Goal: Task Accomplishment & Management: Use online tool/utility

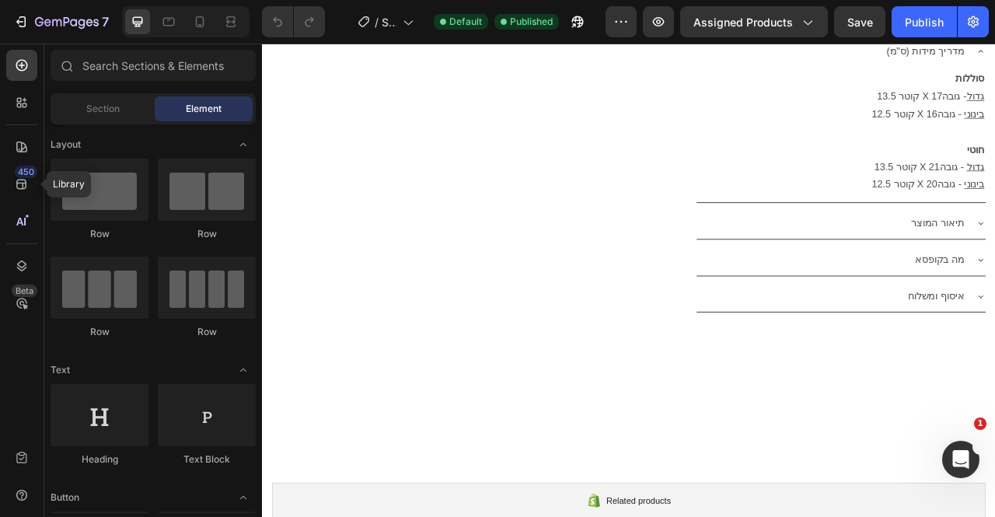
click at [27, 181] on icon at bounding box center [22, 184] width 16 height 16
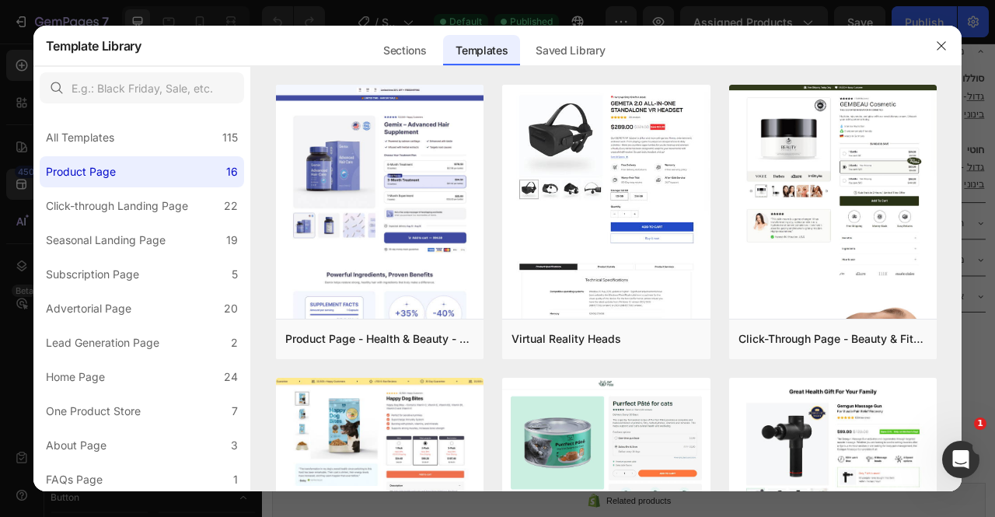
click at [930, 48] on button "button" at bounding box center [941, 45] width 25 height 25
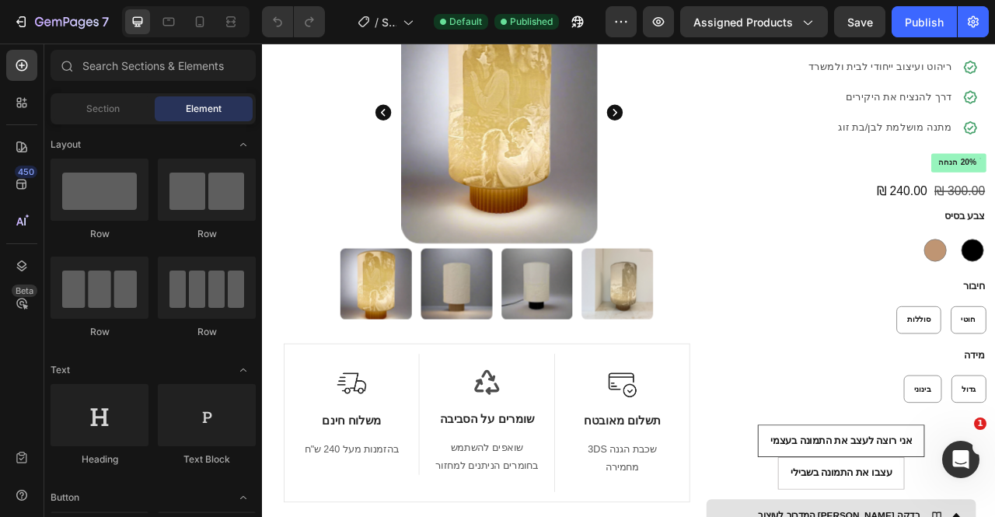
scroll to position [77, 0]
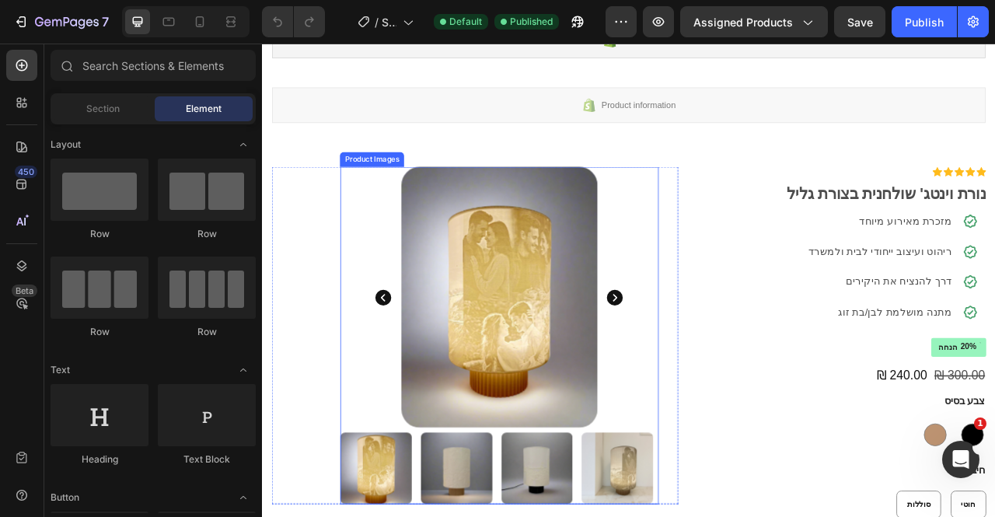
click at [748, 293] on div at bounding box center [563, 366] width 405 height 332
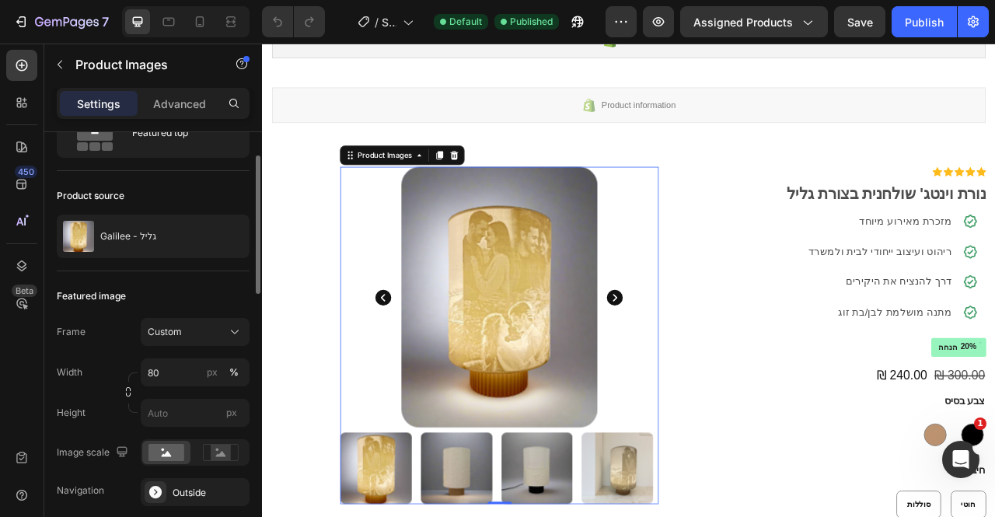
scroll to position [71, 0]
click at [168, 371] on input "80" at bounding box center [195, 371] width 109 height 28
click at [159, 418] on div "Full 100%" at bounding box center [179, 407] width 127 height 28
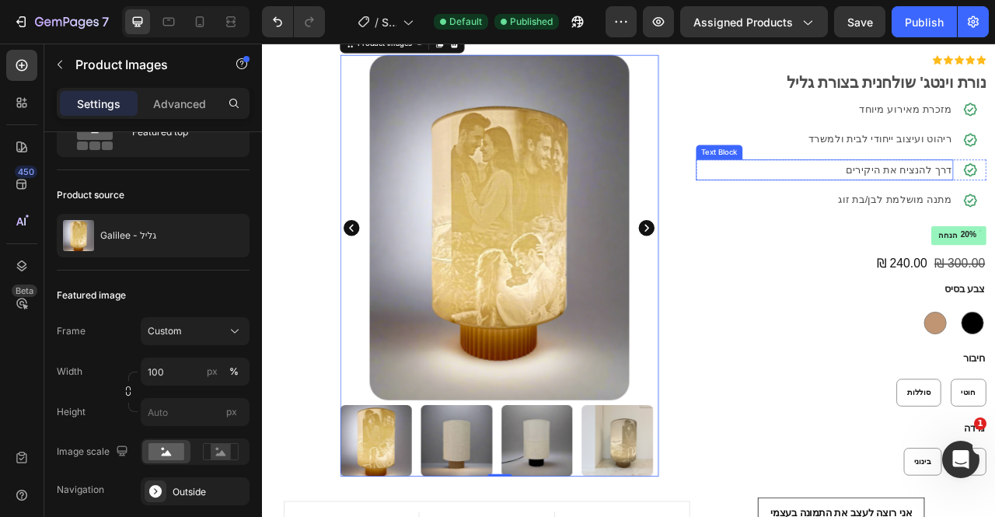
scroll to position [448, 0]
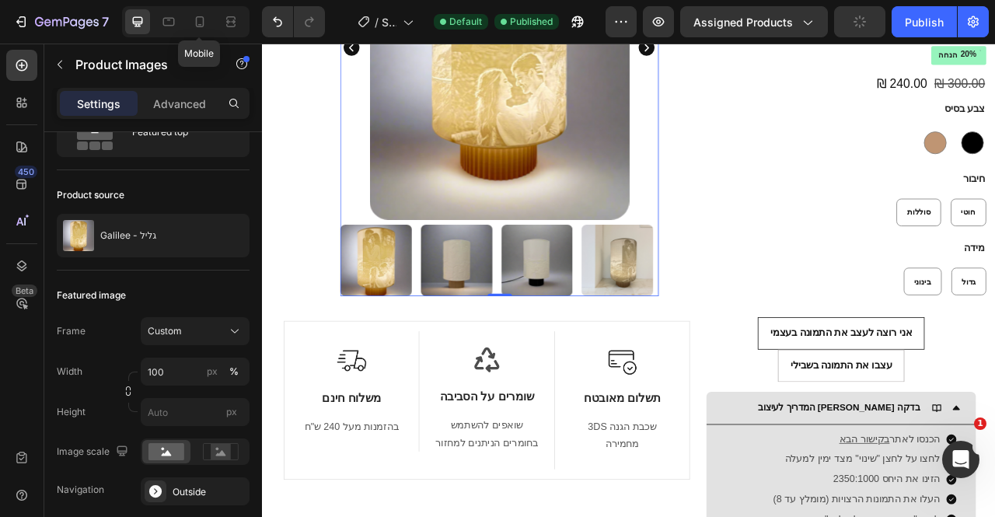
click at [201, 30] on div at bounding box center [199, 21] width 25 height 25
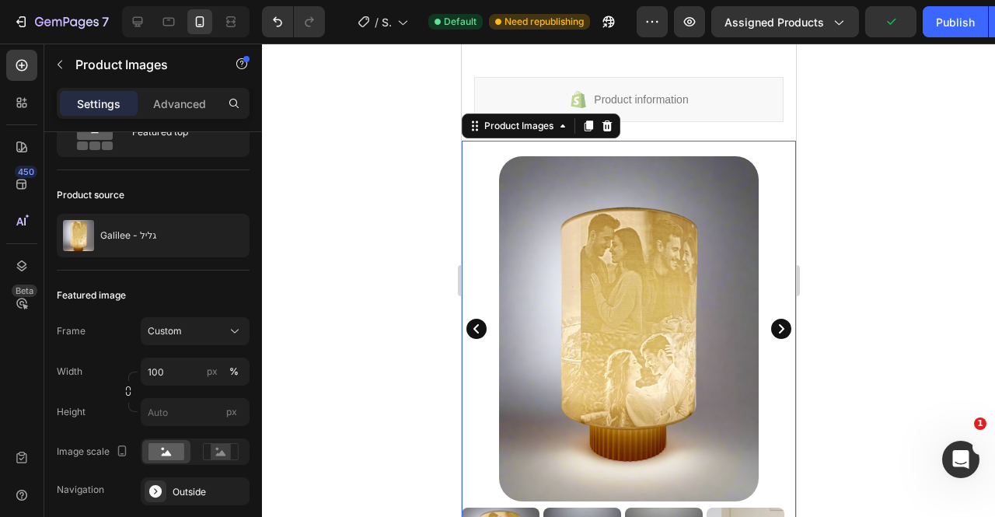
scroll to position [99, 0]
click at [155, 367] on input "100" at bounding box center [195, 371] width 109 height 28
type input "80"
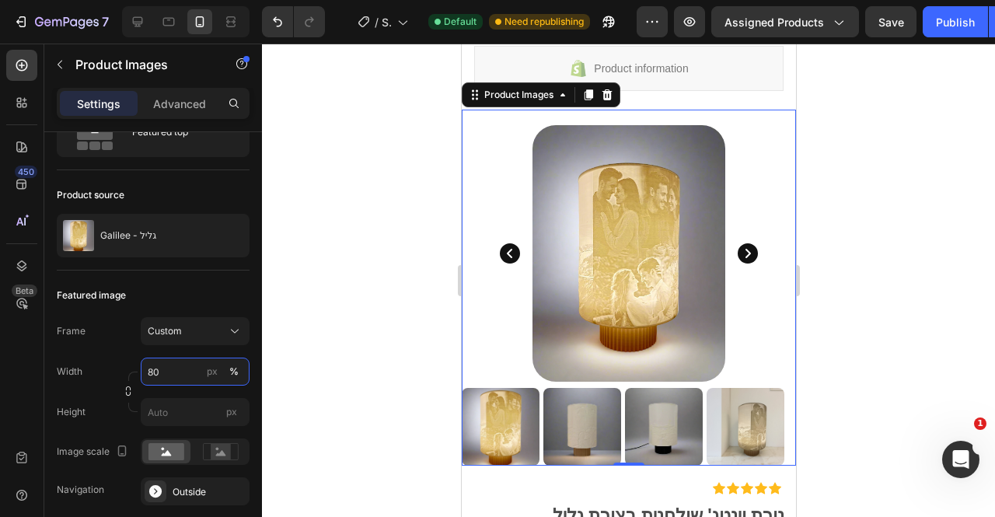
scroll to position [0, 0]
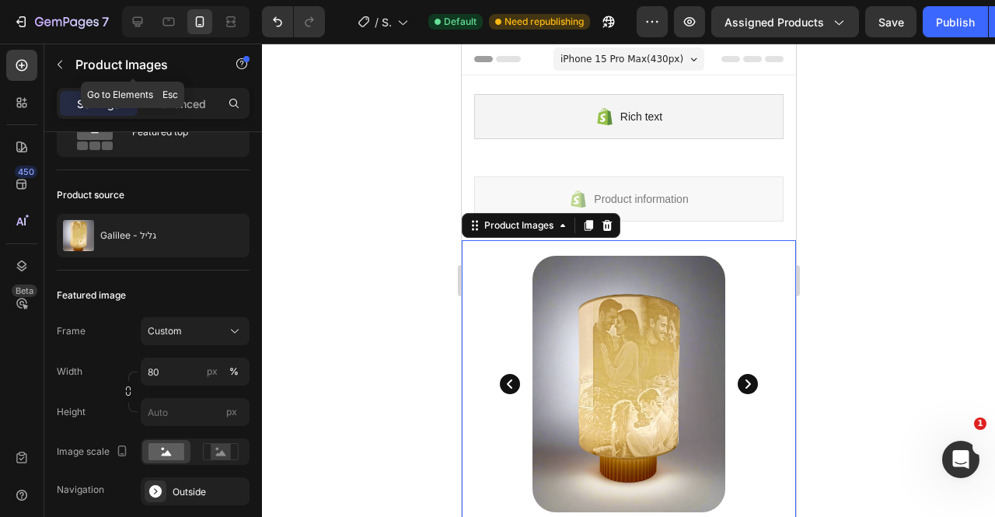
click at [61, 63] on icon "button" at bounding box center [60, 64] width 12 height 12
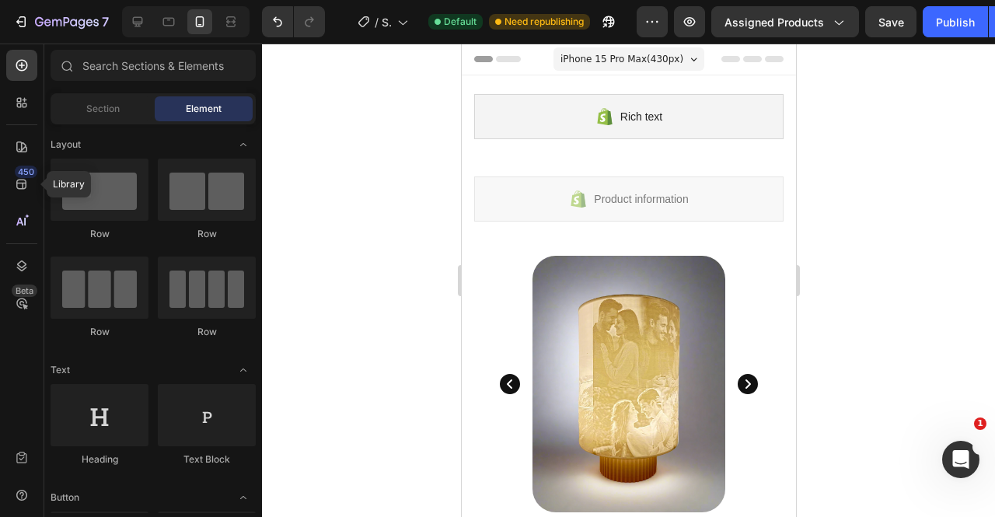
click at [16, 185] on icon at bounding box center [22, 184] width 16 height 16
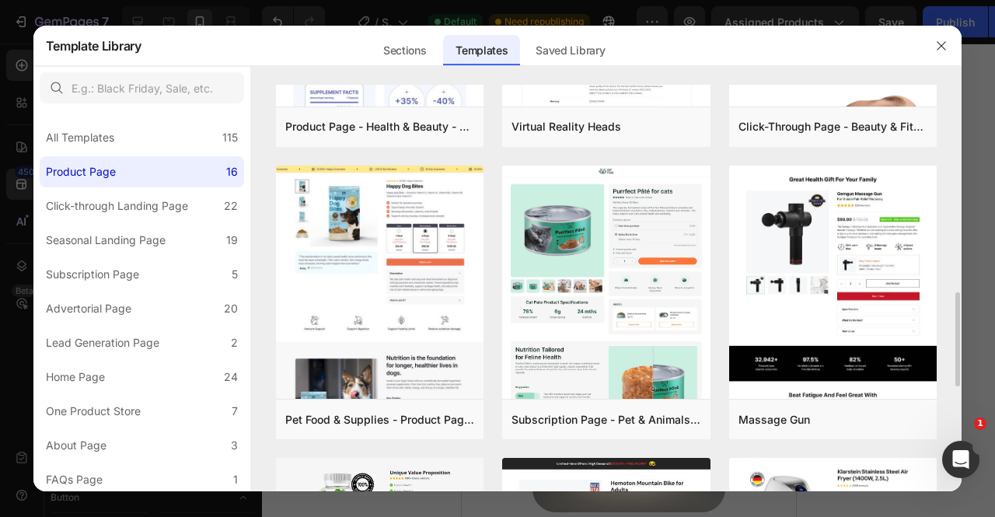
scroll to position [462, 0]
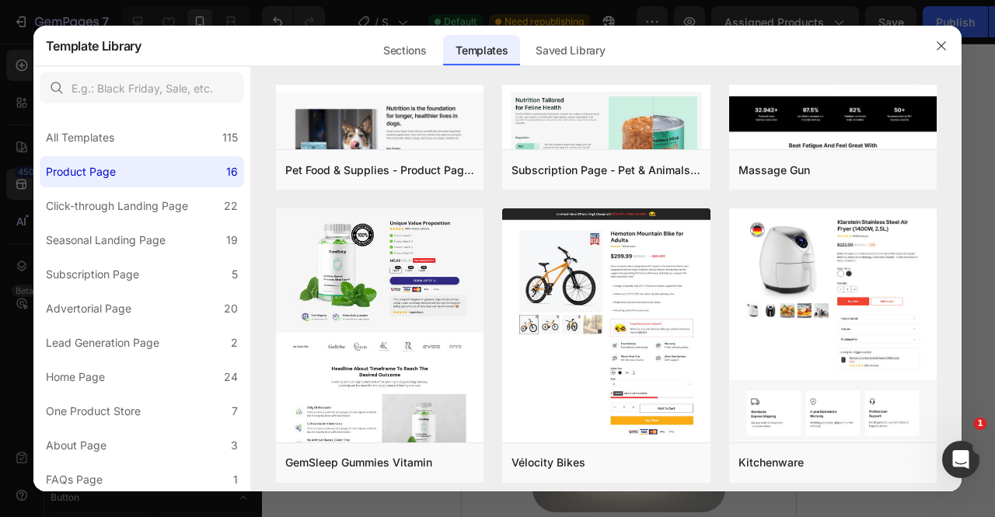
click at [401, 12] on div at bounding box center [497, 258] width 995 height 517
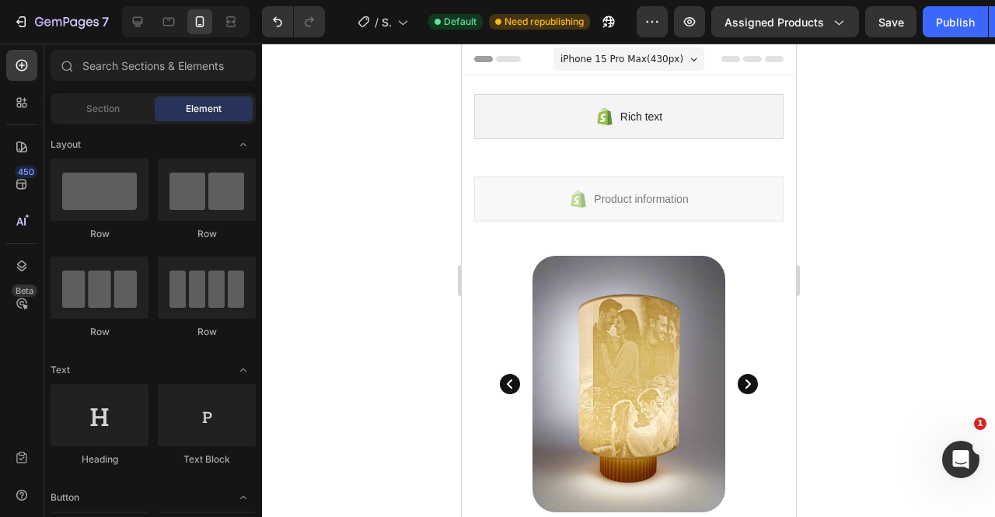
click at [126, 23] on div at bounding box center [137, 21] width 25 height 25
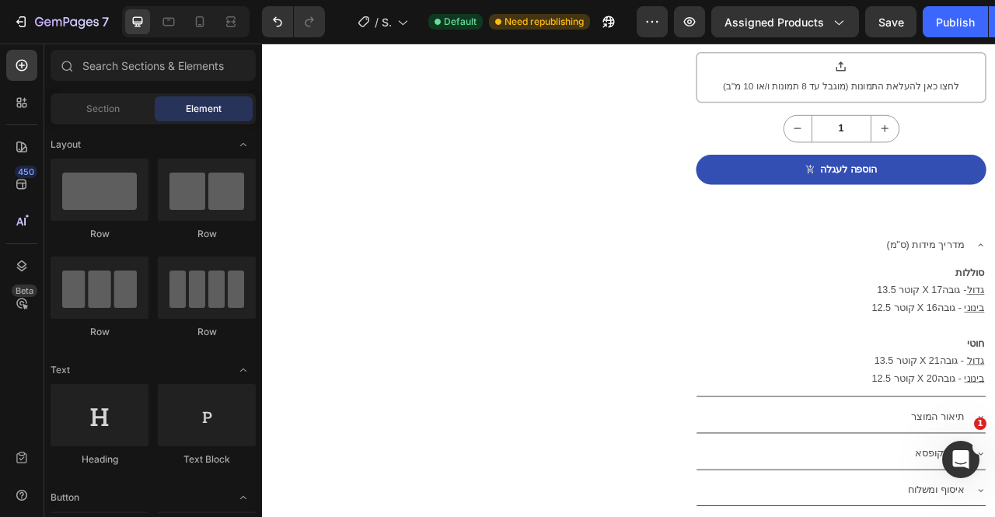
scroll to position [1151, 0]
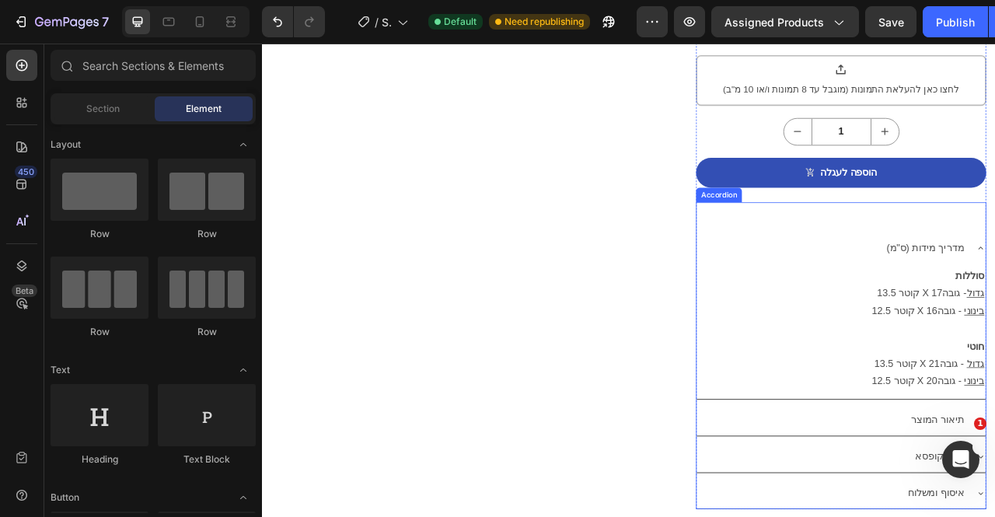
click at [987, 291] on div "(ס"מ) מדריך מידות" at bounding box center [985, 304] width 343 height 27
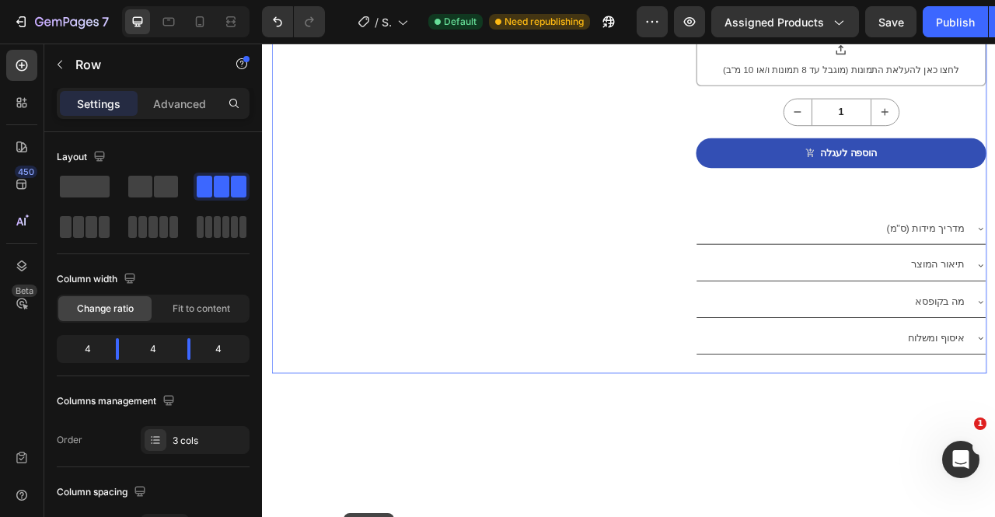
scroll to position [1366, 0]
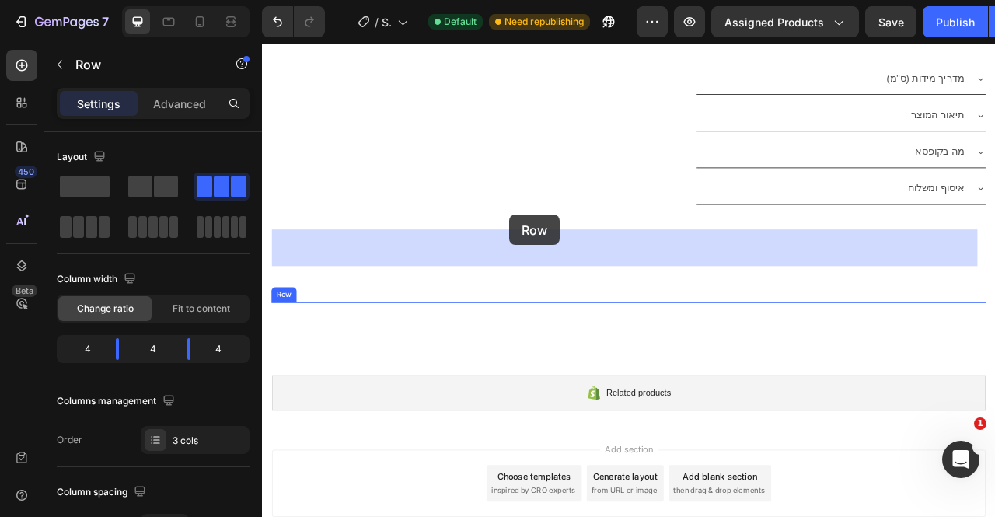
drag, startPoint x: 305, startPoint y: 162, endPoint x: 577, endPoint y: 263, distance: 289.1
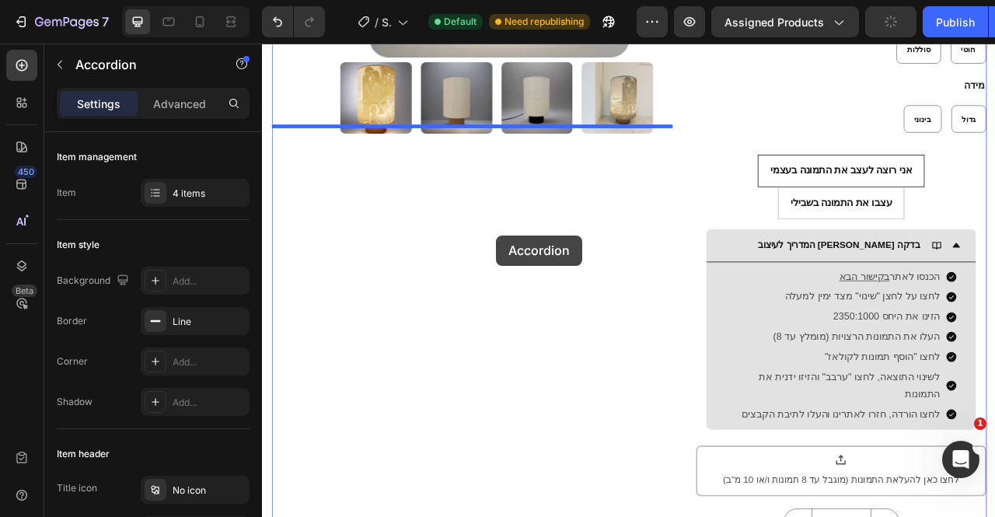
scroll to position [709, 0]
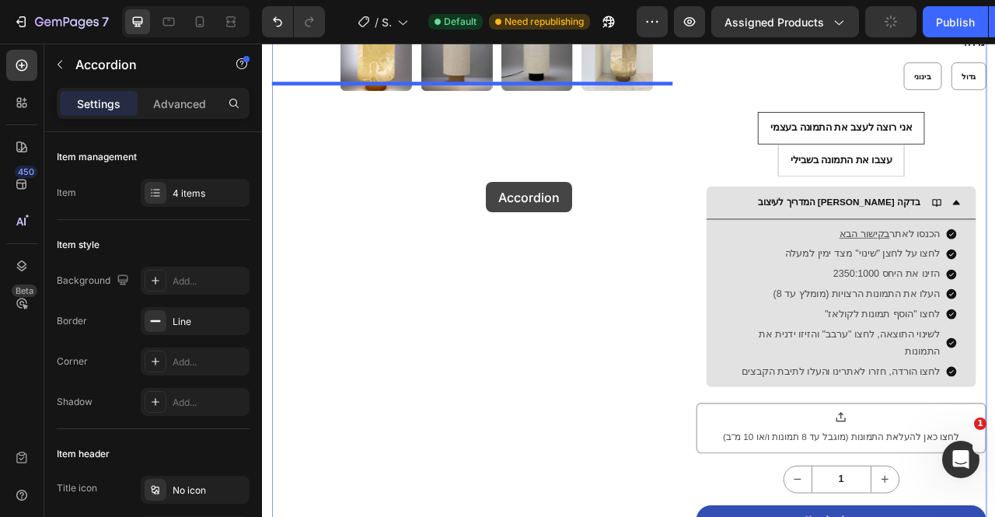
drag, startPoint x: 842, startPoint y: 246, endPoint x: 556, endPoint y: 166, distance: 297.0
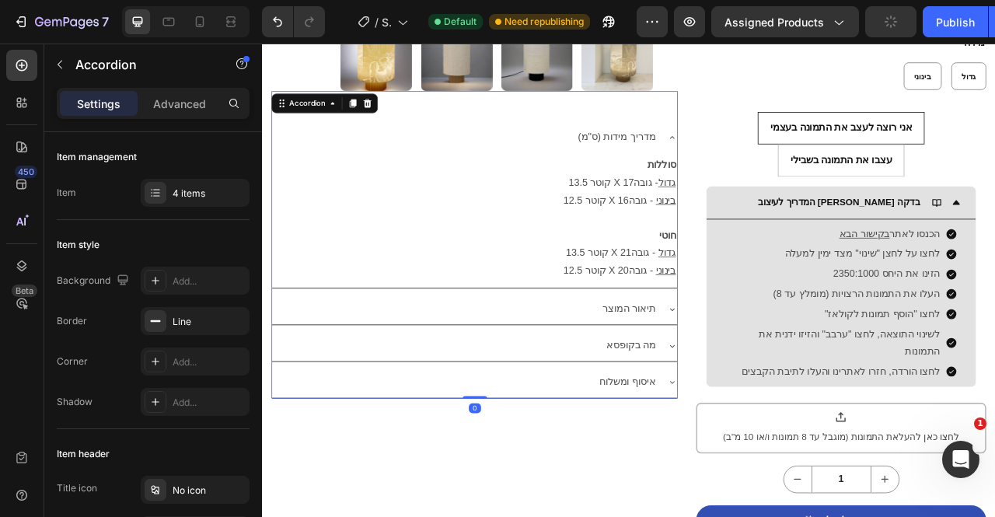
click at [759, 120] on div "(ס"מ) מדריך מידות סוללות 13.5 קוטר X 17 גדול - גובה 12.5 קוטר X 16 בינוני - גוב…" at bounding box center [532, 299] width 517 height 391
click at [797, 125] on div "Product Images Row (ס"מ) מדריך מידות סוללות 13.5 קוטר X 17 גדול - גובה 12.5 קוט…" at bounding box center [728, 140] width 909 height 1144
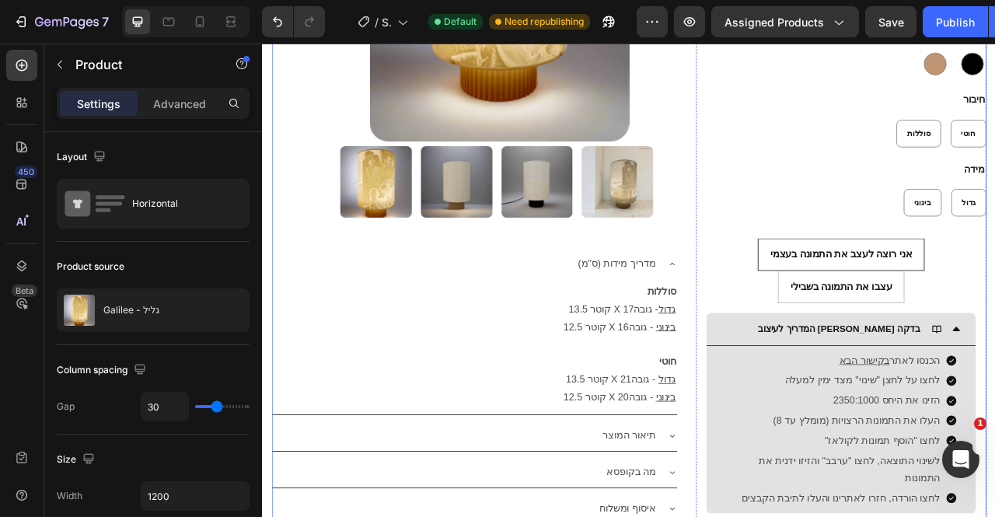
scroll to position [541, 0]
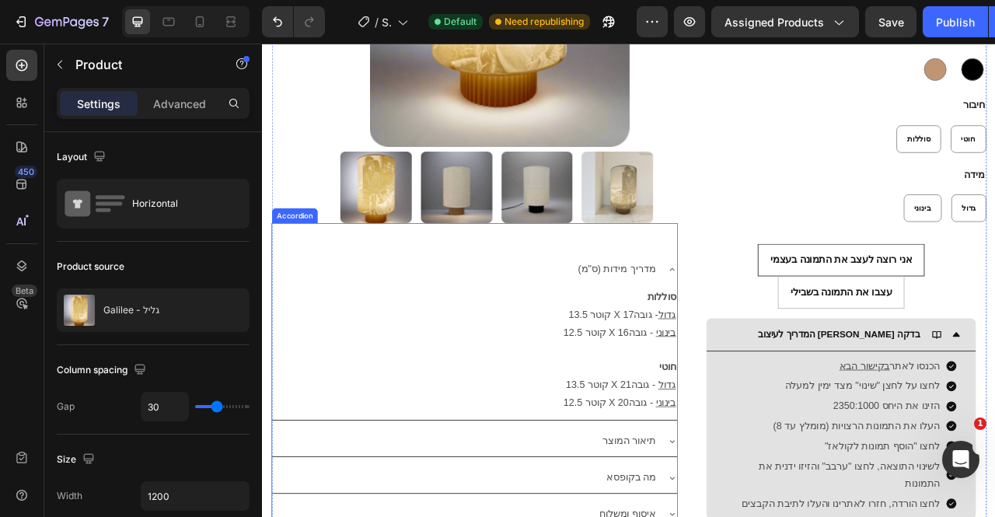
click at [778, 331] on div "(ס"מ) מדריך מידות" at bounding box center [531, 331] width 515 height 40
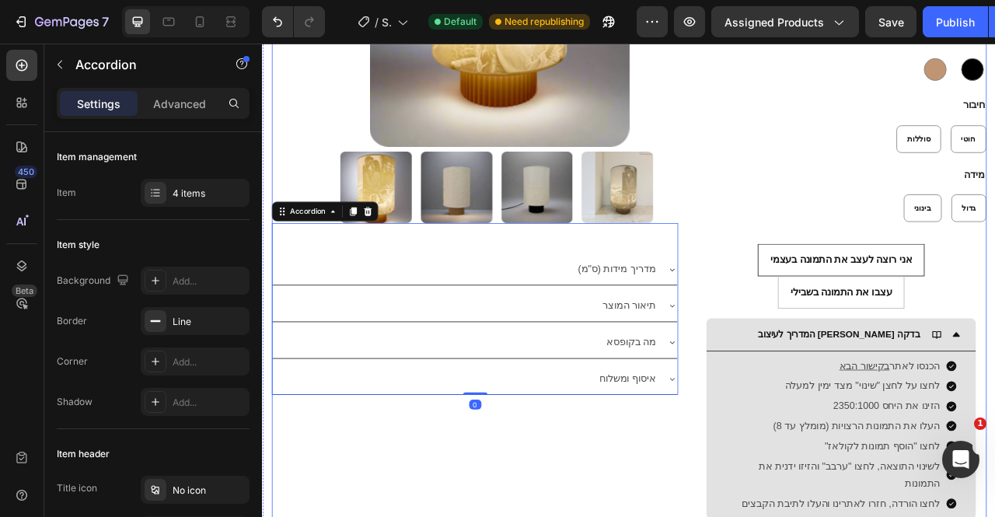
click at [829, 201] on div "מידה בינוני בינוני בינוני גדול גדול גדול" at bounding box center [998, 236] width 369 height 70
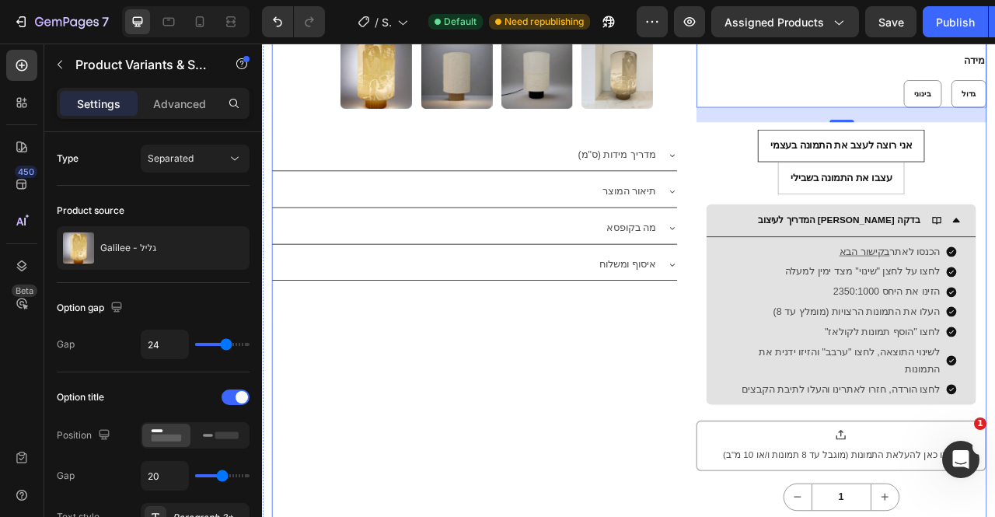
scroll to position [703, 0]
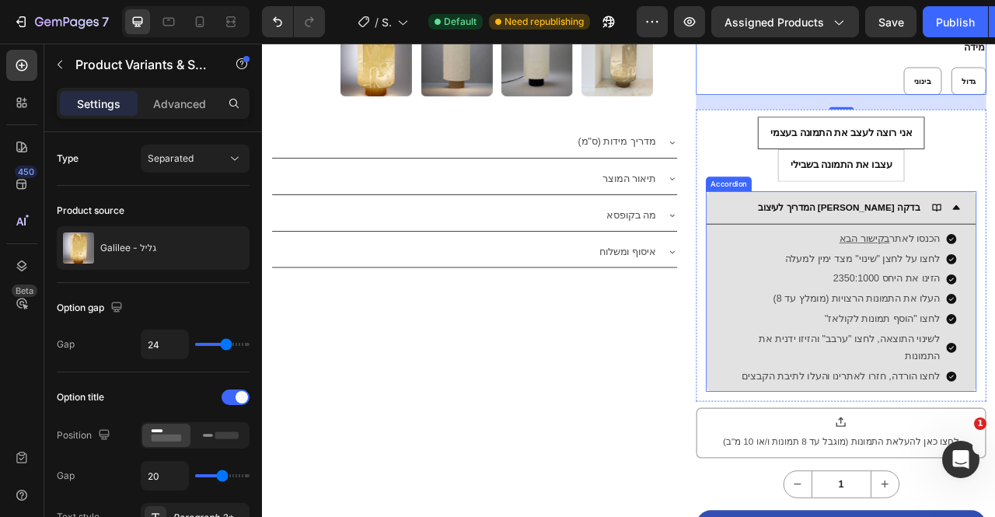
click at [994, 232] on div "המדריך לעיצוב [PERSON_NAME] בדקה" at bounding box center [998, 253] width 343 height 42
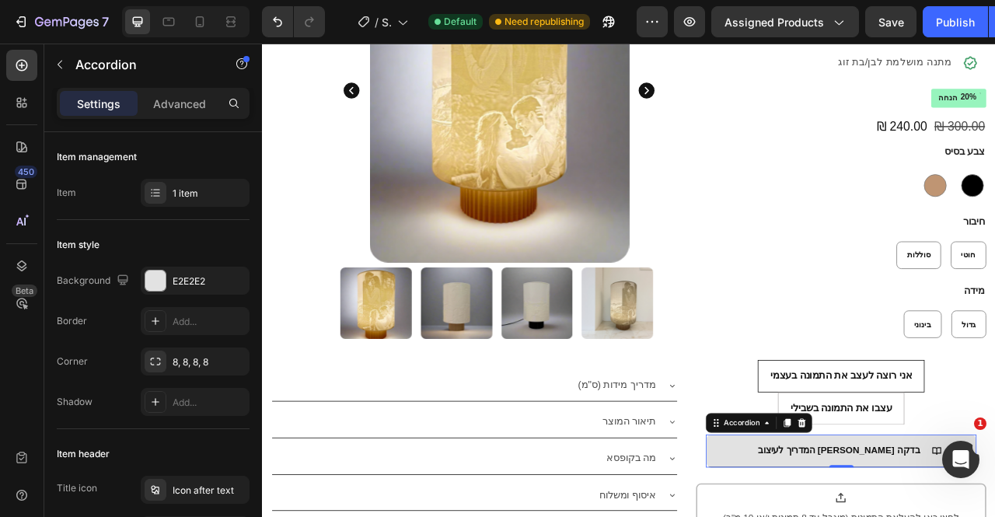
scroll to position [580, 0]
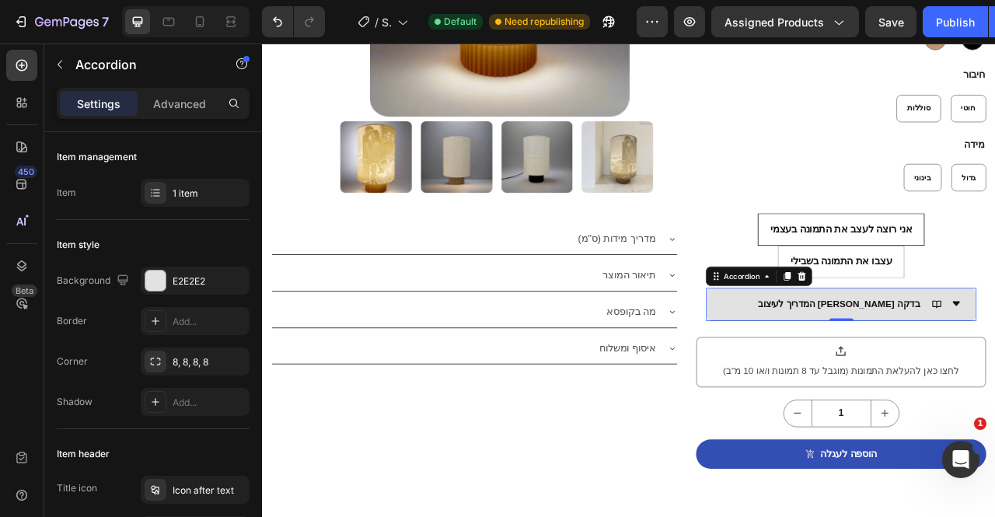
click at [994, 354] on div "המדריך לעיצוב [PERSON_NAME] בדקה" at bounding box center [998, 375] width 343 height 42
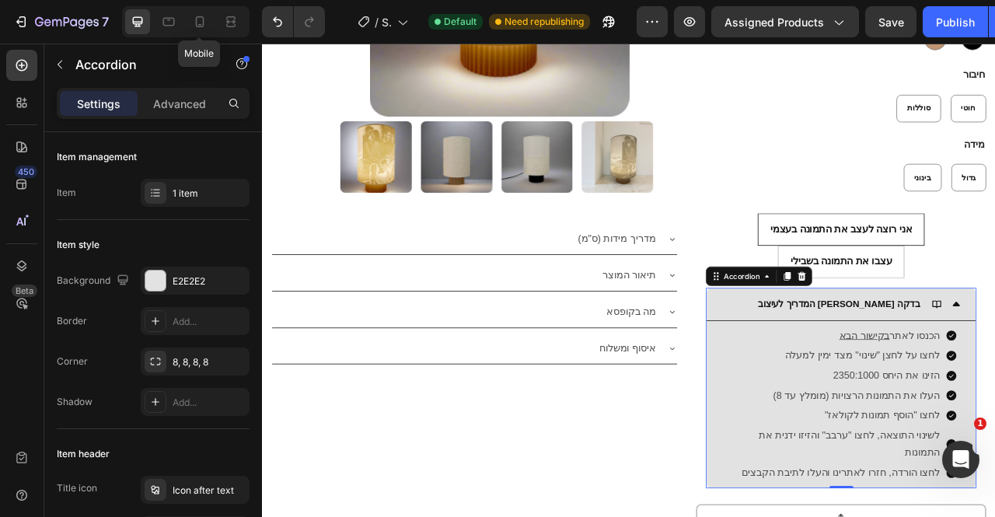
click at [210, 21] on div at bounding box center [199, 21] width 25 height 25
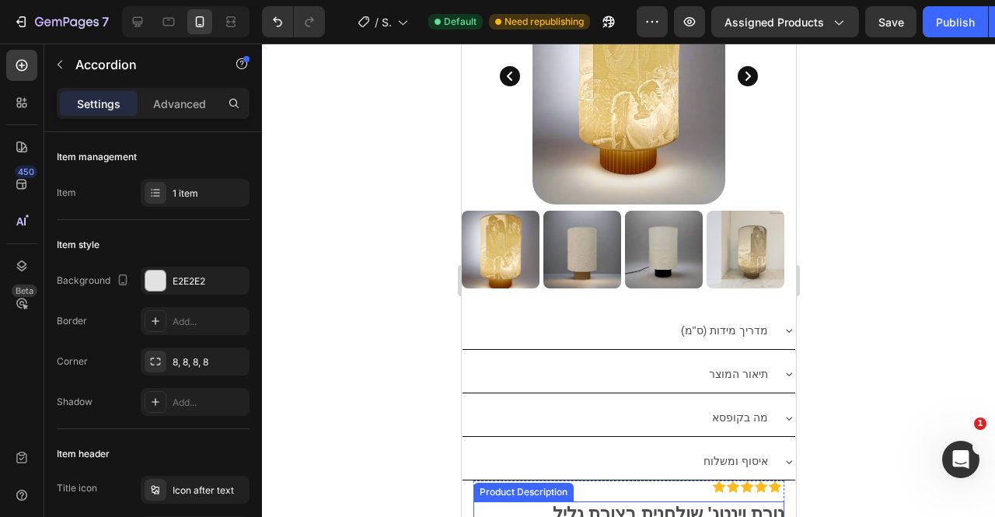
scroll to position [312, 0]
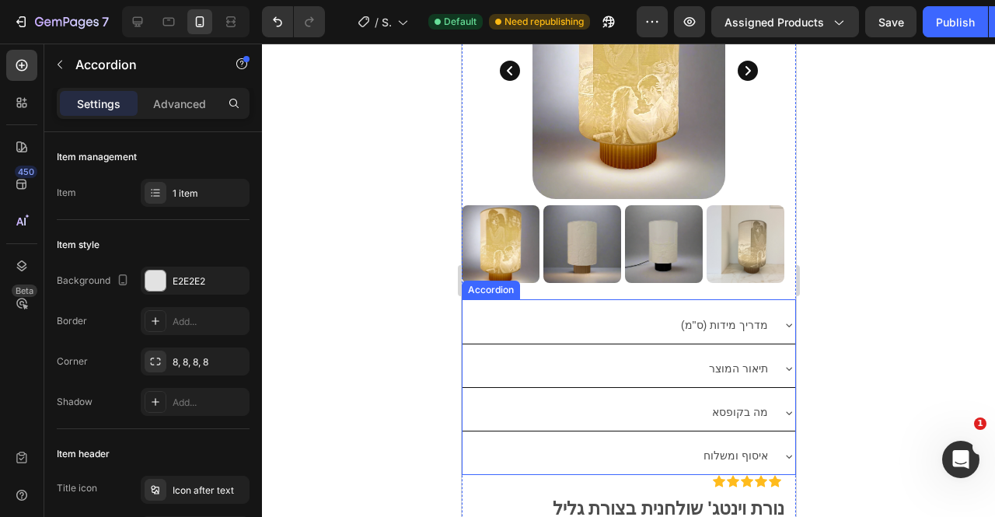
click at [497, 283] on div "Accordion" at bounding box center [490, 290] width 52 height 14
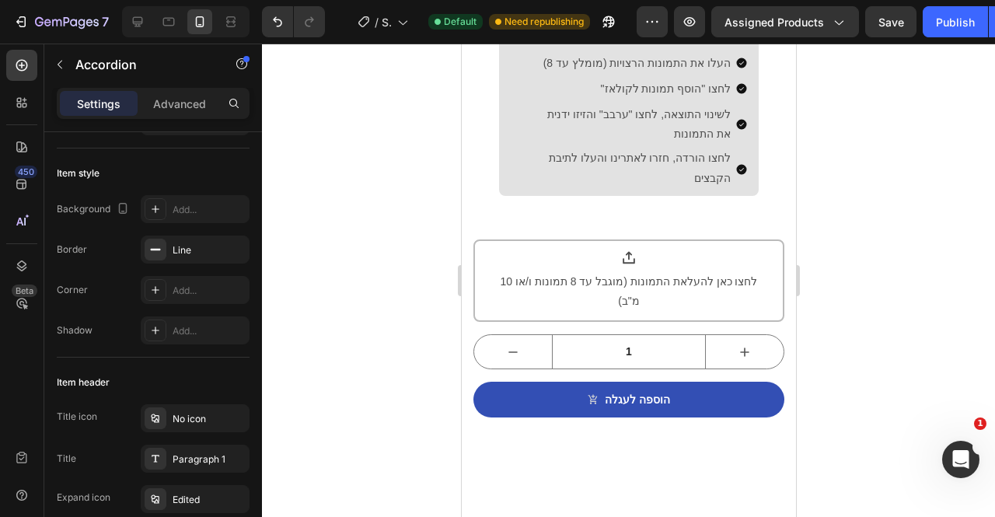
scroll to position [1424, 0]
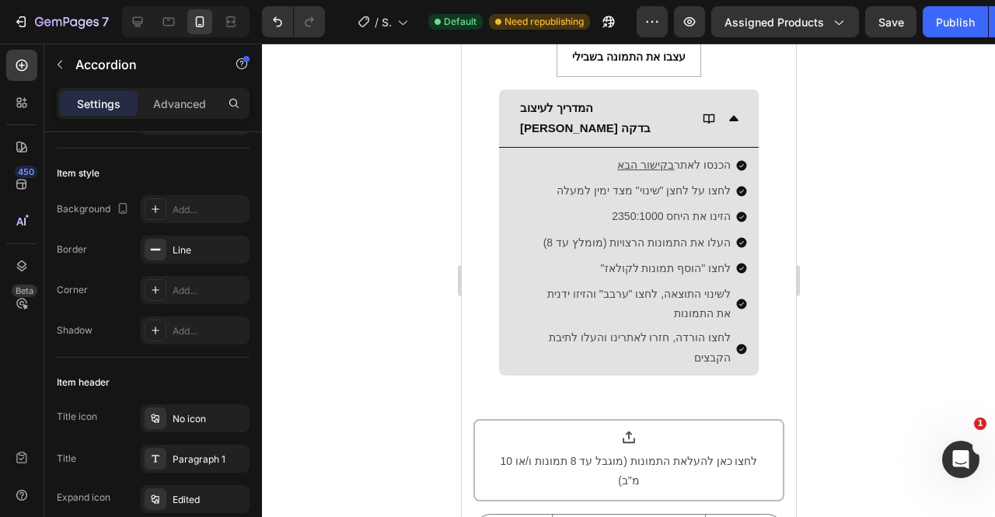
click at [532, 451] on div "לחצו כאן להעלאת התמונות (מוגבל עד 8 תמונות ו/או 10 מ"ב)" at bounding box center [628, 470] width 258 height 39
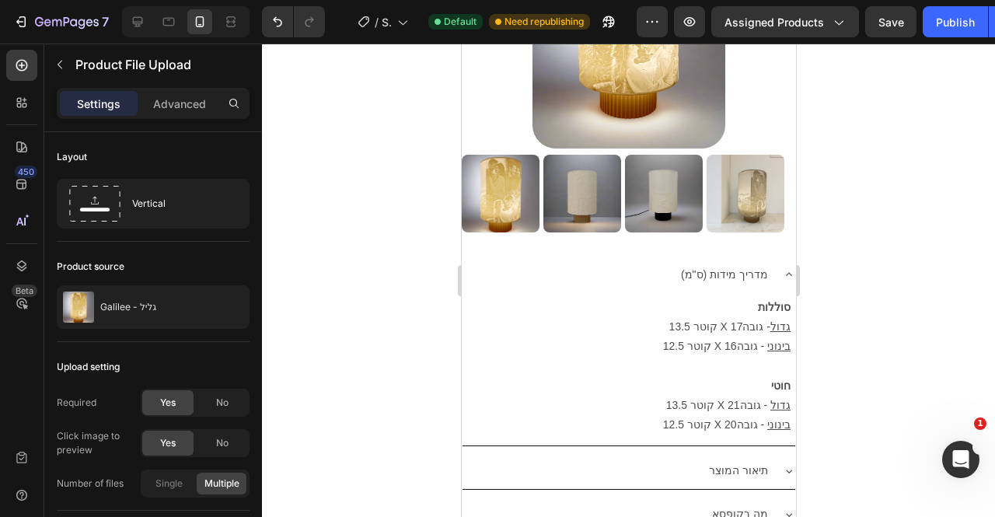
scroll to position [364, 0]
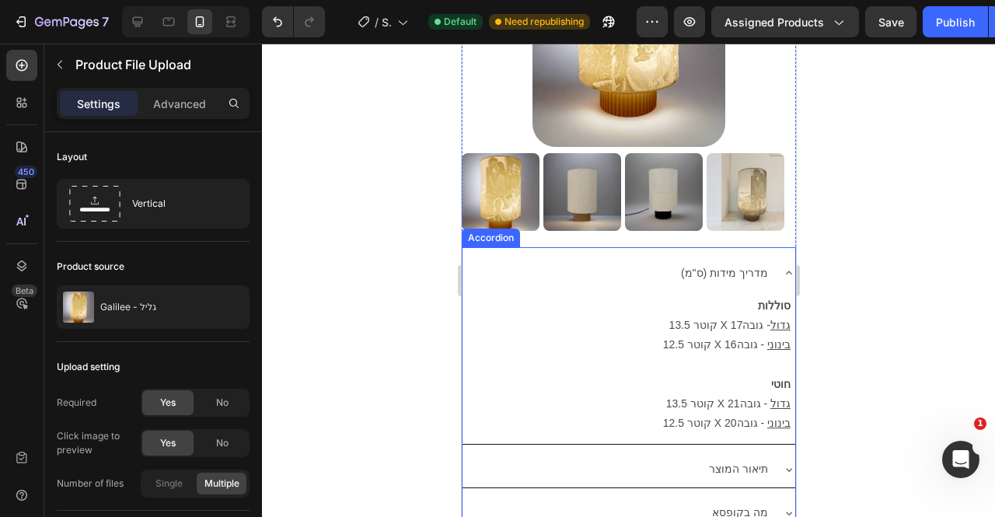
click at [737, 263] on p "(ס"מ) מדריך מידות" at bounding box center [723, 272] width 87 height 19
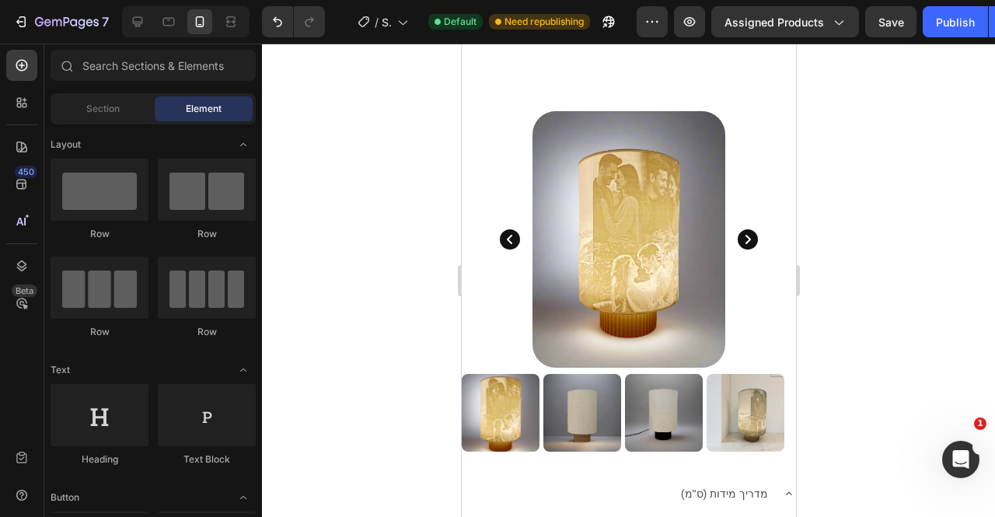
scroll to position [331, 0]
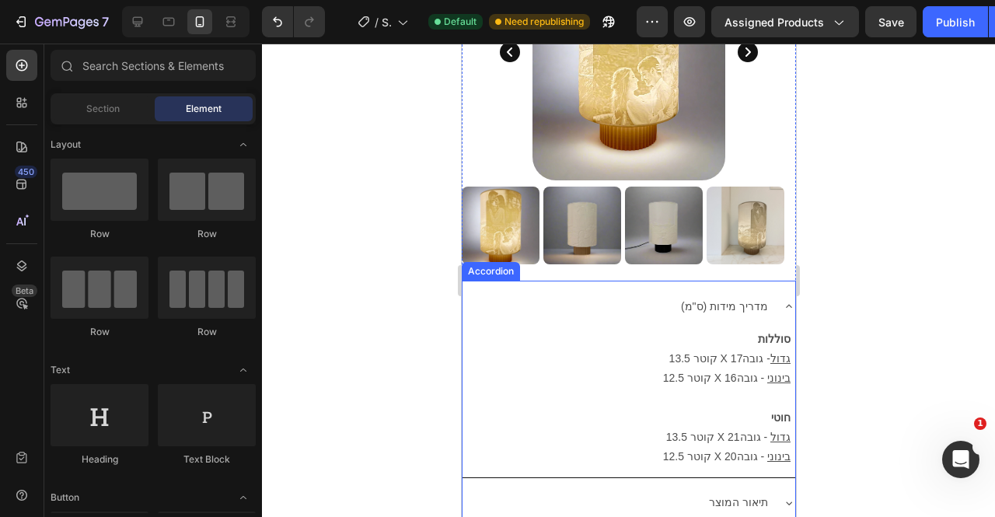
click at [752, 288] on div "(ס"מ) מדריך מידות" at bounding box center [628, 306] width 333 height 37
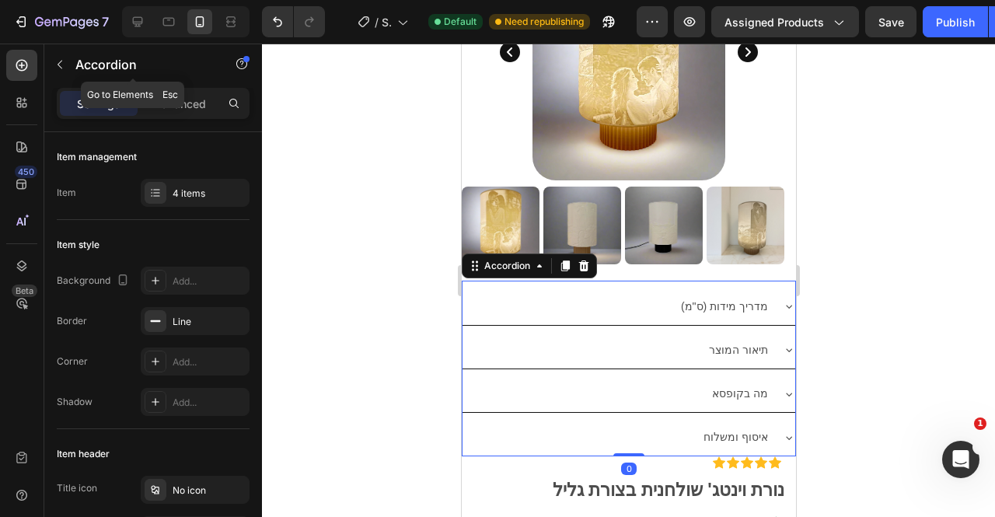
click at [183, 88] on div "Settings Advanced" at bounding box center [153, 103] width 193 height 31
click at [176, 99] on p "Advanced" at bounding box center [179, 104] width 53 height 16
type input "100%"
type input "100"
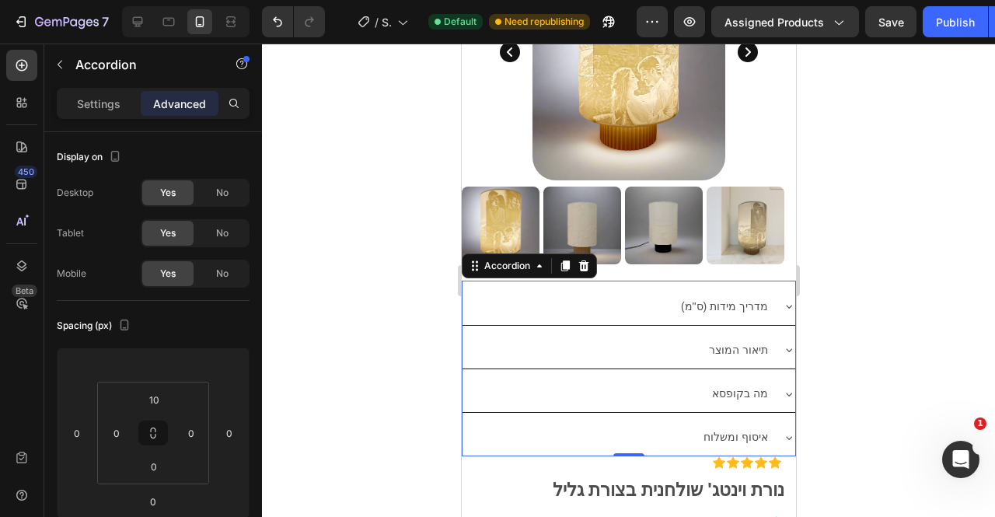
click at [212, 273] on div "No" at bounding box center [222, 273] width 51 height 25
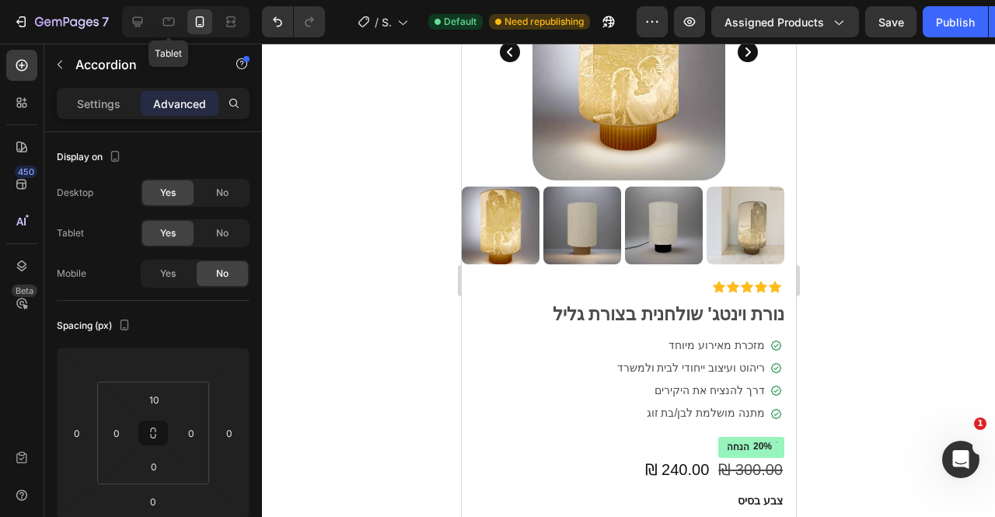
click at [170, 30] on div at bounding box center [168, 21] width 25 height 25
type input "0"
type input "50"
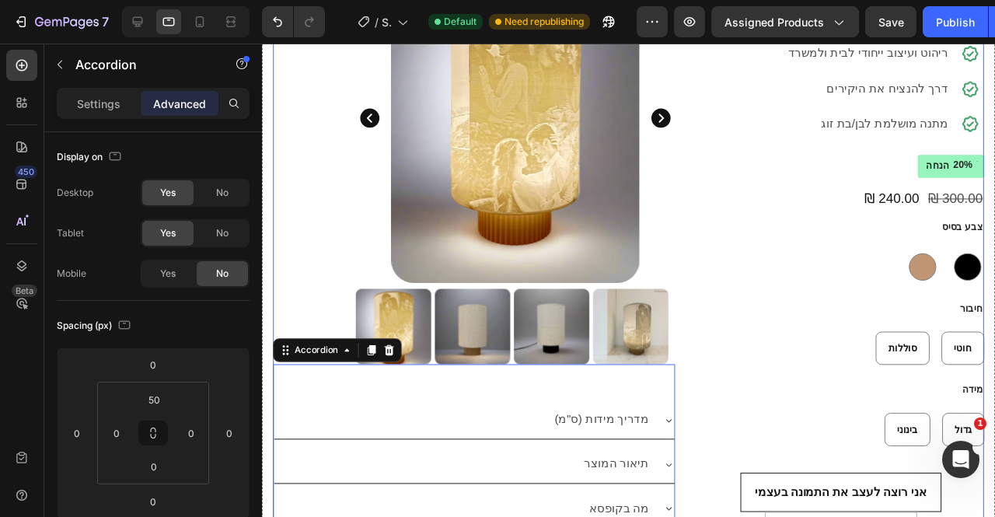
scroll to position [315, 0]
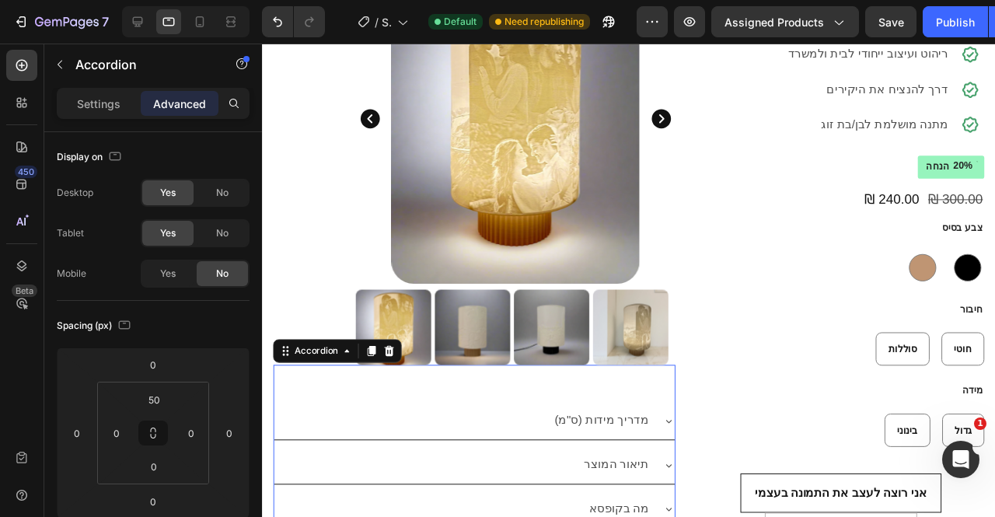
click at [148, 270] on div "Yes" at bounding box center [167, 273] width 51 height 25
click at [194, 26] on icon at bounding box center [200, 22] width 16 height 16
type input "10"
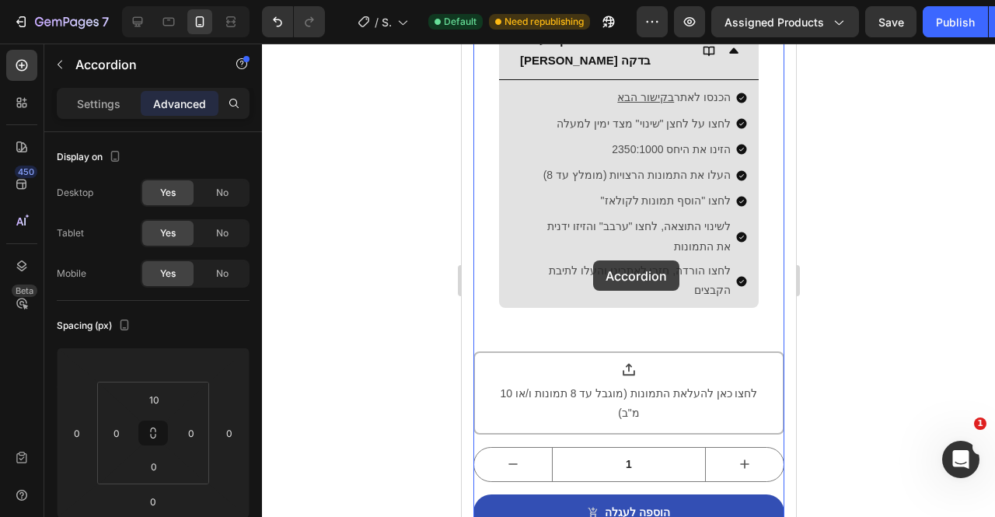
scroll to position [1489, 0]
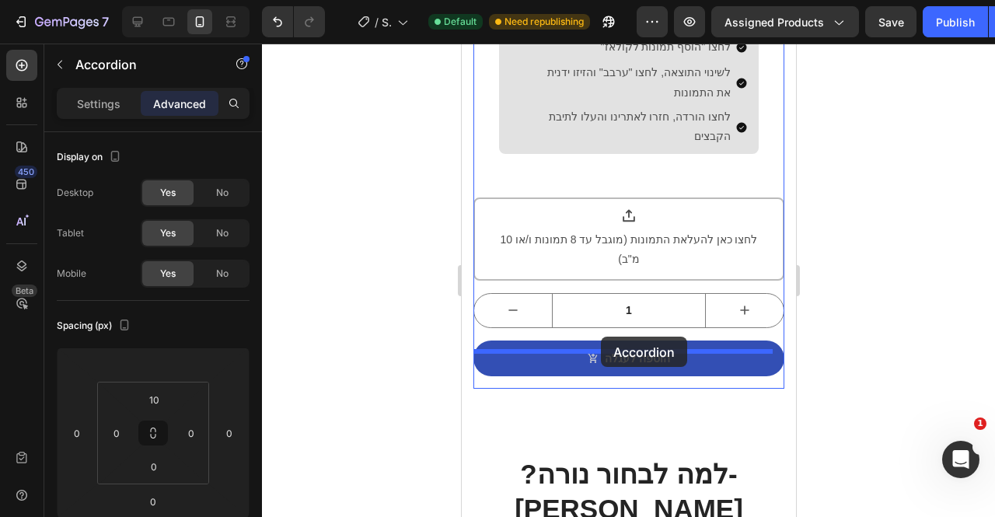
drag, startPoint x: 503, startPoint y: 80, endPoint x: 600, endPoint y: 336, distance: 274.2
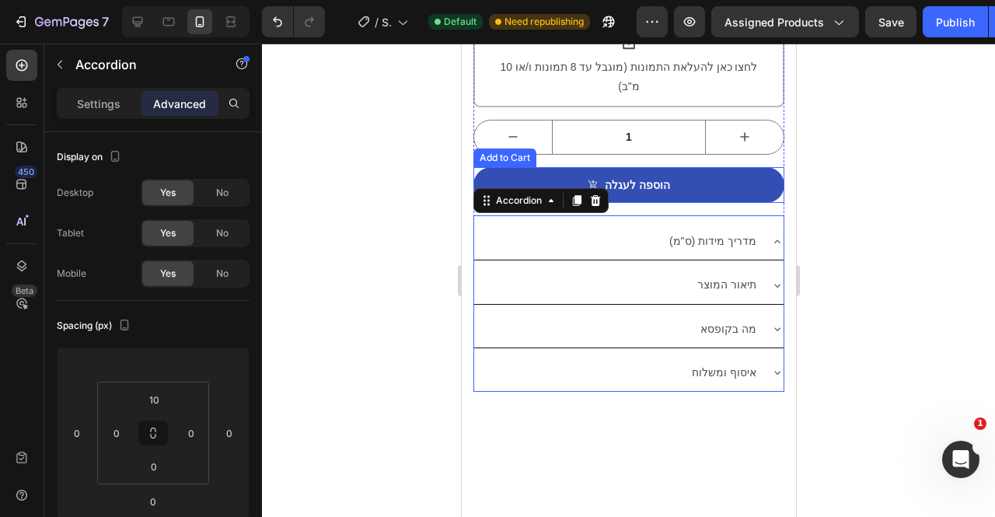
scroll to position [1316, 0]
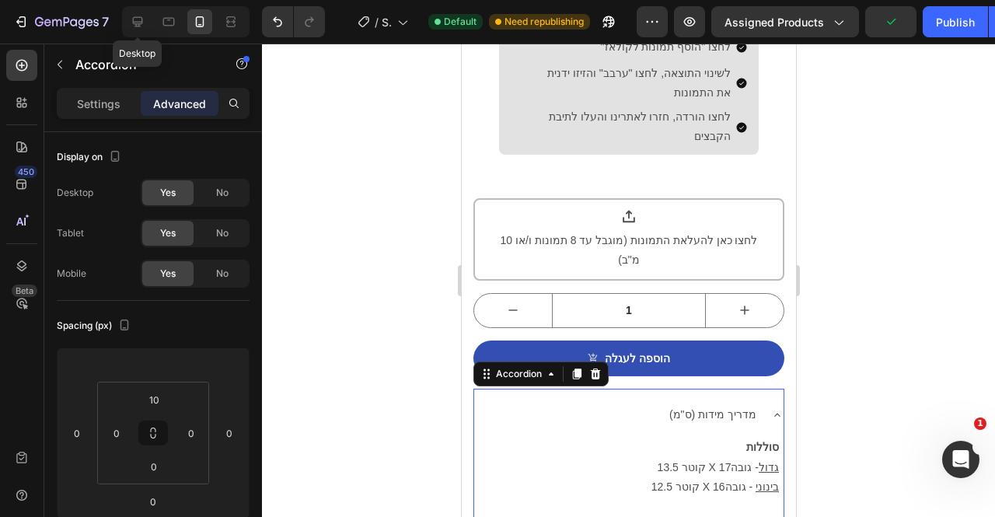
click at [143, 21] on icon at bounding box center [138, 22] width 16 height 16
type input "0"
type input "50"
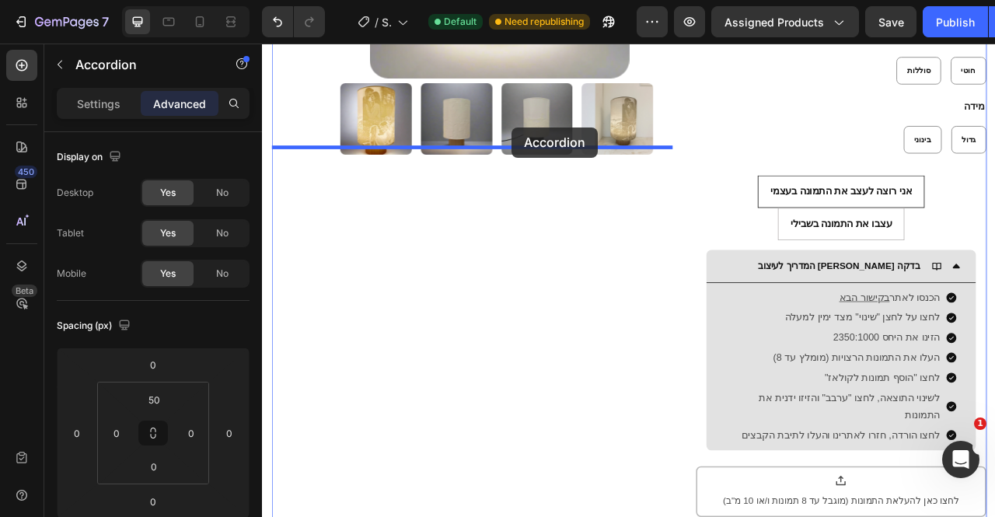
scroll to position [508, 0]
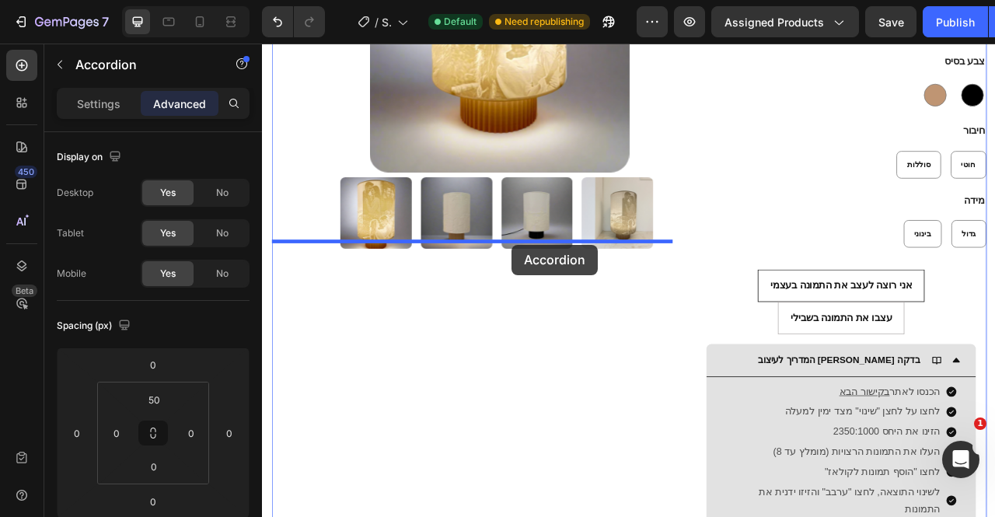
drag, startPoint x: 859, startPoint y: 525, endPoint x: 580, endPoint y: 299, distance: 358.6
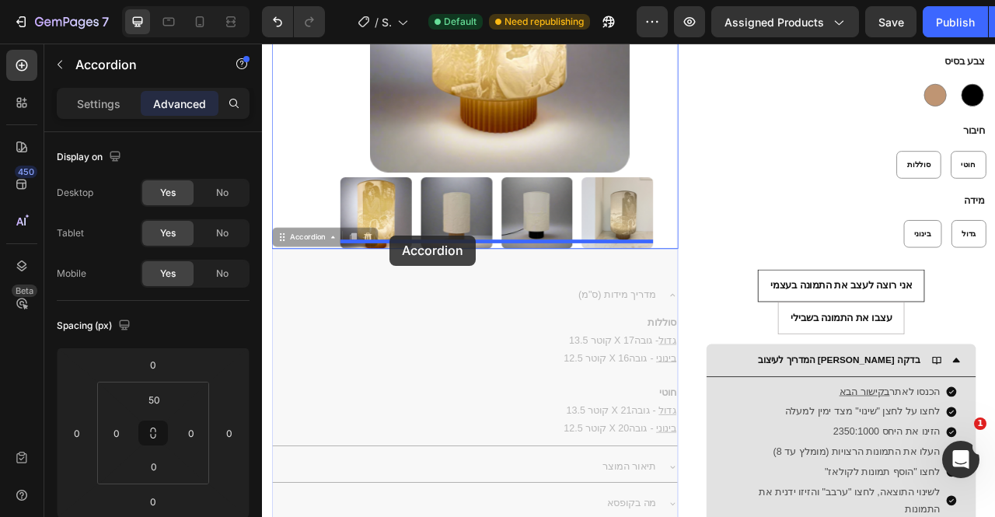
drag, startPoint x: 298, startPoint y: 288, endPoint x: 424, endPoint y: 288, distance: 125.9
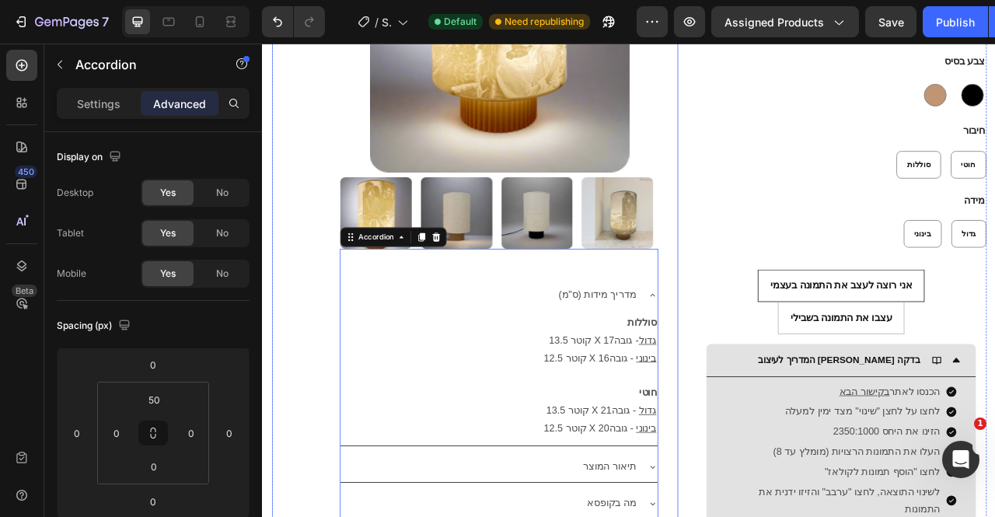
click at [779, 370] on div "Product Images (ס"מ) מדריך מידות סוללות 13.5 קוטר X 17 גדול - גובה 12.5 קוטר X …" at bounding box center [532, 231] width 517 height 927
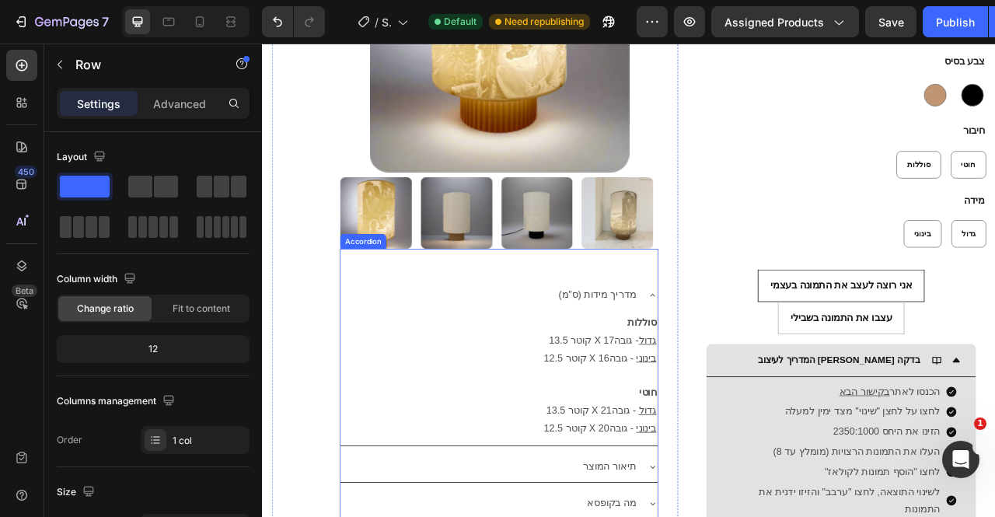
click at [752, 357] on icon at bounding box center [758, 363] width 12 height 12
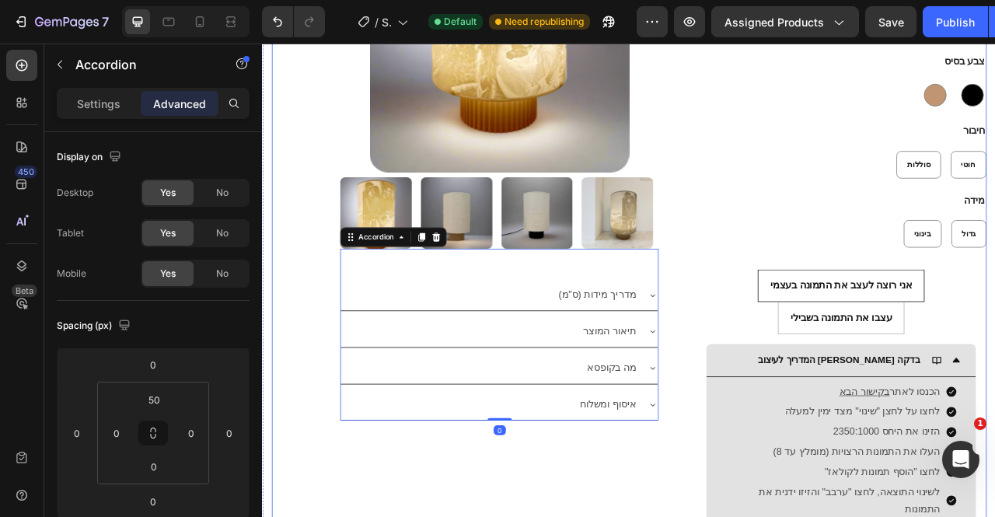
click at [801, 462] on div "Product Images (ס"מ) מדריך מידות תיאור המוצר מה בקופסא איסוף ומשלוח Accordion 0…" at bounding box center [728, 340] width 909 height 1144
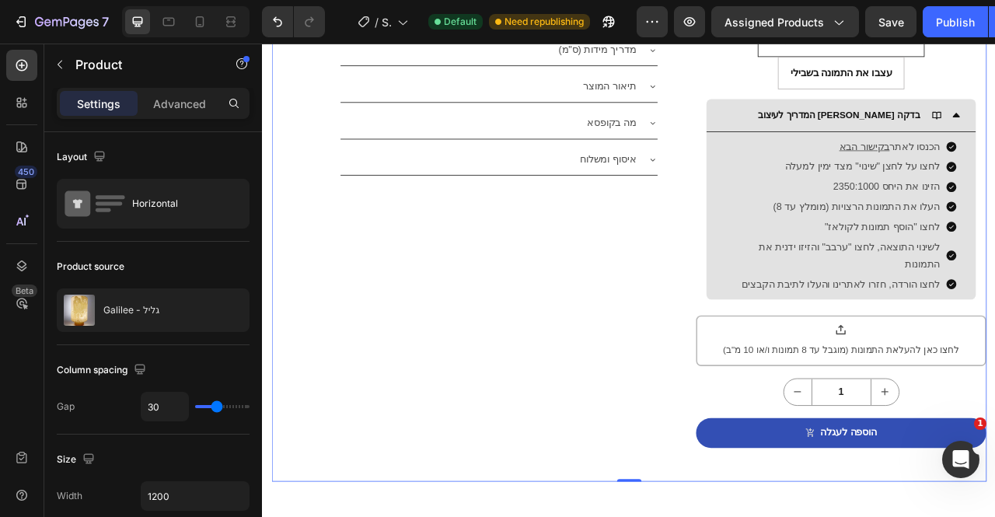
scroll to position [821, 0]
click at [153, 97] on p "Advanced" at bounding box center [179, 104] width 53 height 16
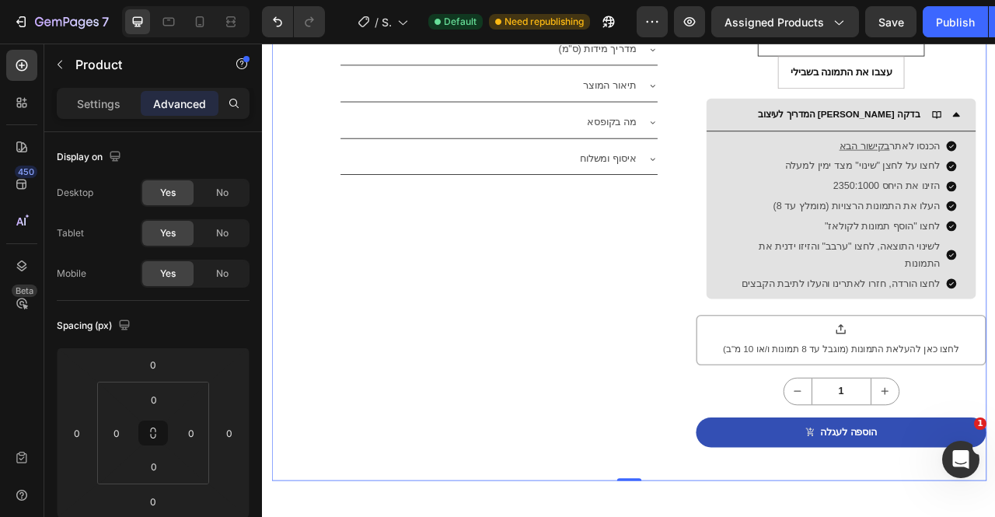
click at [199, 21] on icon at bounding box center [200, 22] width 16 height 16
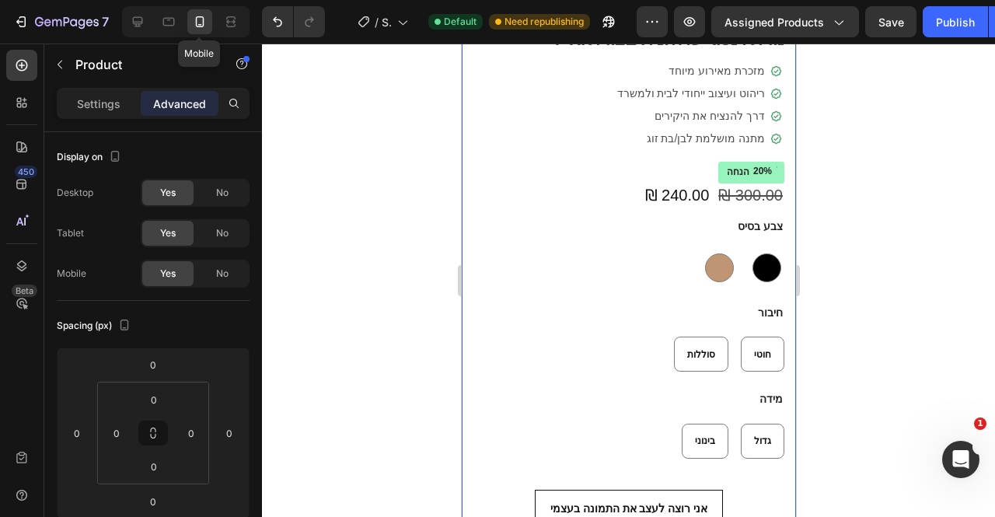
type input "14"
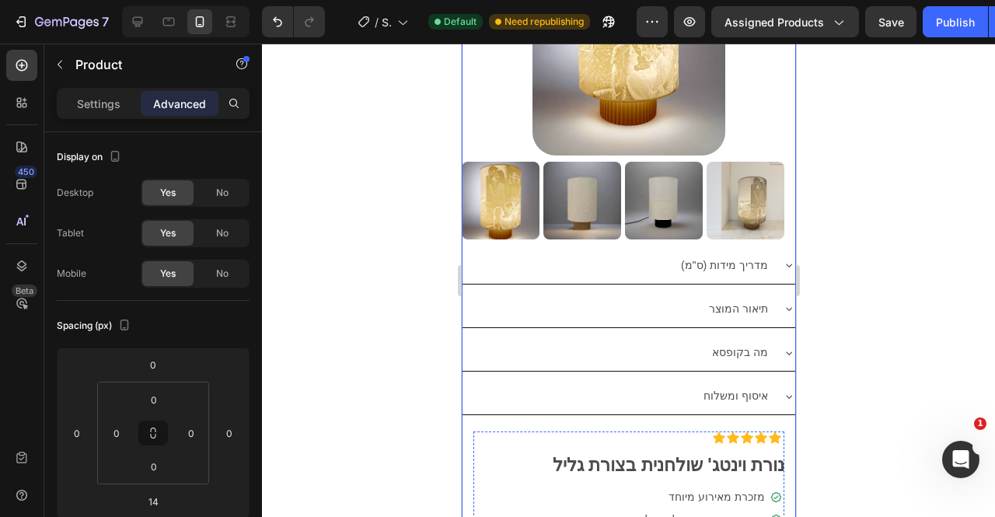
scroll to position [359, 0]
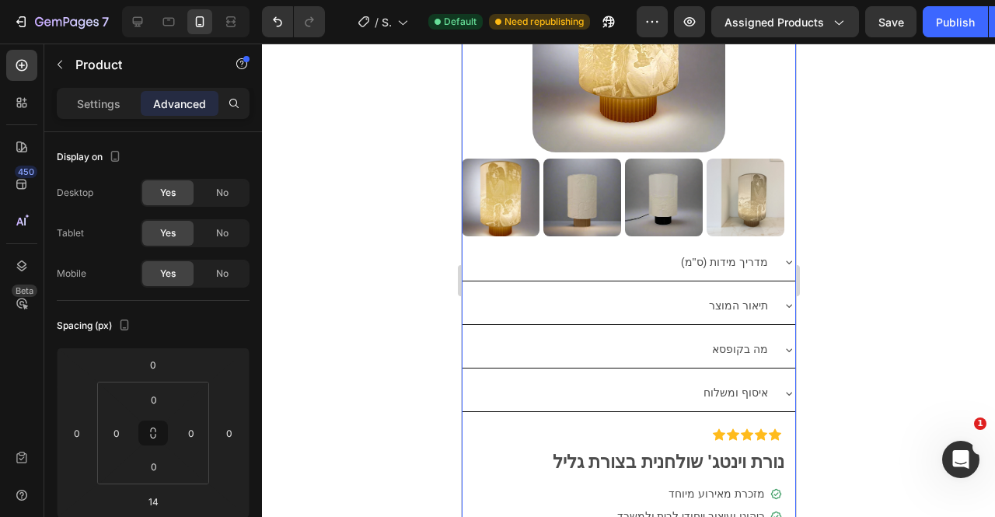
click at [234, 274] on div "No" at bounding box center [222, 273] width 51 height 25
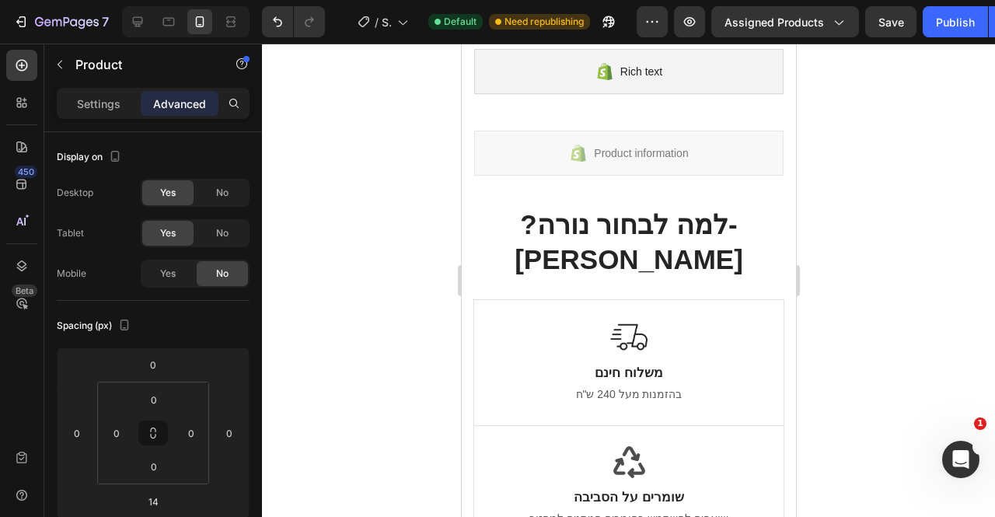
scroll to position [0, 0]
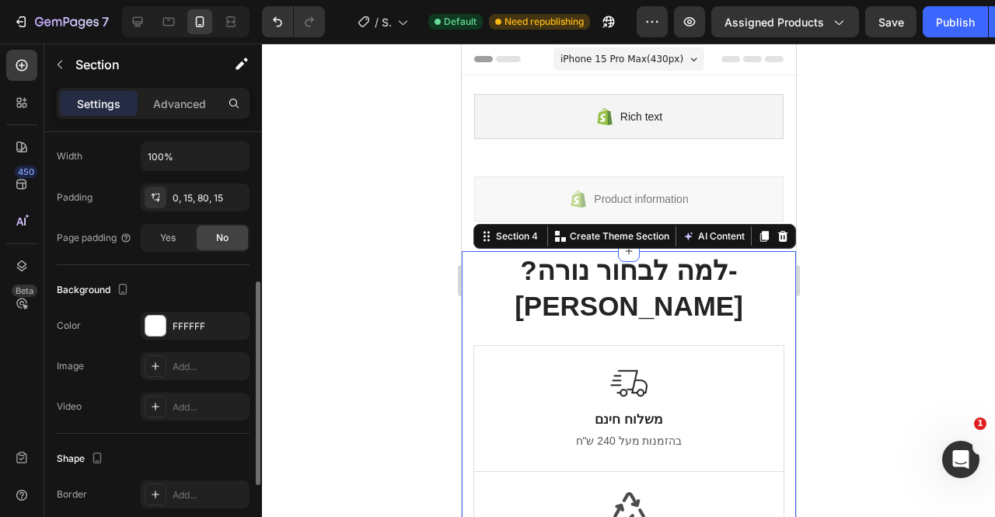
scroll to position [334, 0]
click at [158, 318] on div at bounding box center [155, 323] width 20 height 20
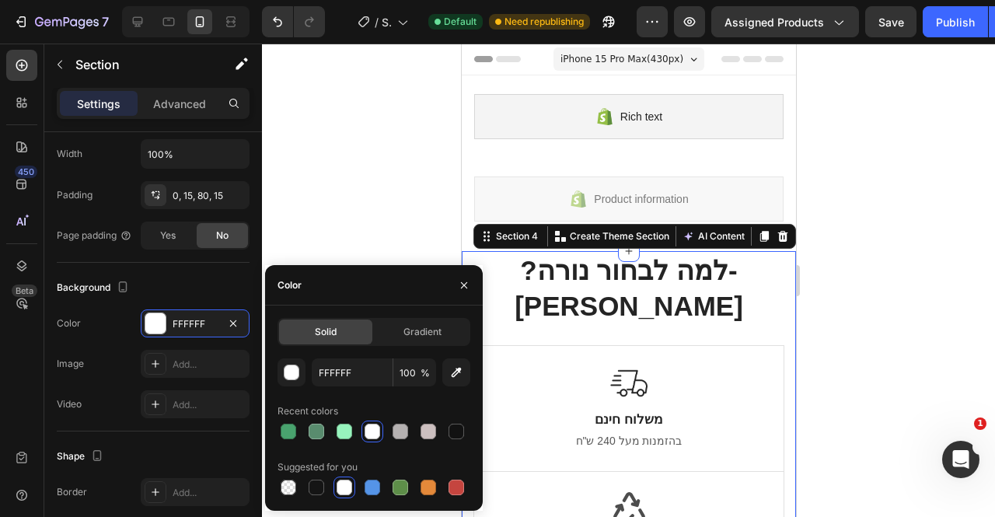
click at [281, 489] on div at bounding box center [289, 487] width 16 height 16
type input "000000"
type input "0"
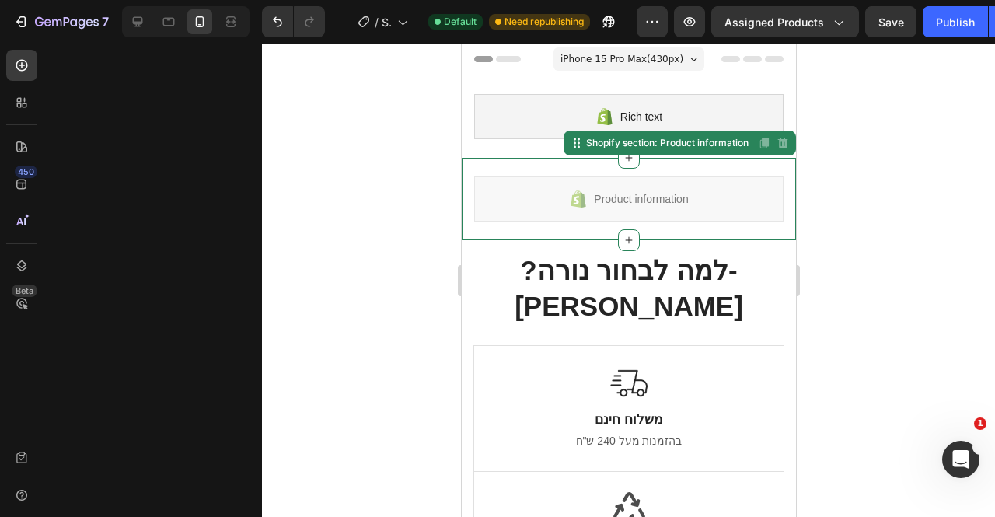
click at [488, 209] on div "Product information" at bounding box center [627, 198] width 309 height 45
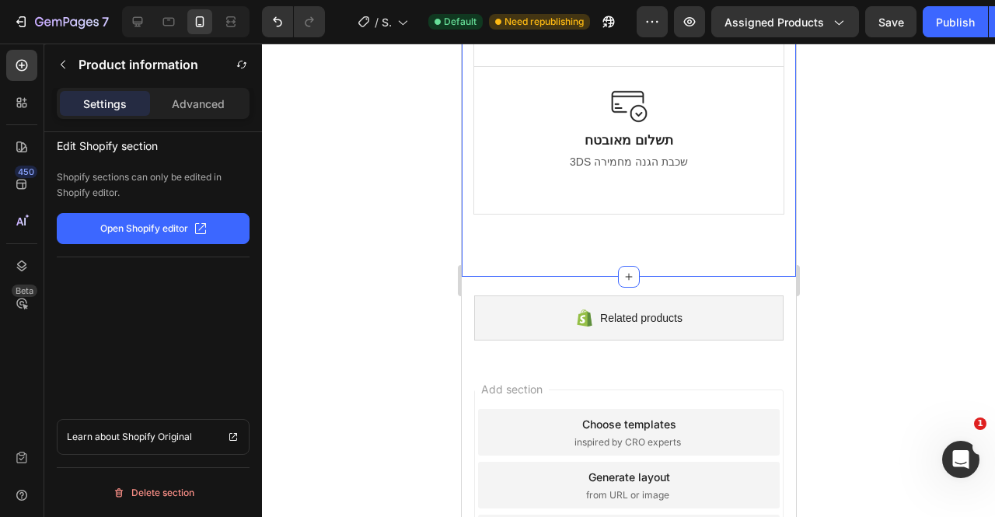
scroll to position [0, 0]
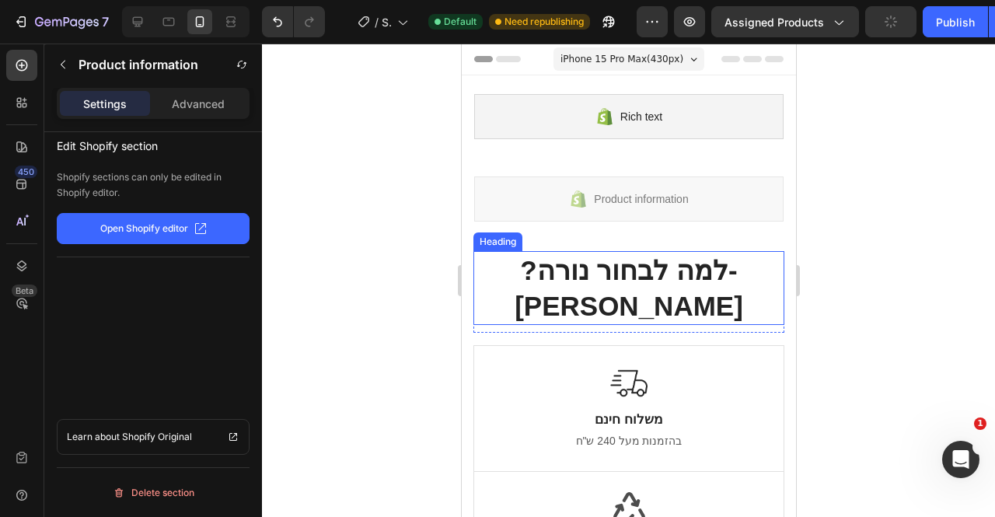
click at [624, 267] on h2 "?למה לבחור נורה-[PERSON_NAME]" at bounding box center [627, 288] width 311 height 74
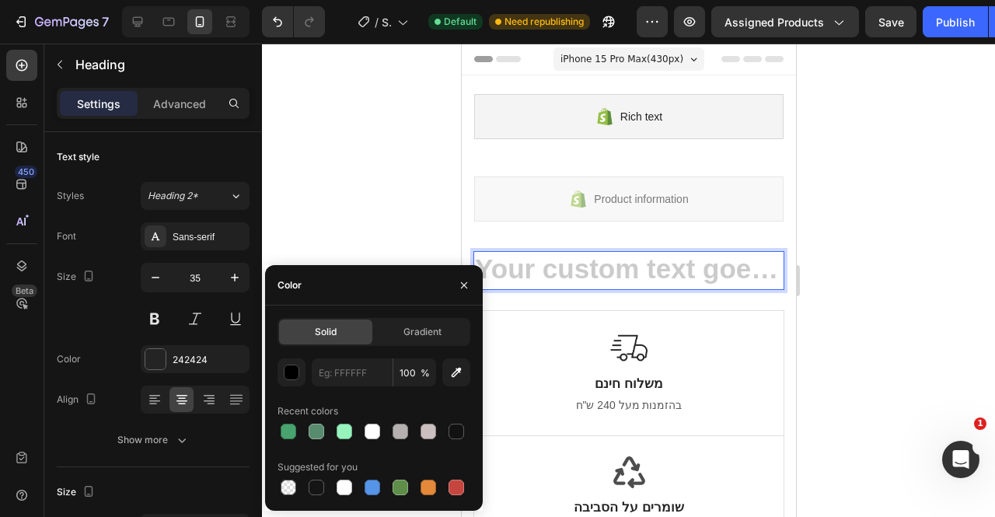
click at [462, 279] on icon "button" at bounding box center [464, 285] width 12 height 12
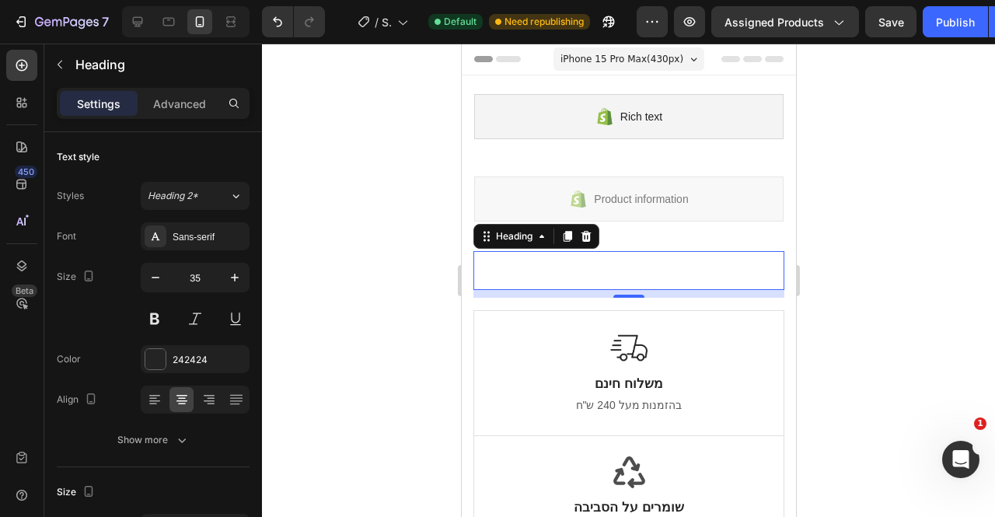
click at [580, 235] on icon at bounding box center [585, 236] width 12 height 12
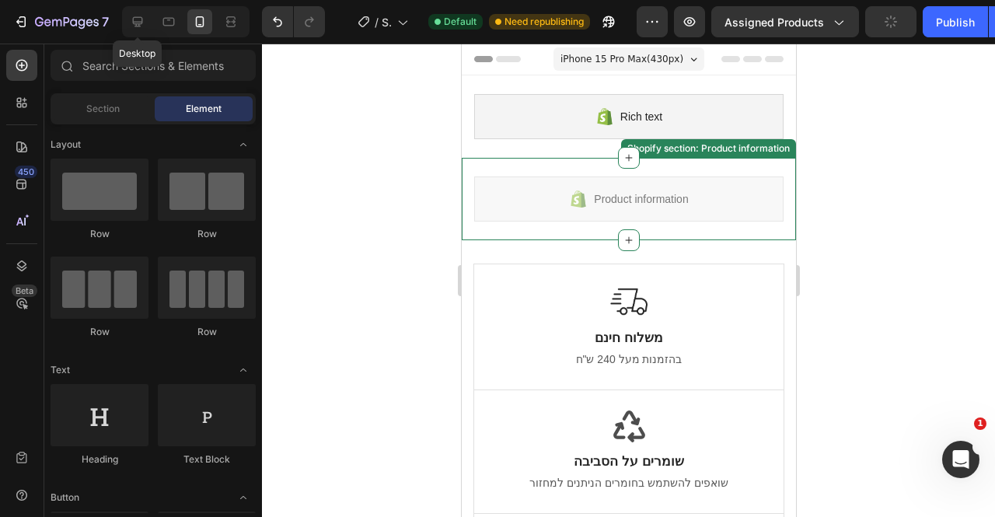
click at [143, 33] on div at bounding box center [137, 21] width 25 height 25
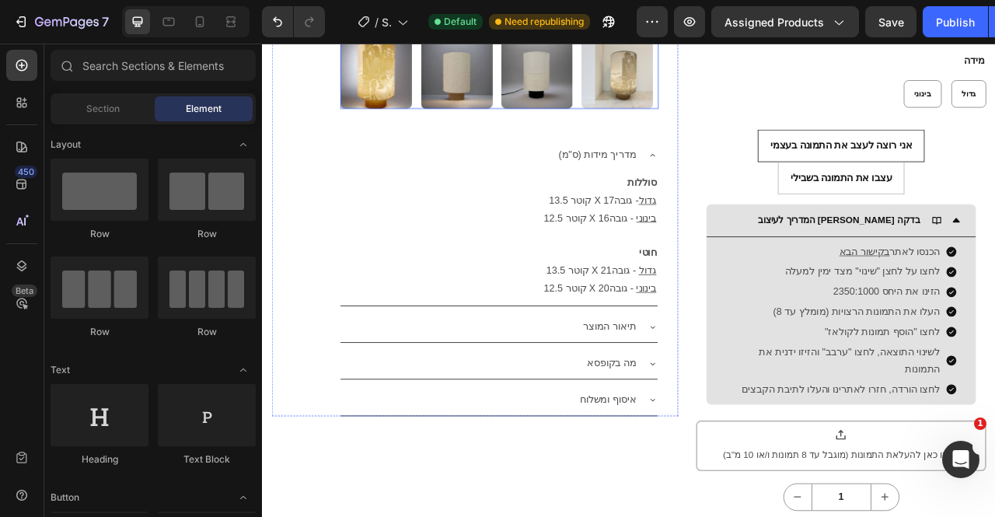
scroll to position [741, 0]
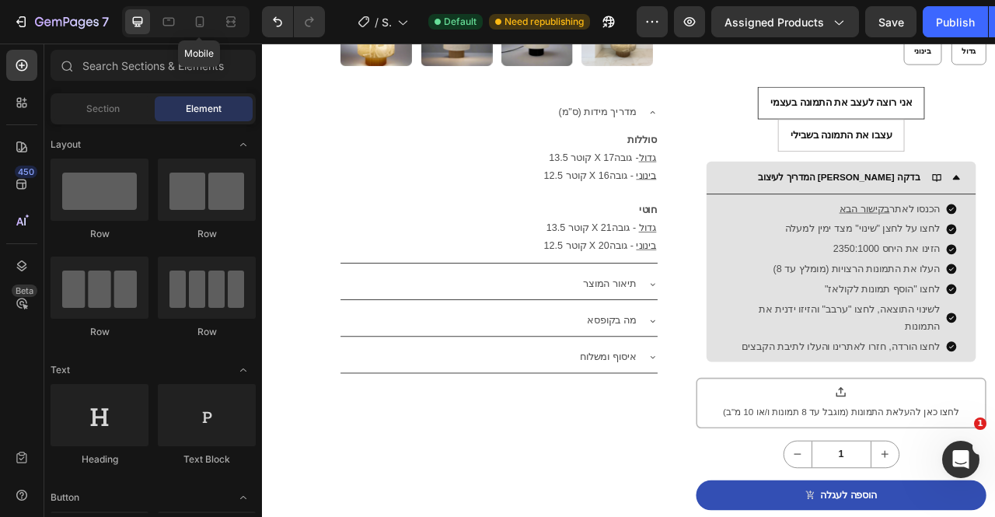
click at [200, 19] on icon at bounding box center [200, 22] width 16 height 16
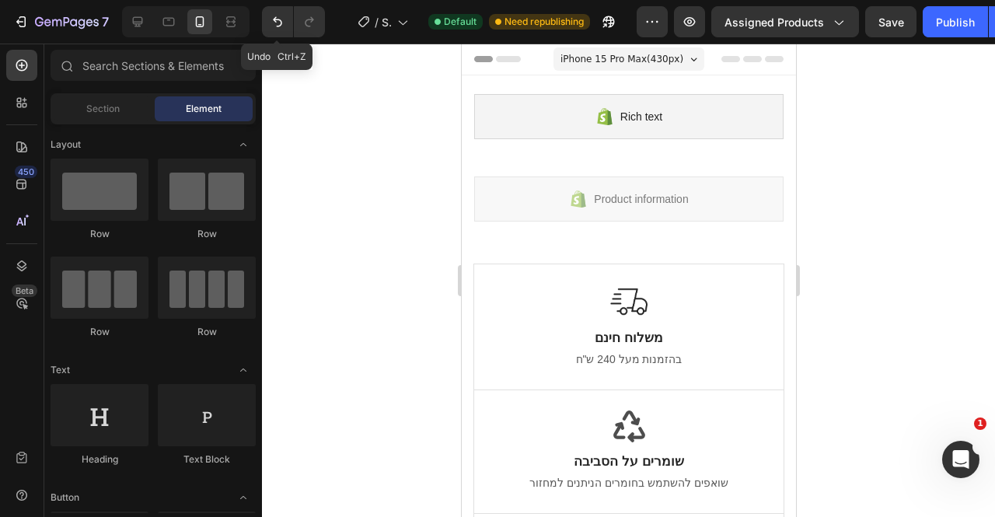
click at [282, 29] on icon "Undo/Redo" at bounding box center [278, 22] width 16 height 16
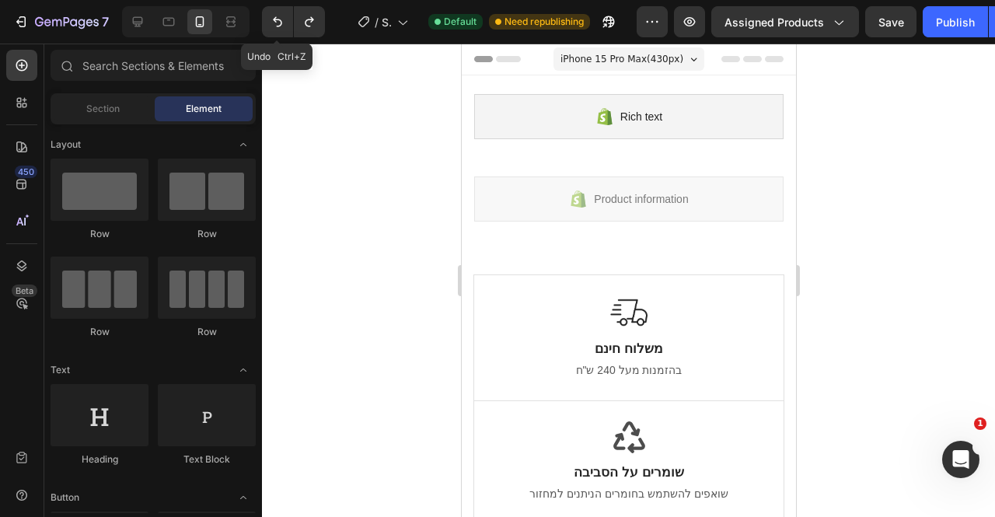
click at [282, 29] on icon "Undo/Redo" at bounding box center [278, 22] width 16 height 16
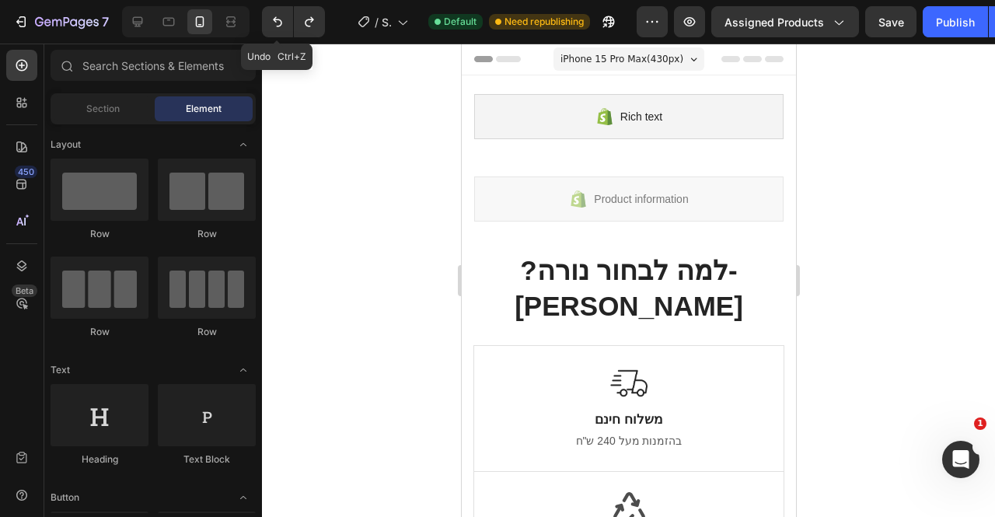
click at [282, 29] on icon "Undo/Redo" at bounding box center [278, 22] width 16 height 16
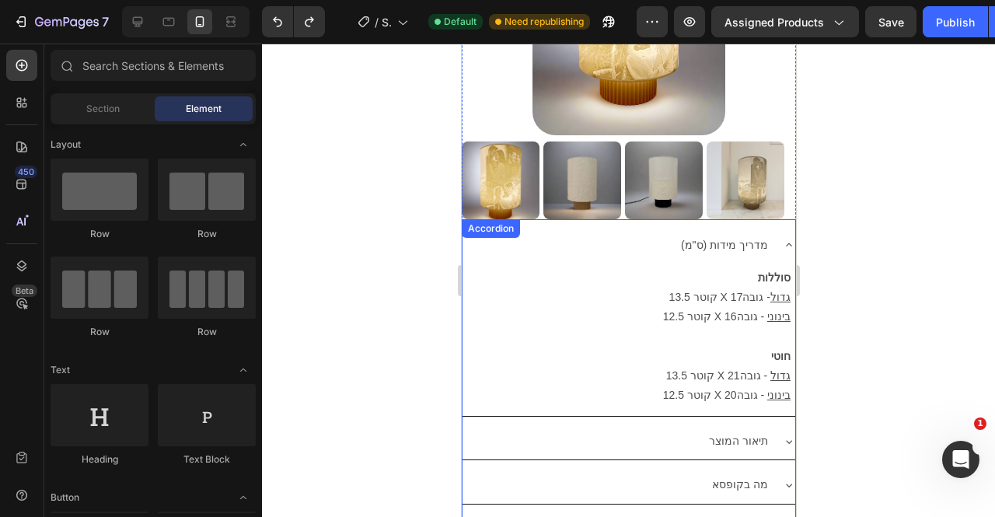
scroll to position [338, 0]
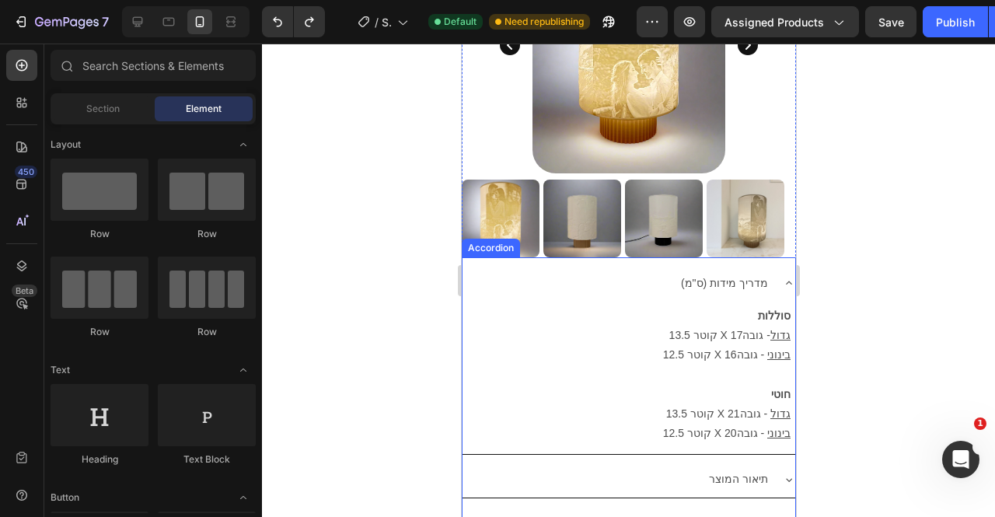
click at [488, 241] on div "Accordion" at bounding box center [490, 248] width 58 height 19
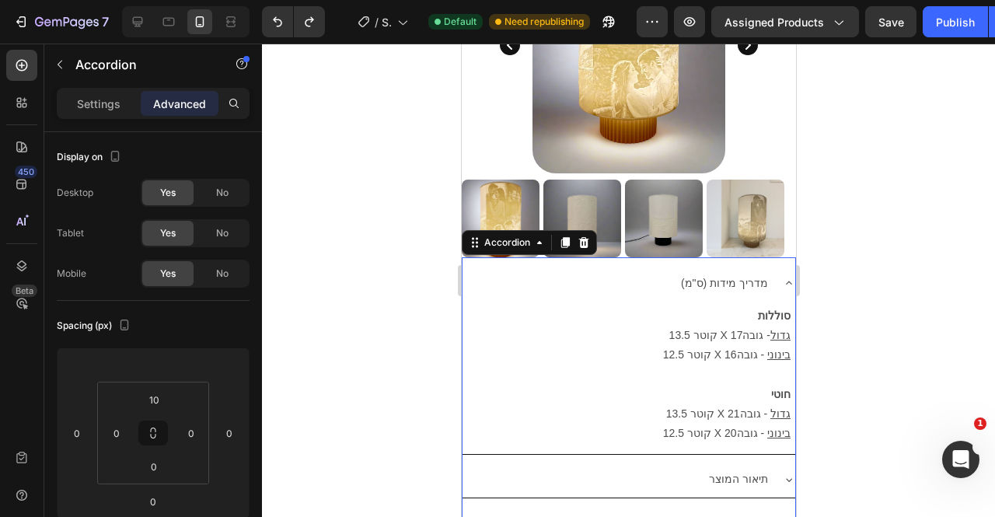
click at [207, 277] on div "No" at bounding box center [222, 273] width 51 height 25
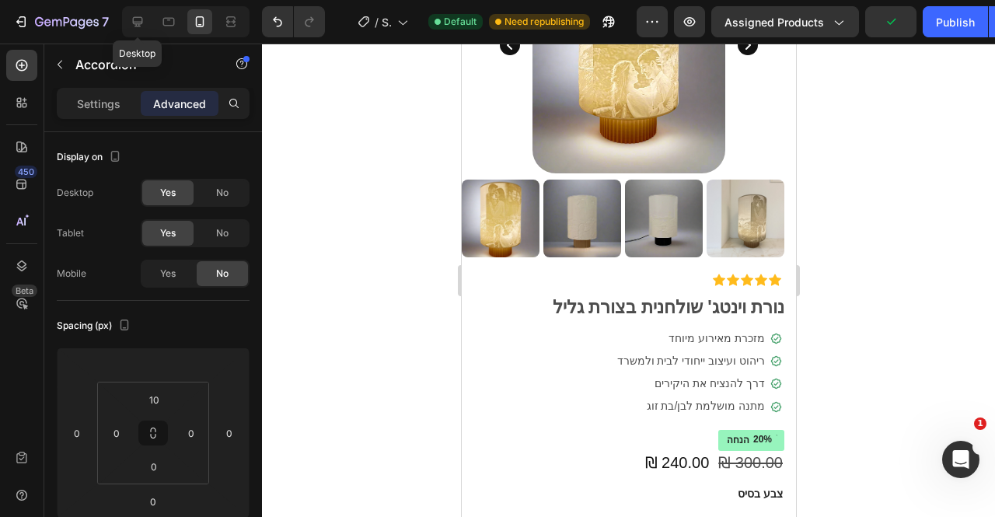
click at [140, 20] on icon at bounding box center [138, 22] width 16 height 16
type input "0"
type input "50"
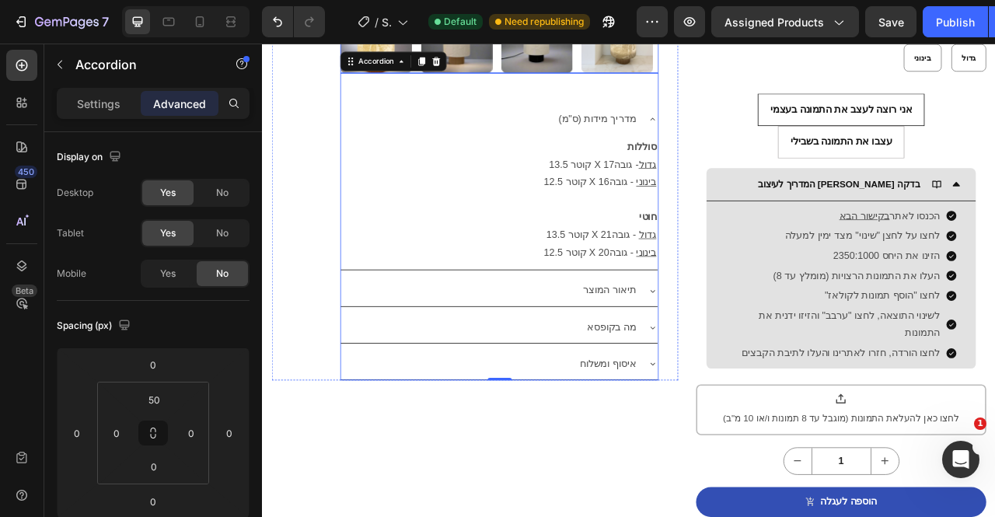
scroll to position [706, 0]
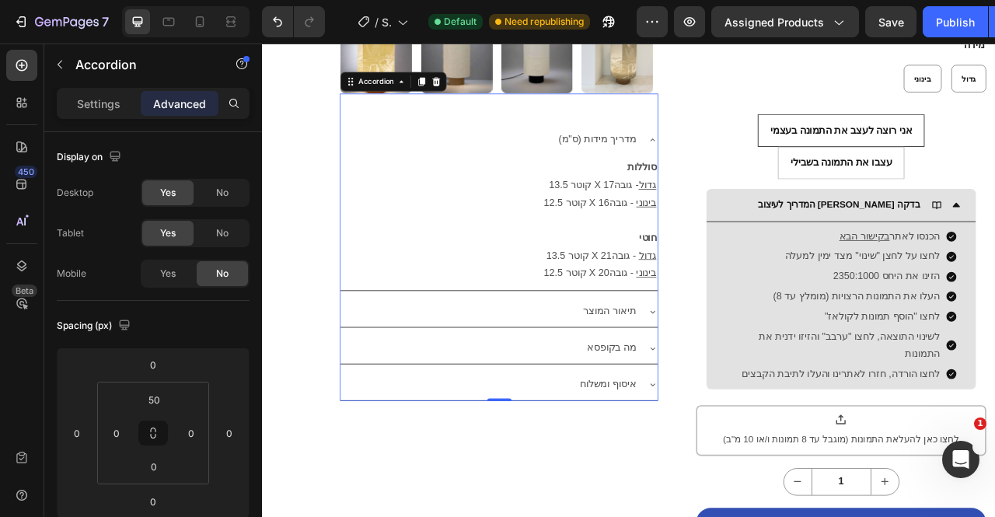
click at [459, 86] on icon at bounding box center [464, 92] width 12 height 12
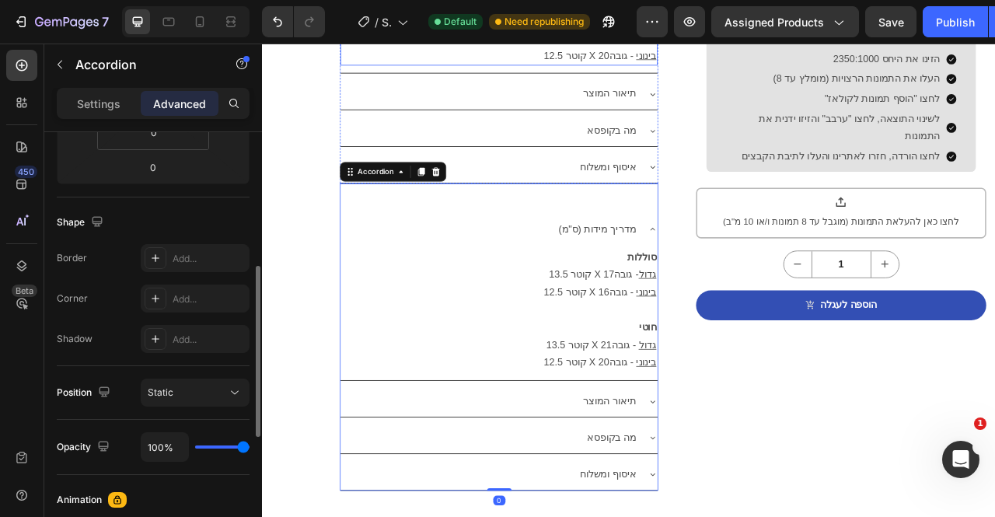
scroll to position [983, 0]
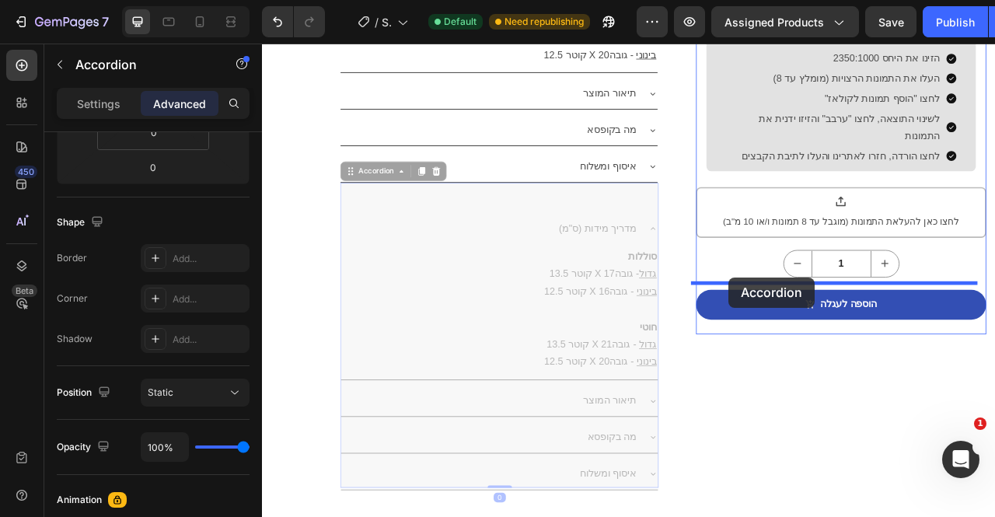
drag, startPoint x: 399, startPoint y: 188, endPoint x: 855, endPoint y: 341, distance: 481.2
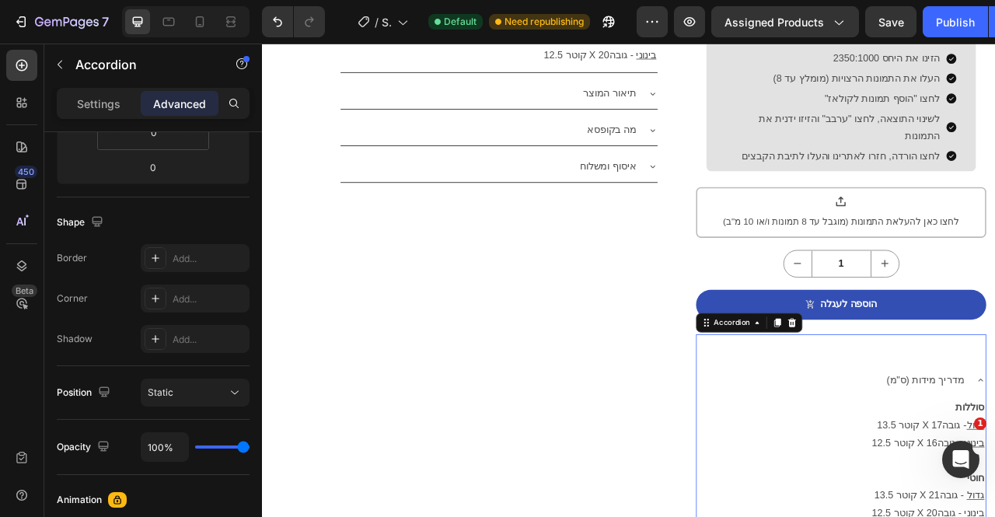
scroll to position [0, 0]
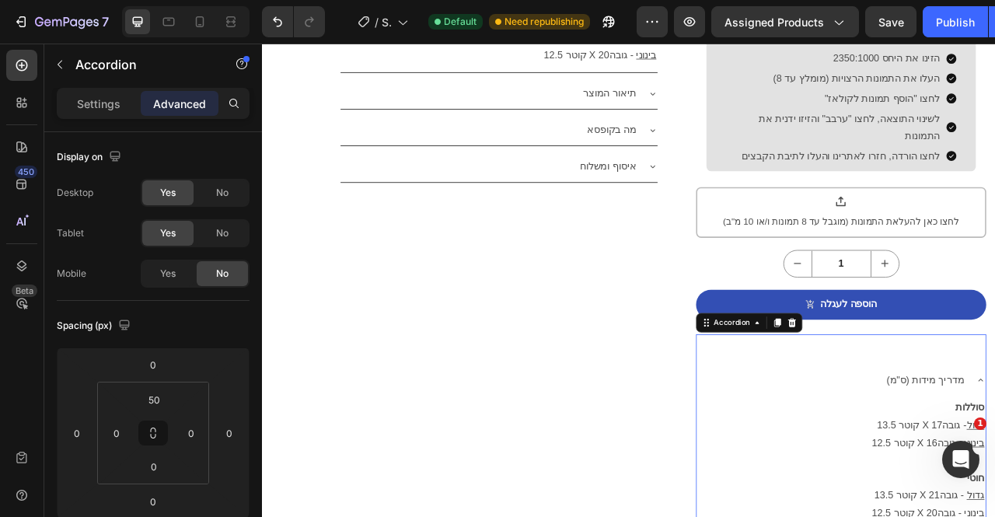
click at [183, 271] on div "Yes" at bounding box center [167, 273] width 51 height 25
click at [228, 187] on div "No" at bounding box center [222, 192] width 51 height 25
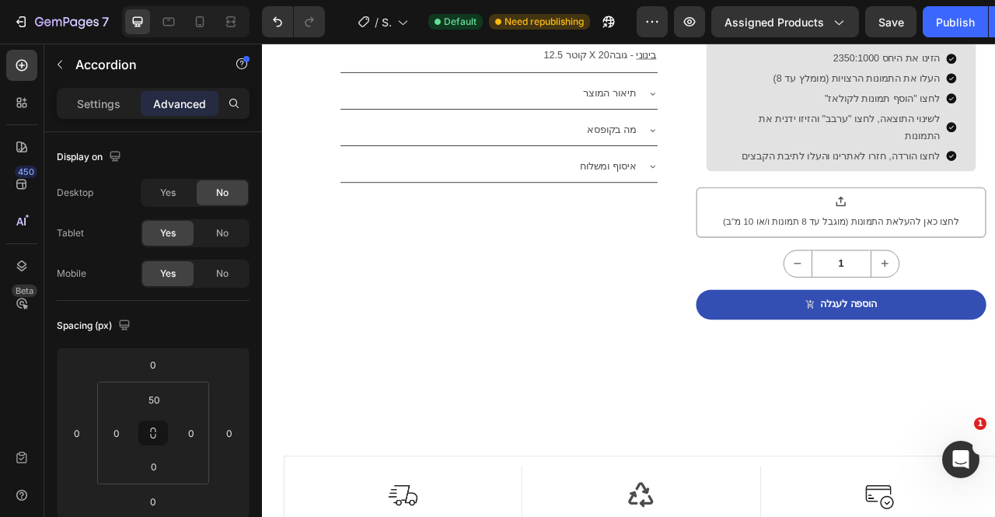
click at [222, 226] on span "No" at bounding box center [222, 233] width 12 height 14
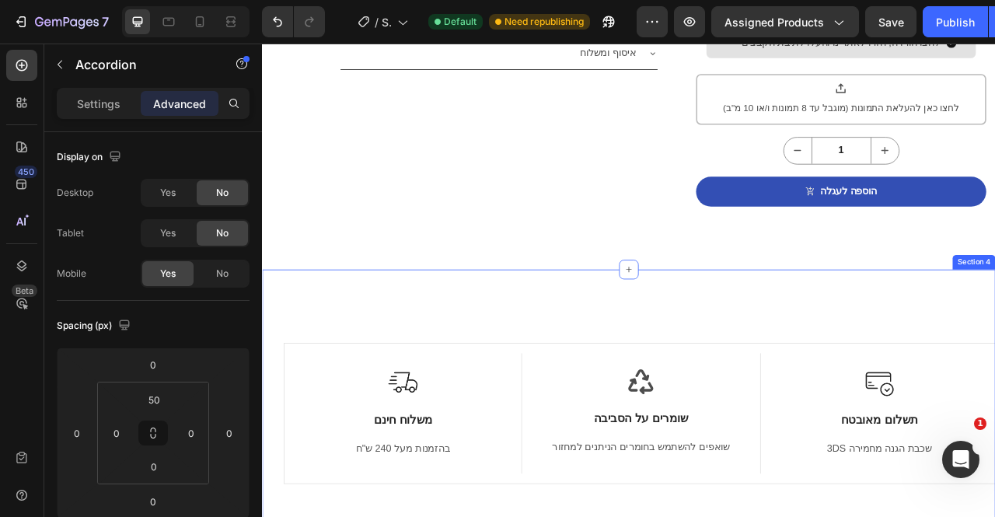
scroll to position [1133, 0]
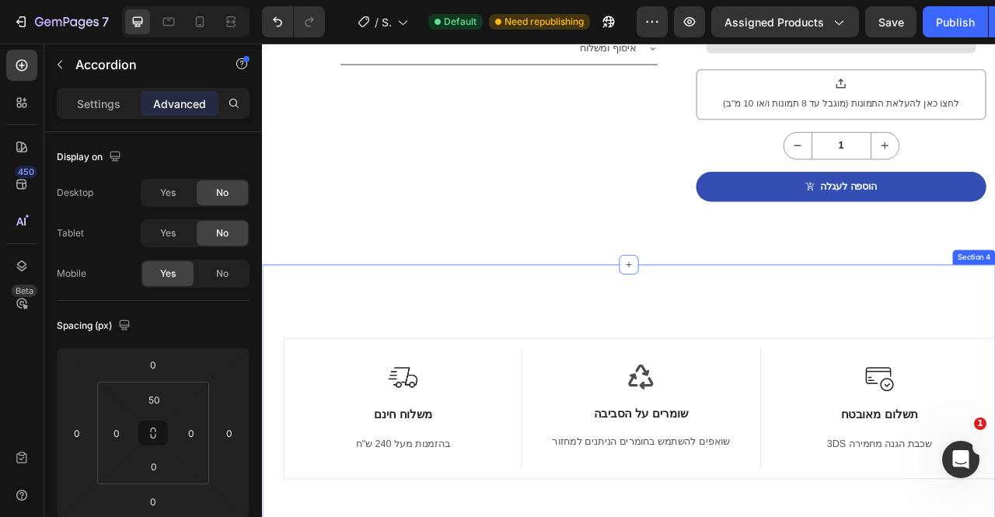
click at [551, 325] on div "?למה לבחור נורה-[PERSON_NAME] Heading Image משלוח חינם Text Block בהזמנות מעל 2…" at bounding box center [728, 498] width 933 height 347
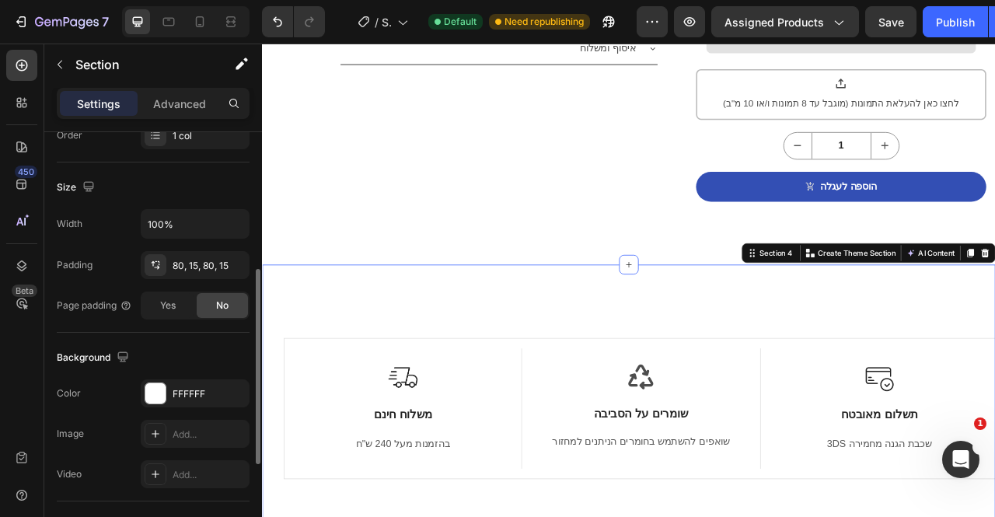
scroll to position [304, 0]
click at [159, 391] on div at bounding box center [155, 394] width 20 height 20
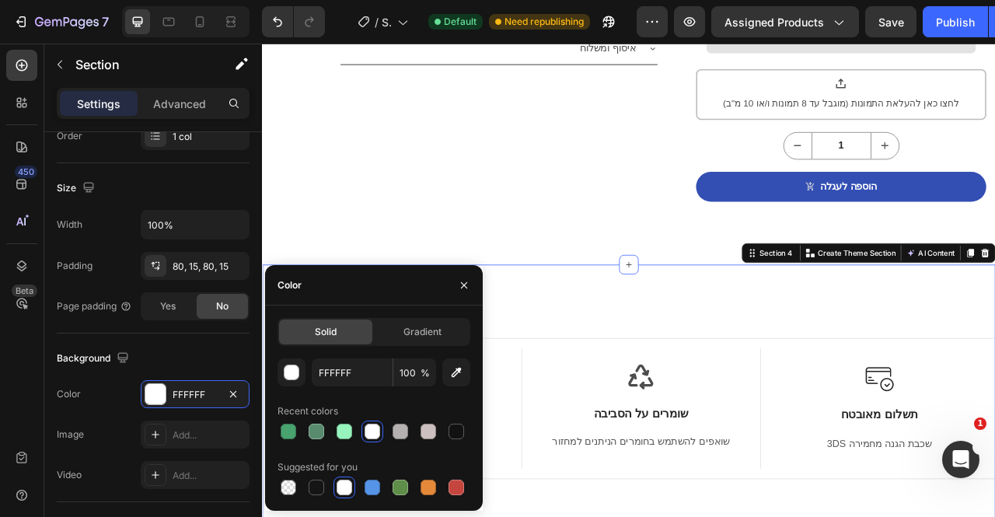
click at [288, 490] on div at bounding box center [289, 487] width 16 height 16
type input "000000"
type input "0"
click at [399, 441] on div at bounding box center [400, 431] width 22 height 22
type input "B5B1B1"
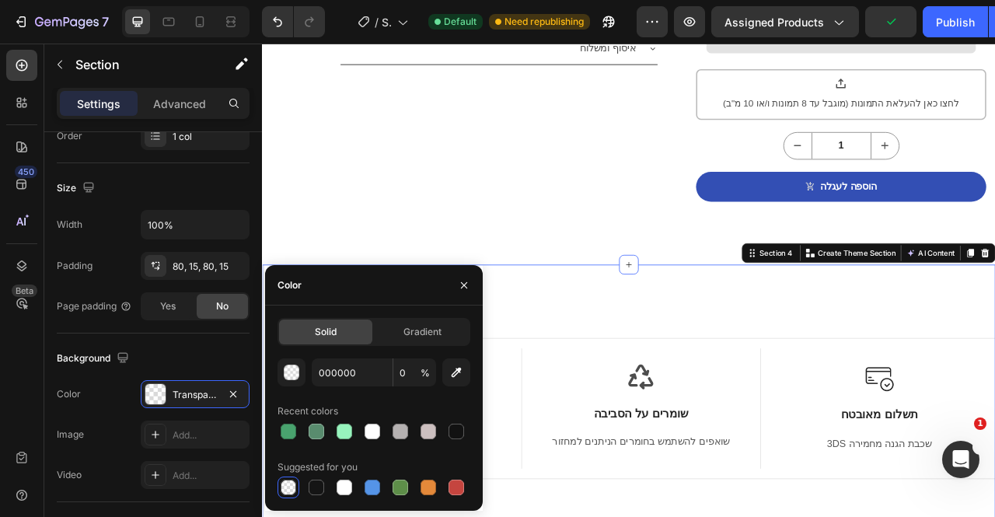
type input "100"
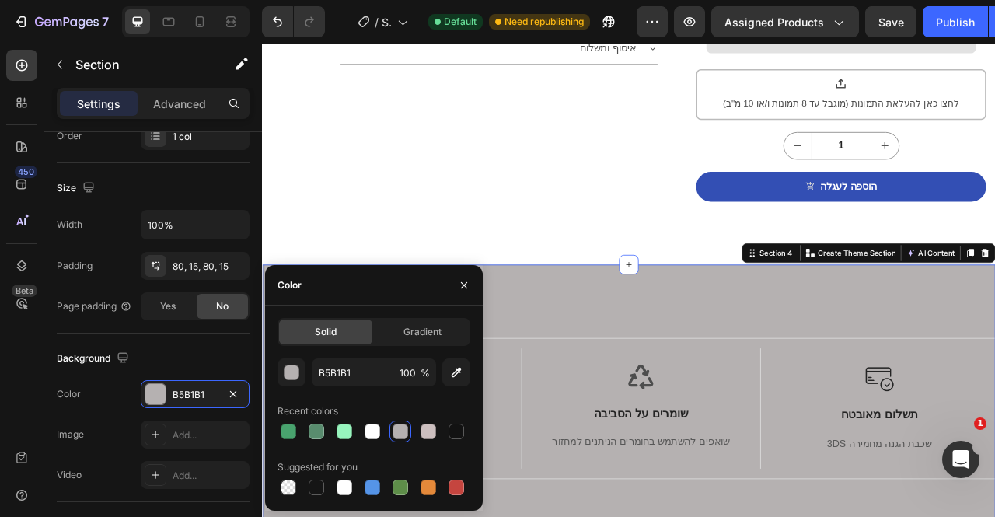
click at [435, 431] on div at bounding box center [428, 432] width 16 height 16
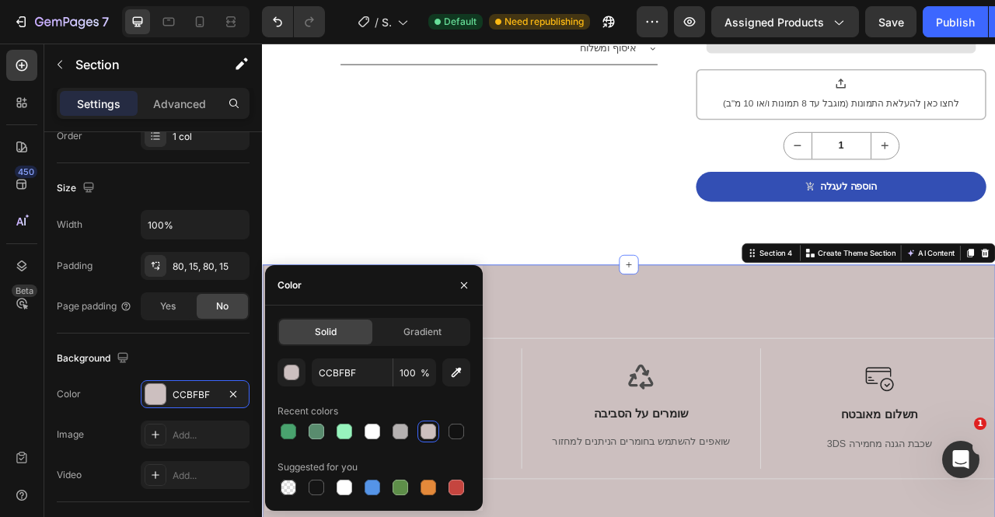
click at [343, 485] on div at bounding box center [344, 487] width 16 height 16
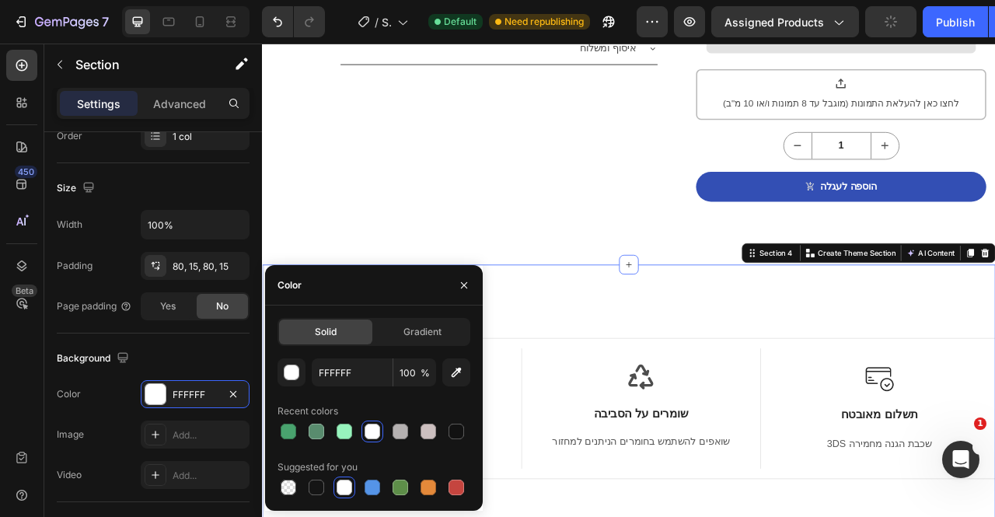
click at [297, 486] on div at bounding box center [288, 487] width 19 height 19
type input "000000"
type input "0"
click at [463, 285] on icon "button" at bounding box center [464, 285] width 6 height 6
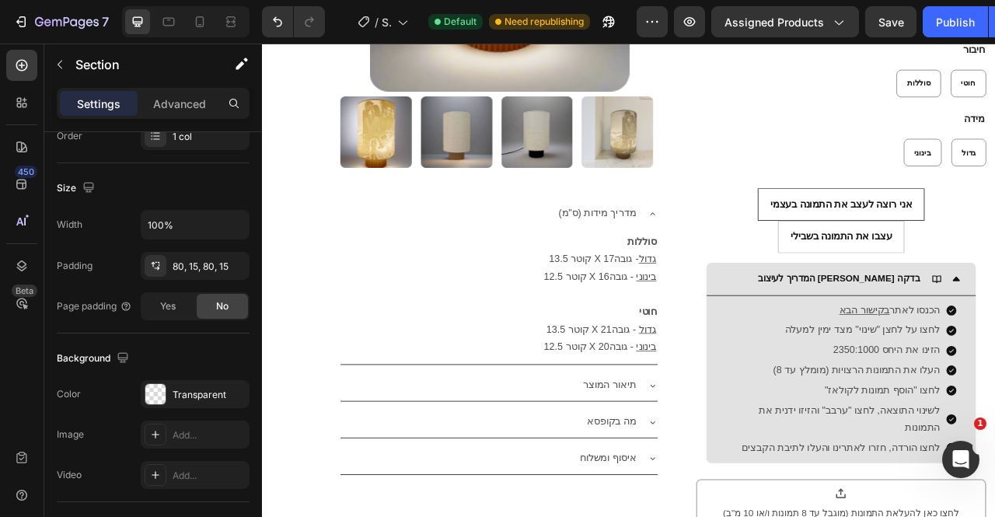
scroll to position [611, 0]
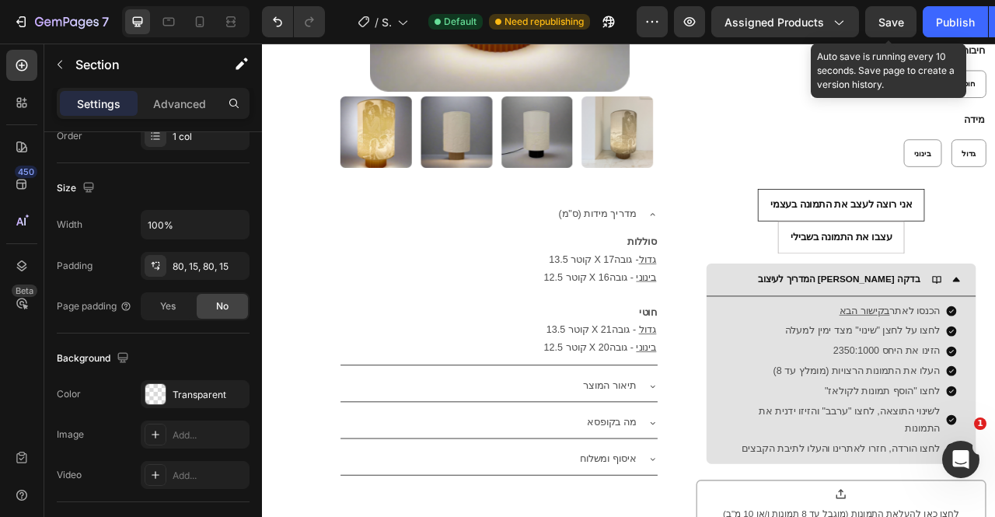
click at [908, 33] on button "Save" at bounding box center [890, 21] width 51 height 31
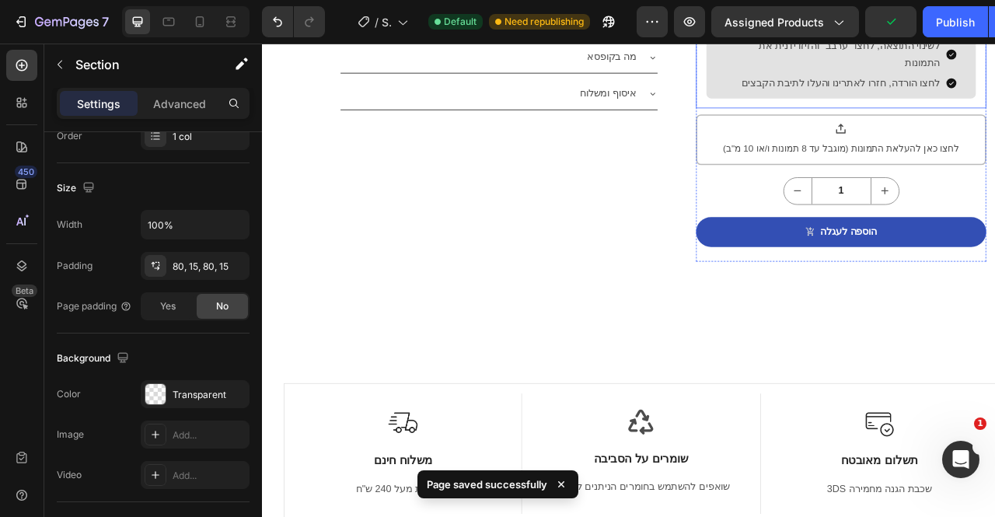
scroll to position [1076, 0]
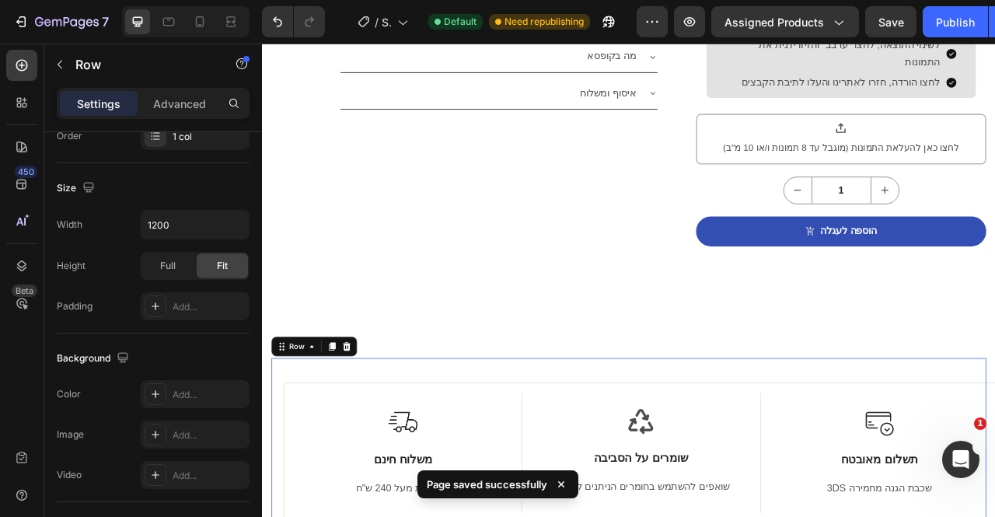
scroll to position [0, 0]
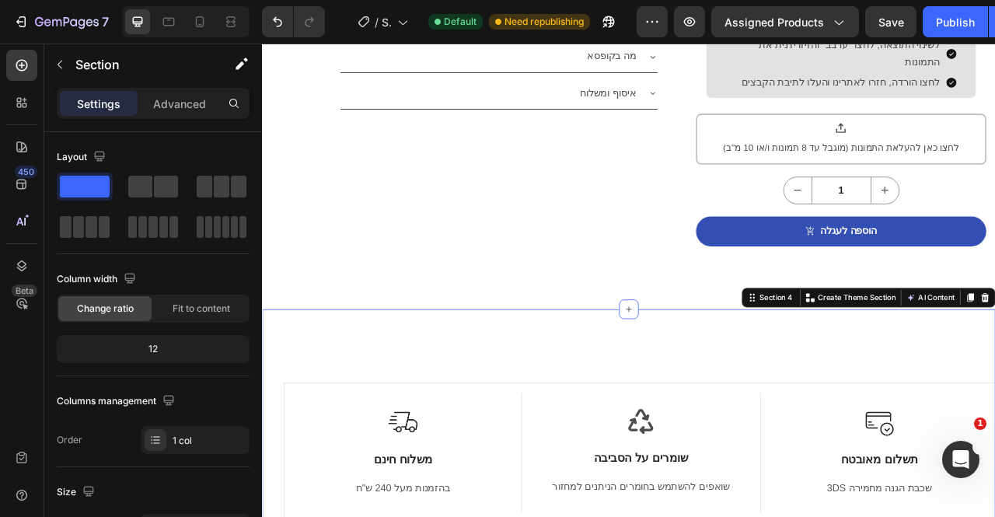
click at [183, 103] on p "Advanced" at bounding box center [179, 104] width 53 height 16
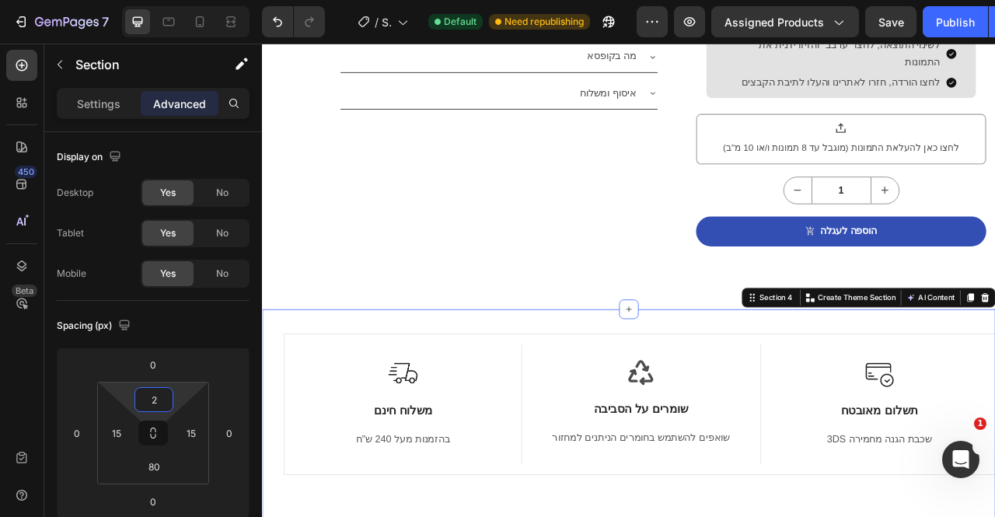
type input "0"
click at [177, 0] on html "7 / Shopify Original Product Template Default Need republishing Preview Assigne…" at bounding box center [497, 0] width 995 height 0
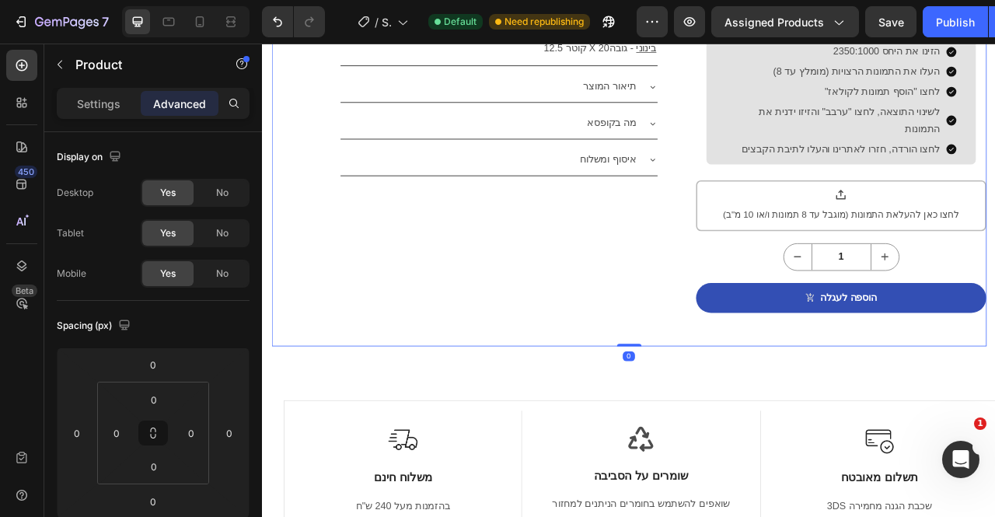
scroll to position [986, 0]
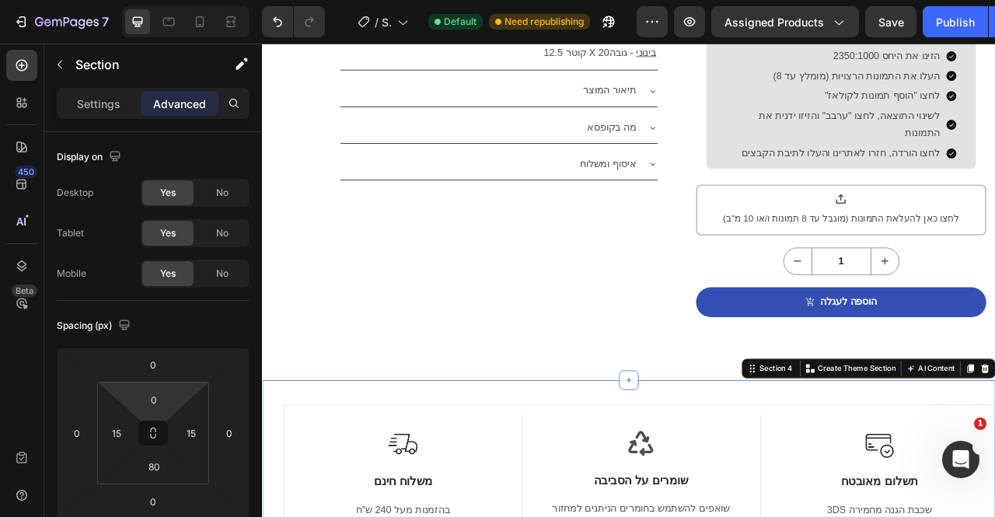
click at [151, 400] on input "0" at bounding box center [153, 399] width 31 height 23
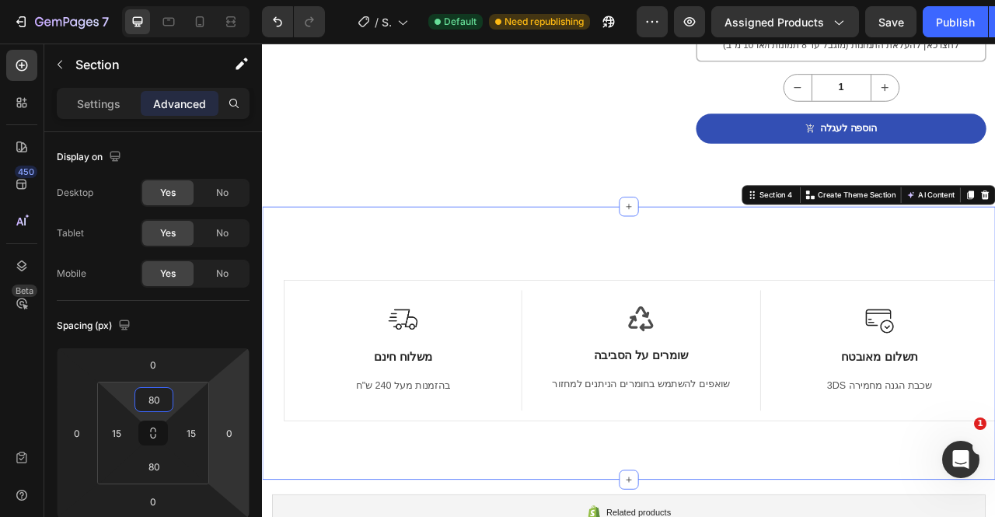
scroll to position [1206, 0]
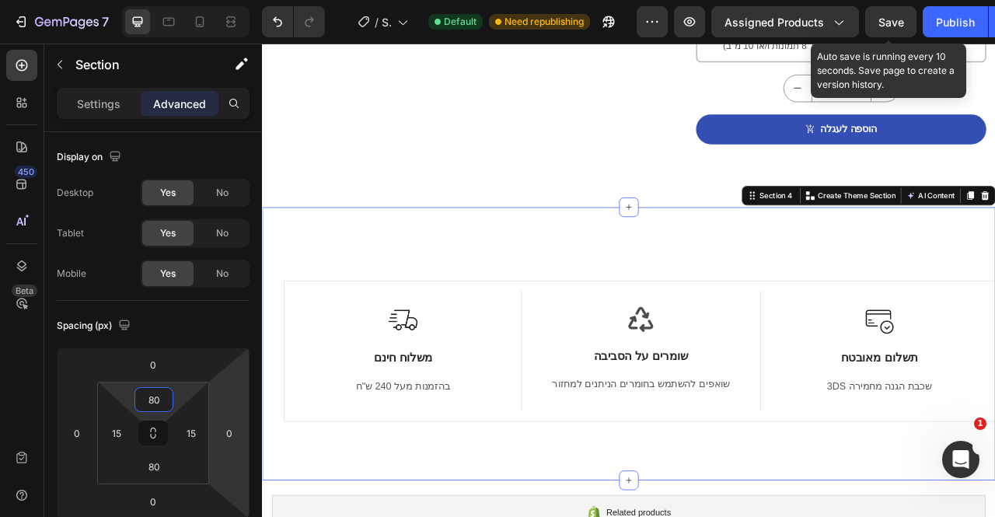
click at [879, 26] on span "Save" at bounding box center [891, 22] width 26 height 13
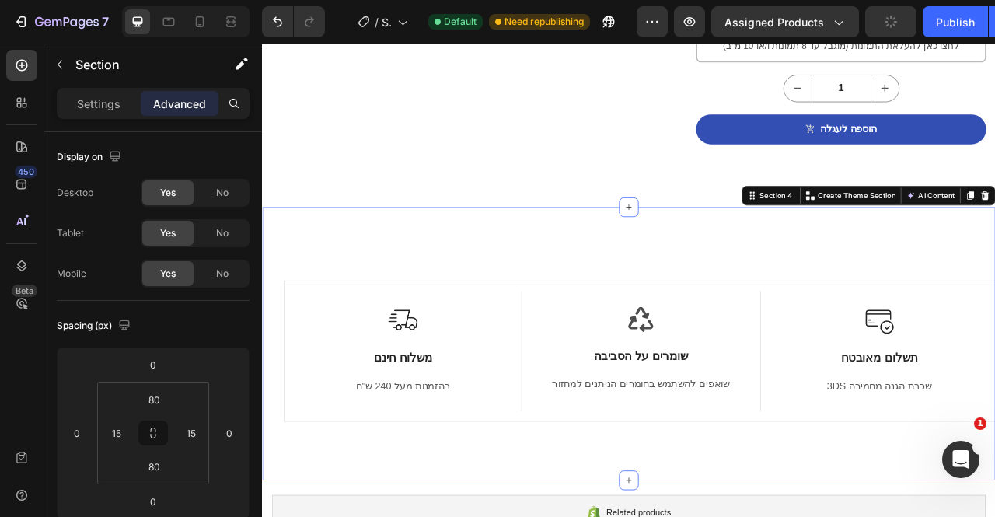
click at [967, 23] on div "Publish" at bounding box center [955, 22] width 39 height 16
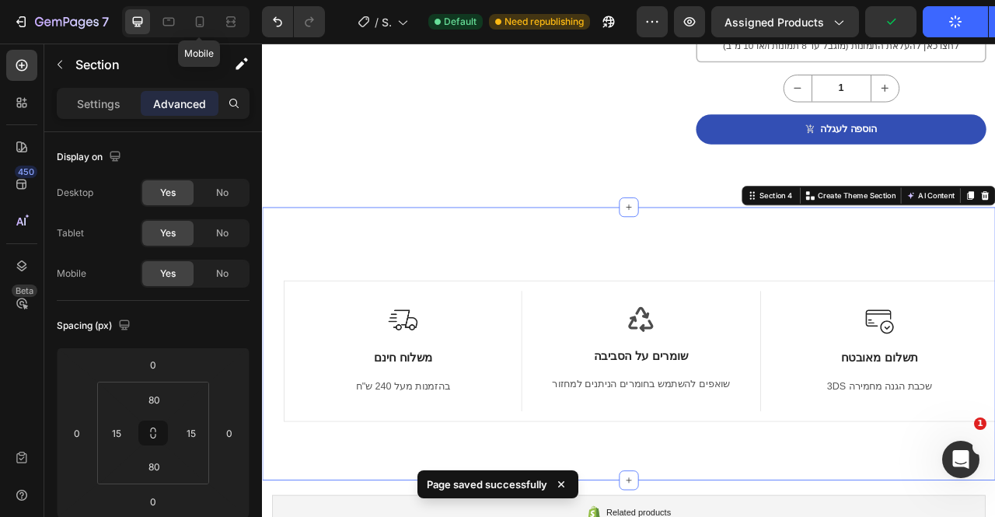
click at [183, 19] on div "Mobile" at bounding box center [185, 21] width 127 height 31
click at [198, 21] on icon at bounding box center [200, 22] width 16 height 16
type input "0"
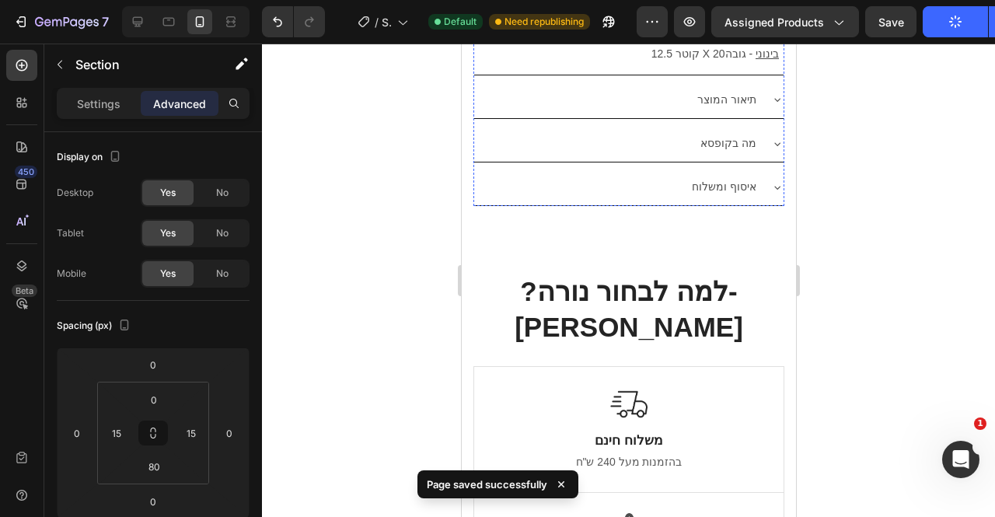
scroll to position [1821, 0]
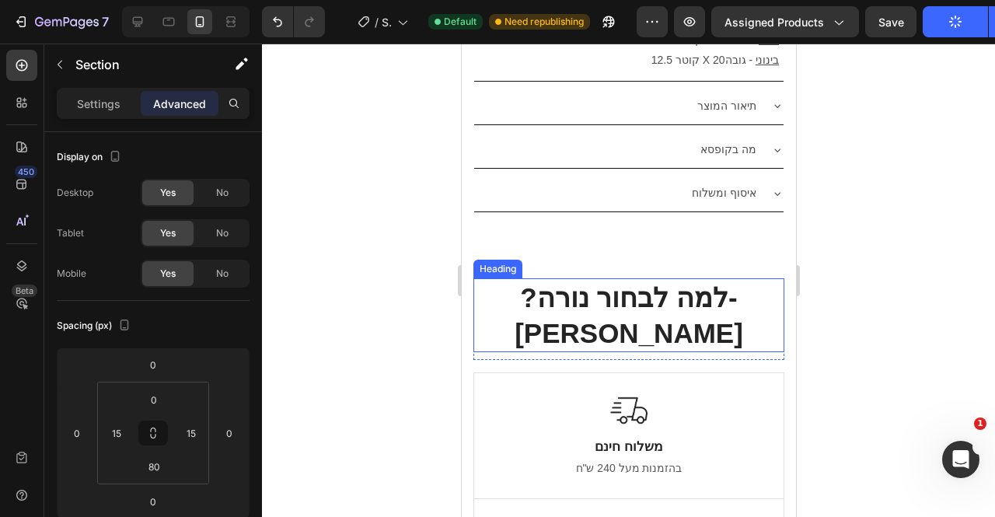
click at [507, 262] on div "Heading" at bounding box center [497, 269] width 43 height 14
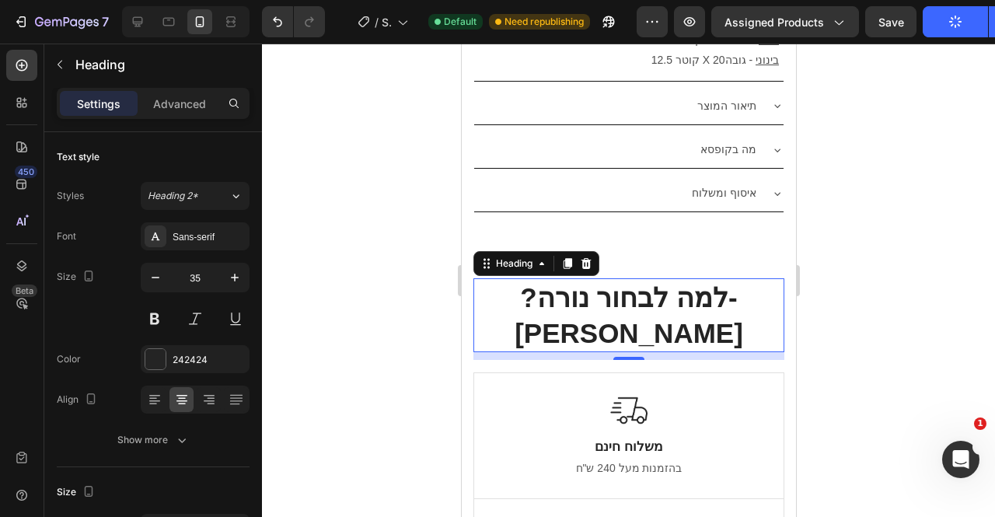
click at [578, 254] on div at bounding box center [585, 263] width 19 height 19
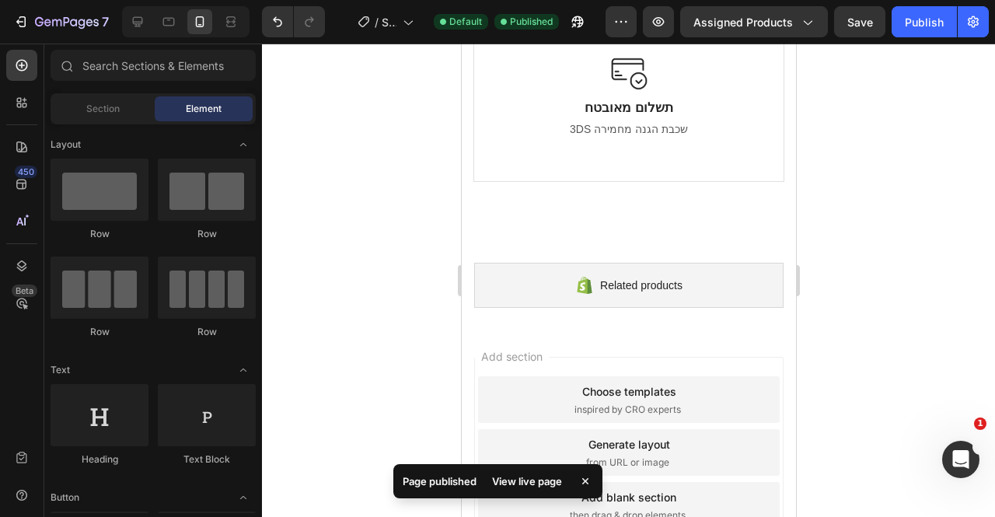
scroll to position [2289, 0]
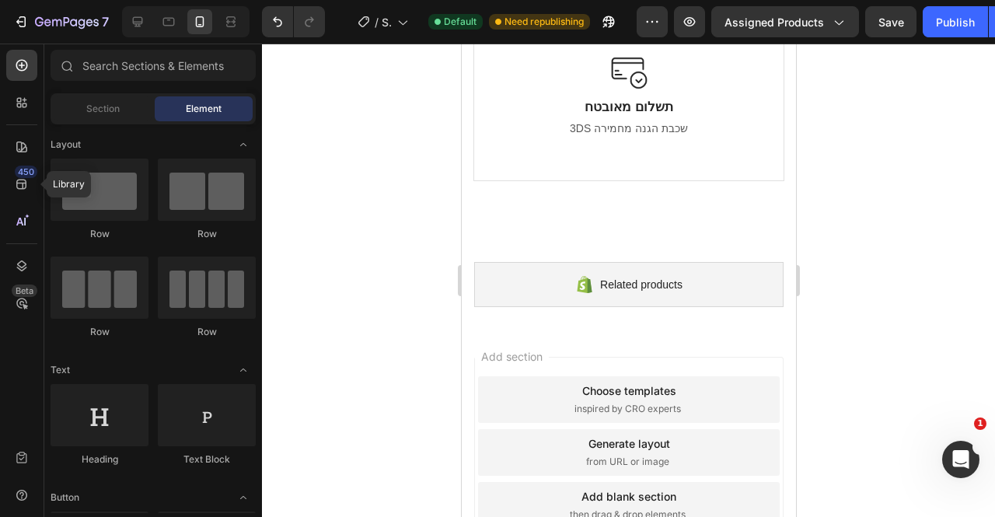
click at [16, 187] on icon at bounding box center [22, 184] width 16 height 16
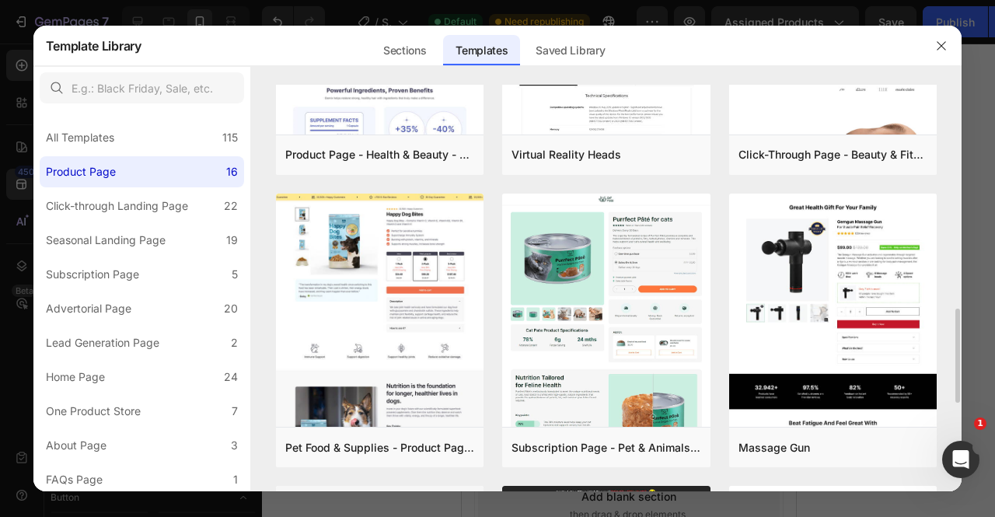
scroll to position [78, 0]
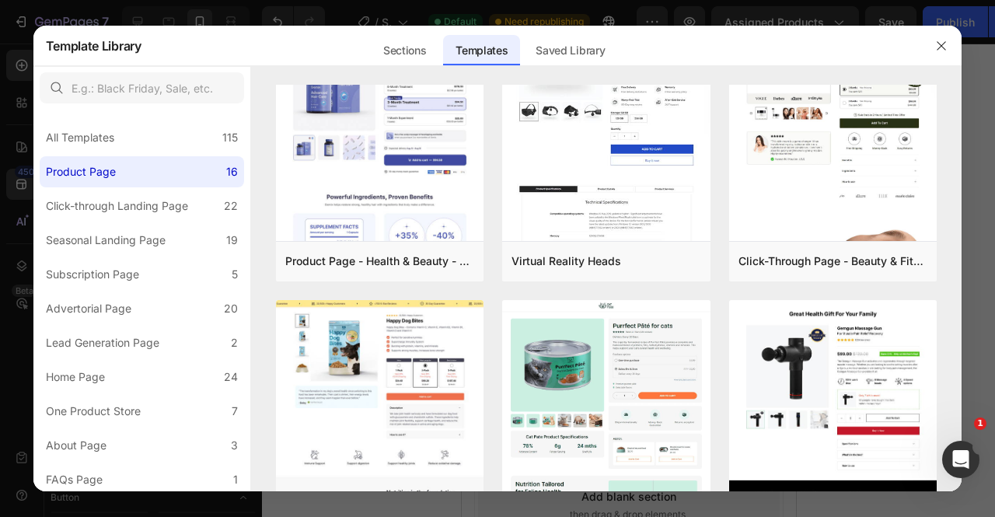
click at [941, 52] on button "button" at bounding box center [941, 45] width 25 height 25
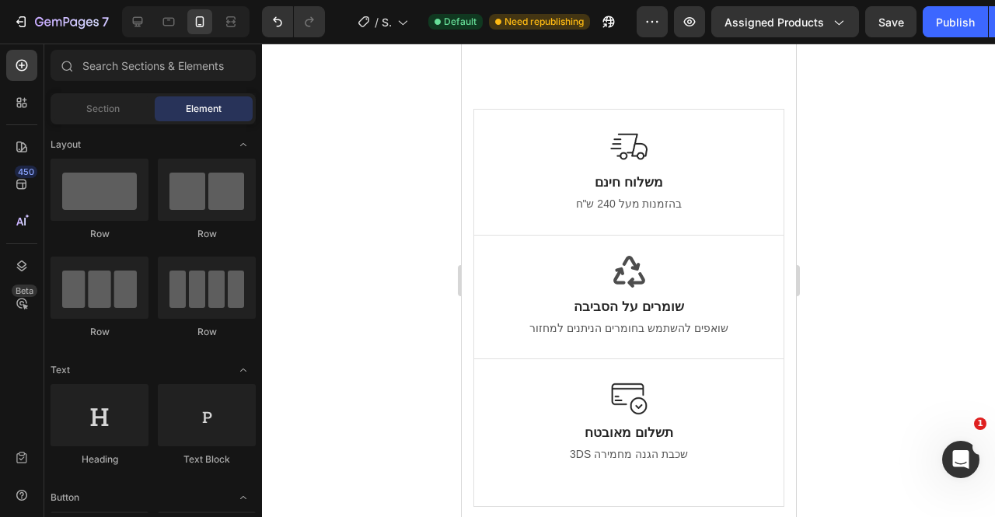
scroll to position [2112, 0]
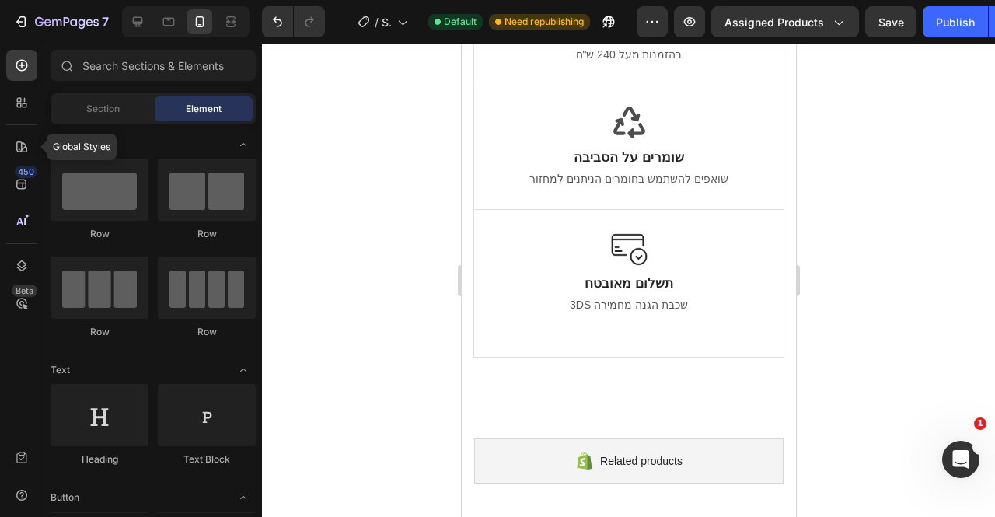
click at [17, 148] on icon at bounding box center [21, 146] width 11 height 11
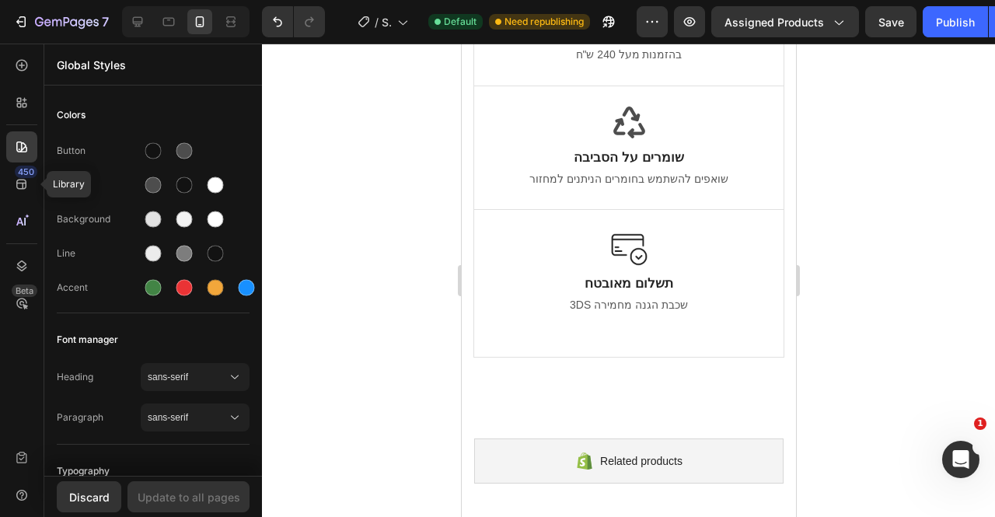
click at [14, 180] on icon at bounding box center [22, 184] width 16 height 16
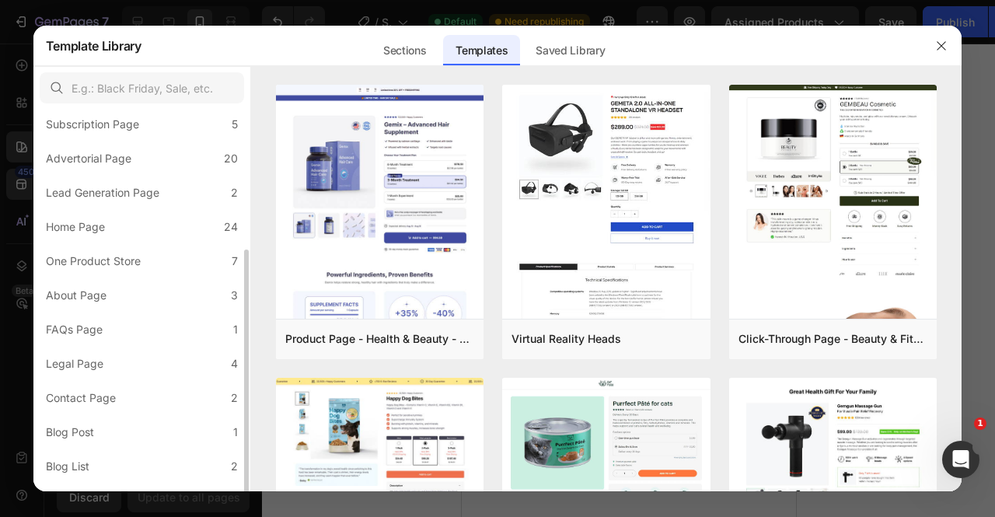
scroll to position [183, 0]
click at [144, 291] on label "FAQs Page 1" at bounding box center [142, 296] width 204 height 31
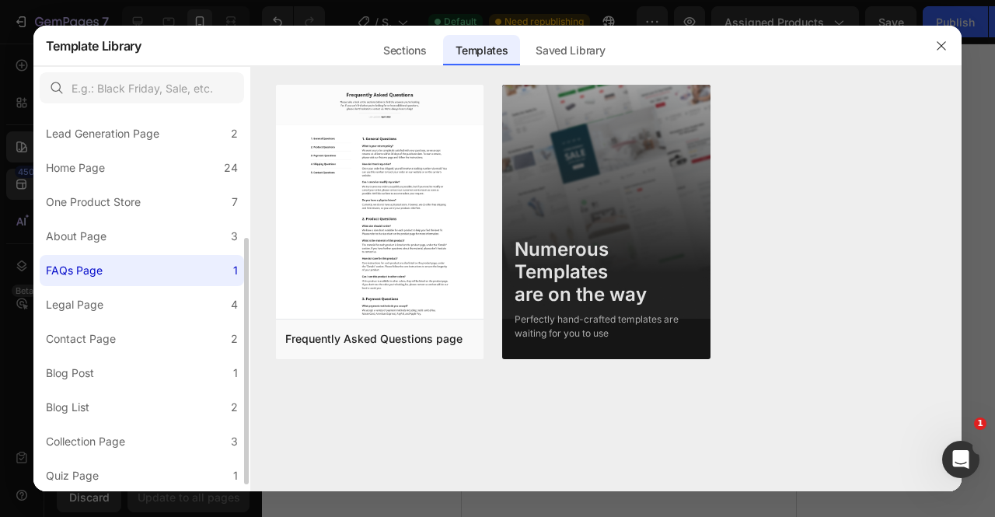
scroll to position [0, 0]
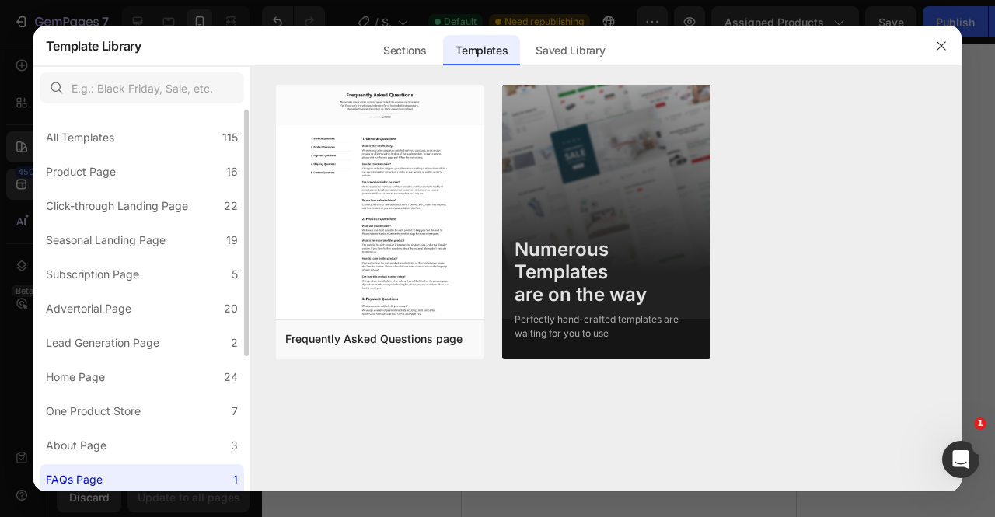
click at [421, 52] on div "Sections" at bounding box center [405, 50] width 68 height 31
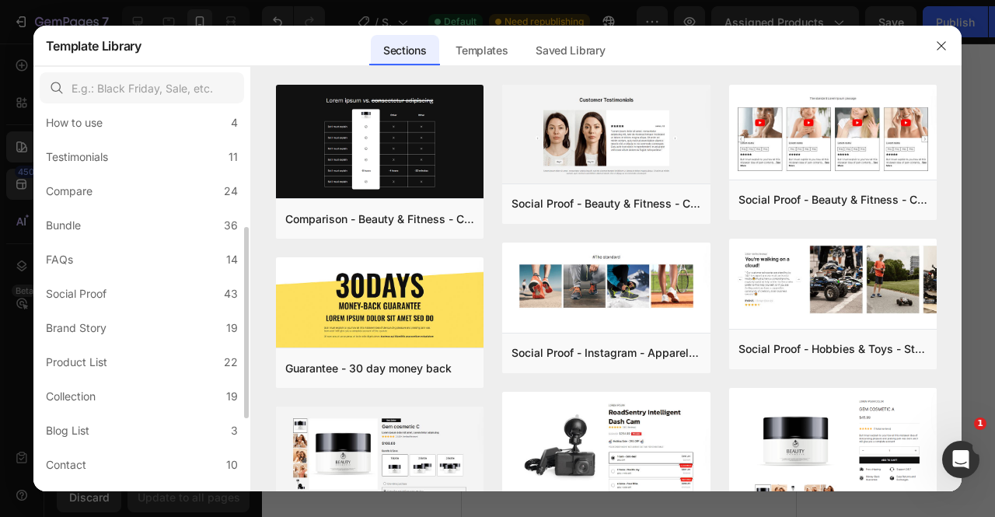
scroll to position [247, 0]
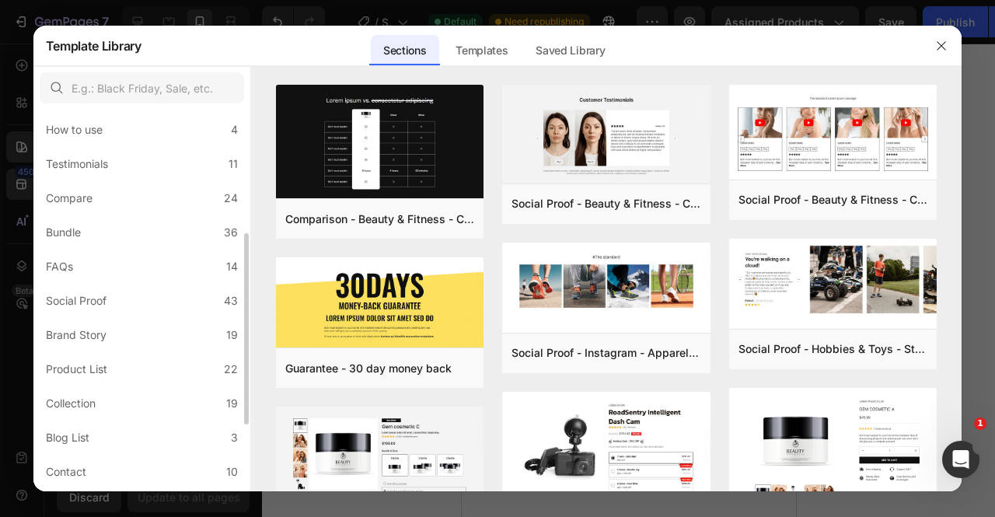
click at [125, 267] on label "FAQs 14" at bounding box center [142, 266] width 204 height 31
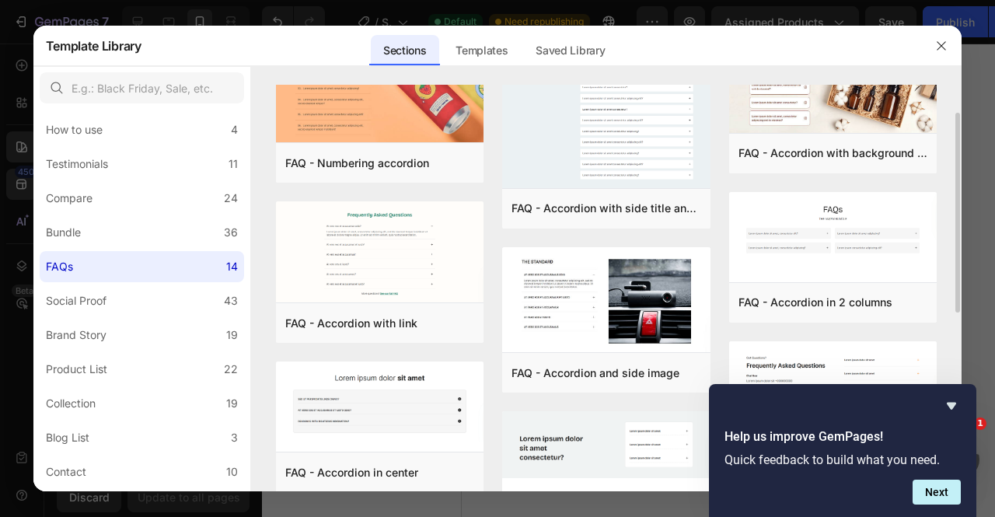
scroll to position [0, 0]
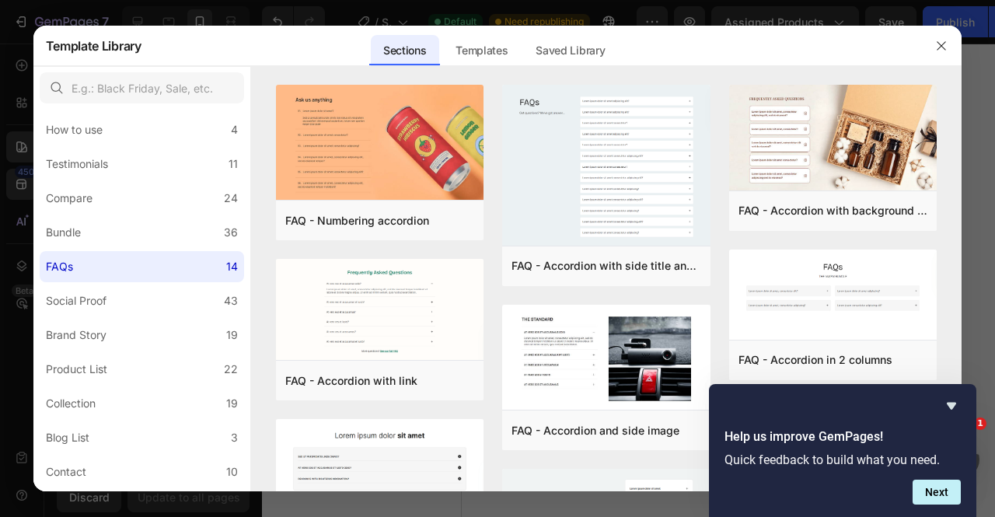
click at [0, 0] on div "Add to page" at bounding box center [0, 0] width 0 height 0
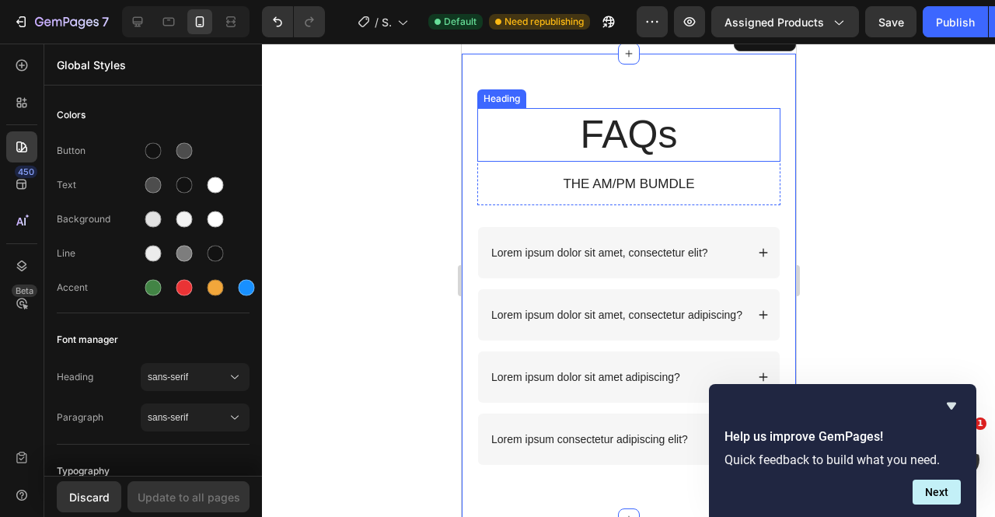
scroll to position [2568, 0]
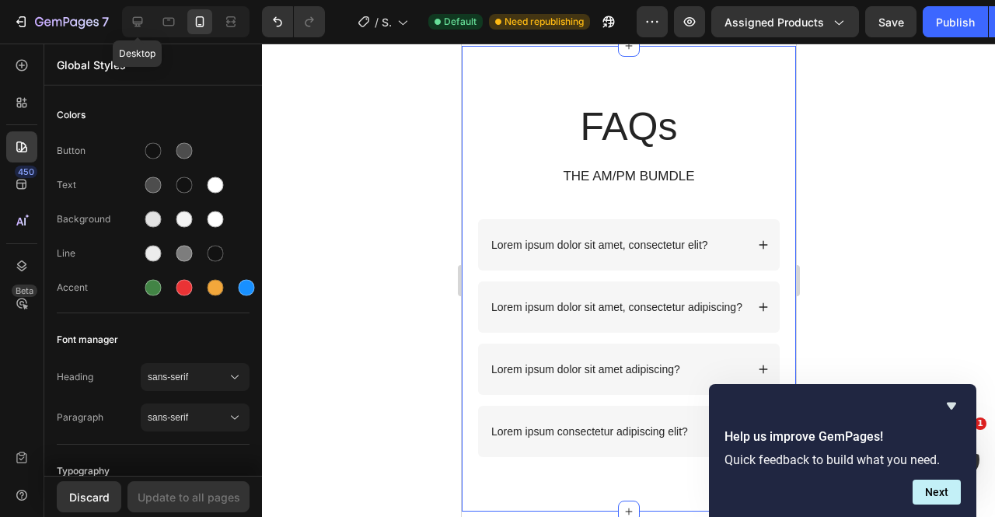
click at [141, 32] on div at bounding box center [137, 21] width 25 height 25
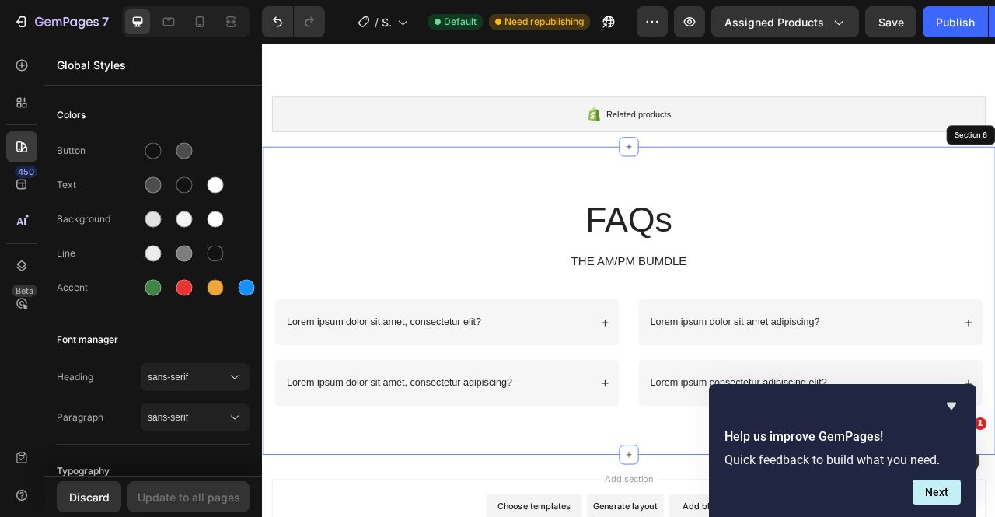
scroll to position [2418, 0]
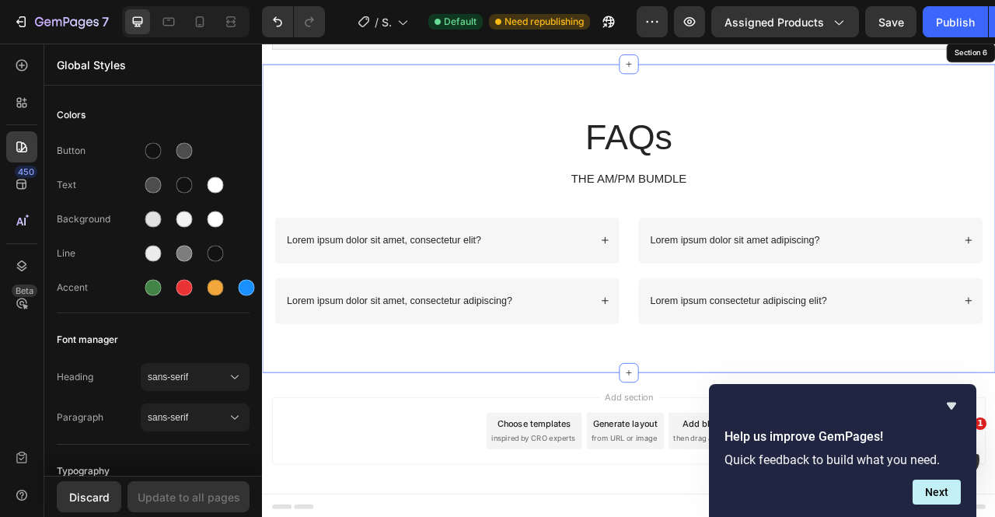
click at [978, 443] on div "FAQs Heading THE AM/PM BUMDLE Text Block Row Lorem ipsum dolor sit amet, consec…" at bounding box center [728, 266] width 933 height 392
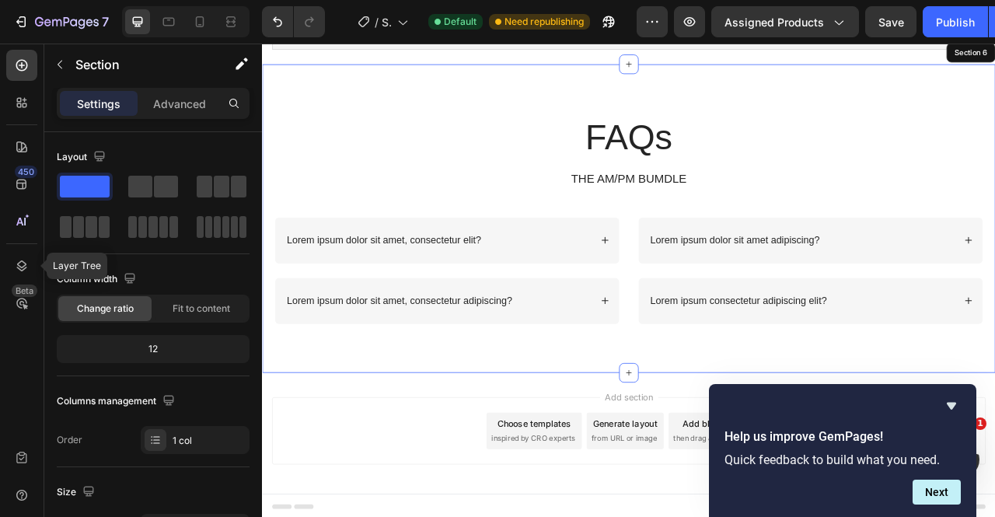
click at [19, 258] on icon at bounding box center [22, 266] width 16 height 16
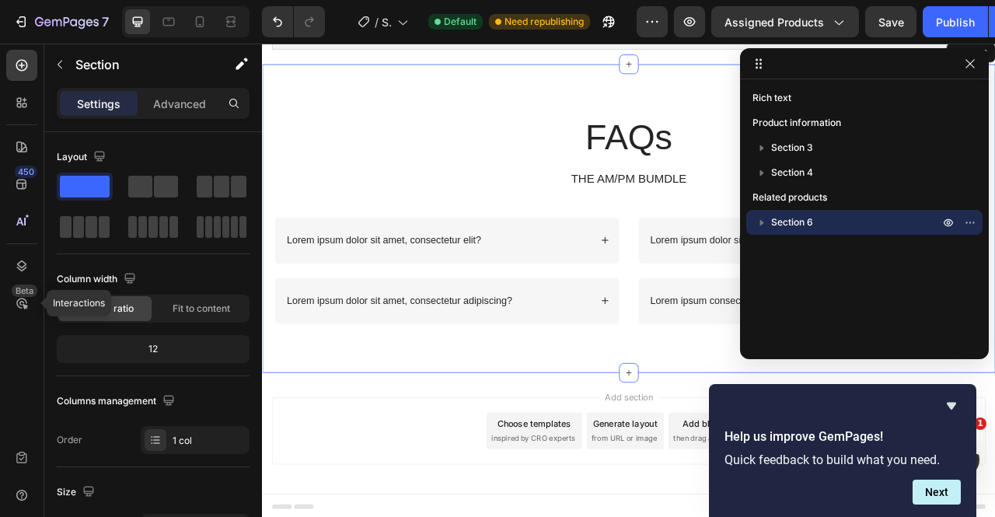
click at [23, 288] on div "Beta" at bounding box center [25, 290] width 26 height 12
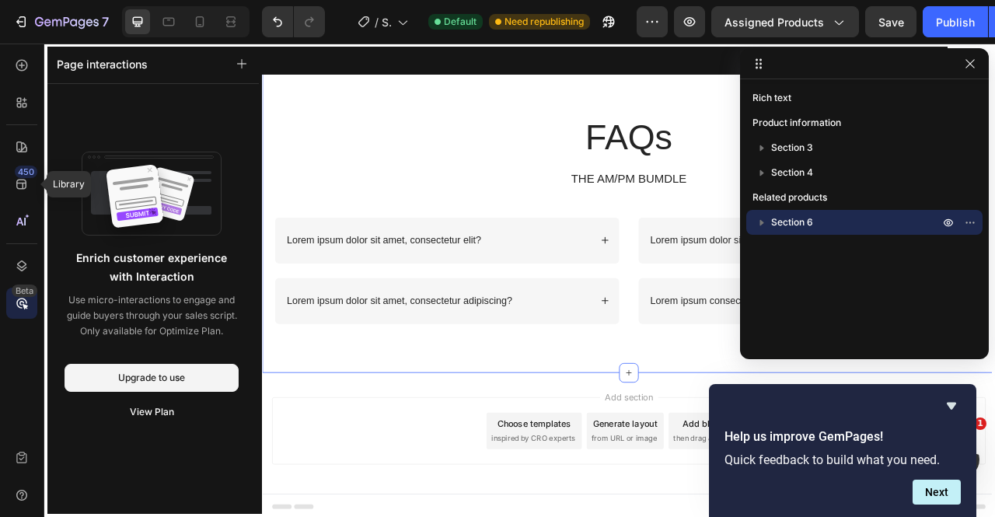
click at [20, 188] on icon at bounding box center [21, 185] width 10 height 10
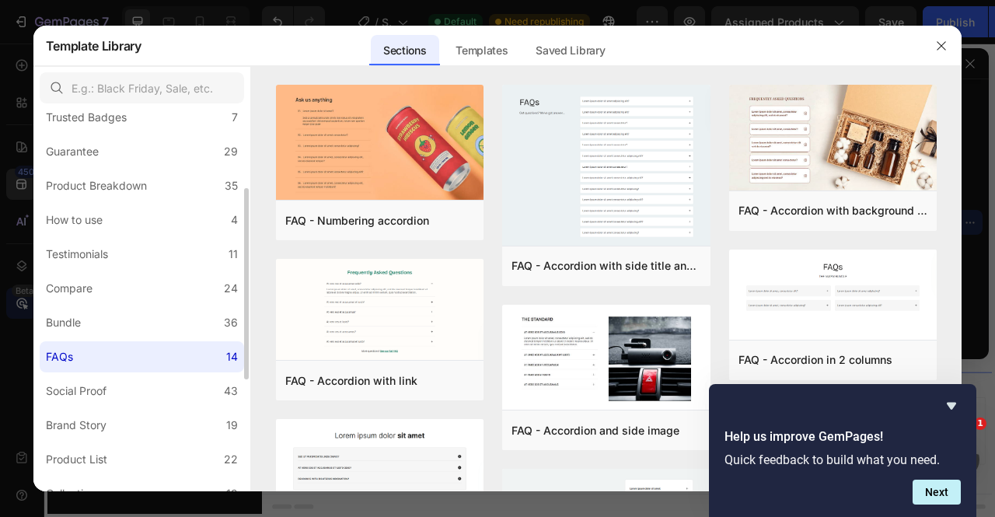
scroll to position [157, 0]
click at [166, 254] on label "Testimonials 11" at bounding box center [142, 254] width 204 height 31
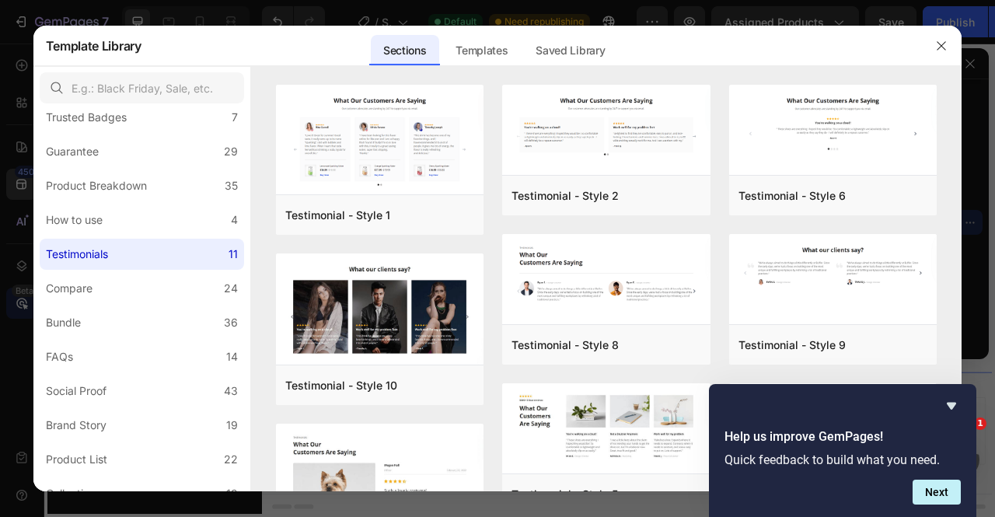
click at [960, 490] on button "Next" at bounding box center [936, 491] width 48 height 25
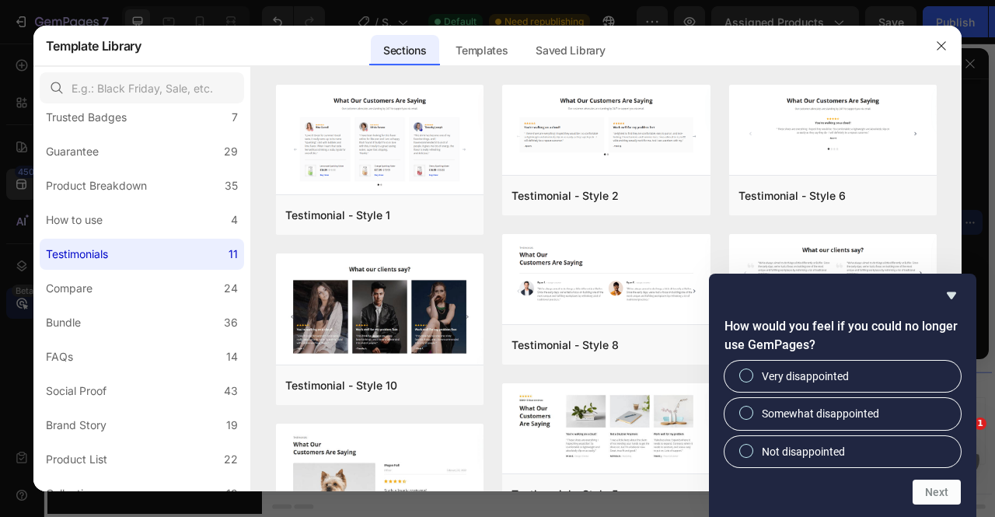
click at [951, 282] on div "How would you feel if you could no longer use GemPages? Very disappointed Somew…" at bounding box center [842, 395] width 267 height 243
click at [951, 288] on icon "Hide survey" at bounding box center [951, 295] width 19 height 19
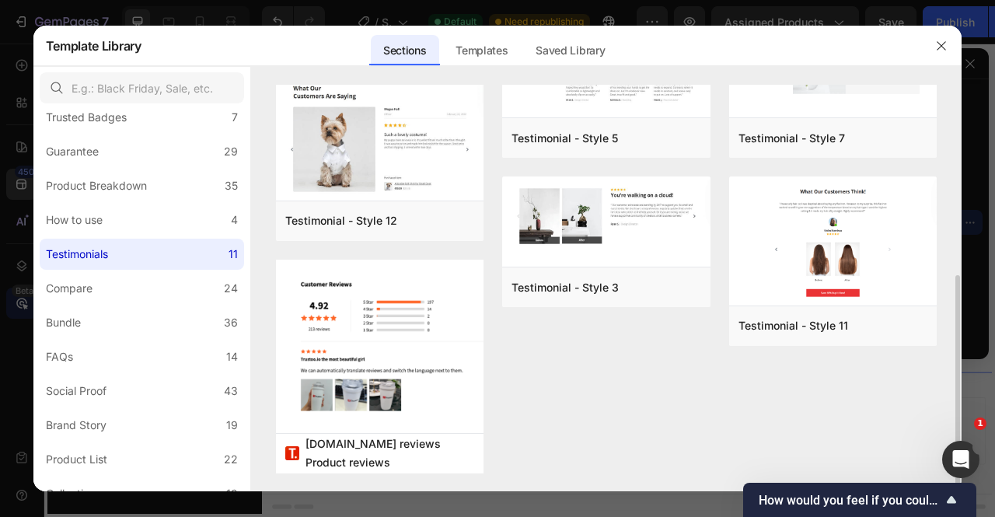
scroll to position [356, 0]
click at [0, 0] on button "Try now" at bounding box center [0, 0] width 0 height 0
click at [0, 0] on div "[DOMAIN_NAME] reviews Product reviews Photos/videos product reviews for social …" at bounding box center [0, 0] width 0 height 0
click at [561, 381] on div "Testimonial - Style 1 Add to page Preview Testimonial - Style 10 Add to page Pr…" at bounding box center [606, 110] width 661 height 762
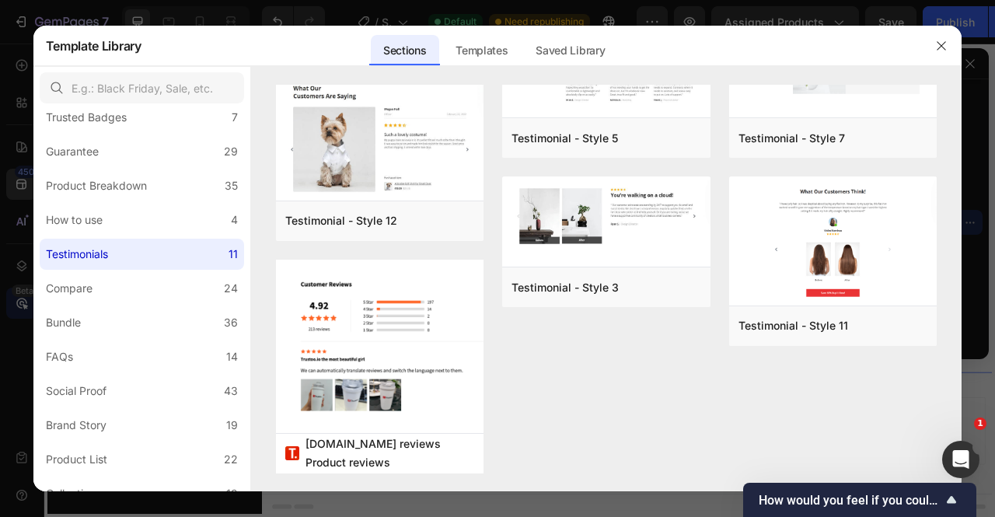
click at [0, 0] on div "[DOMAIN_NAME] reviews Product reviews Photos/videos product reviews for social …" at bounding box center [0, 0] width 0 height 0
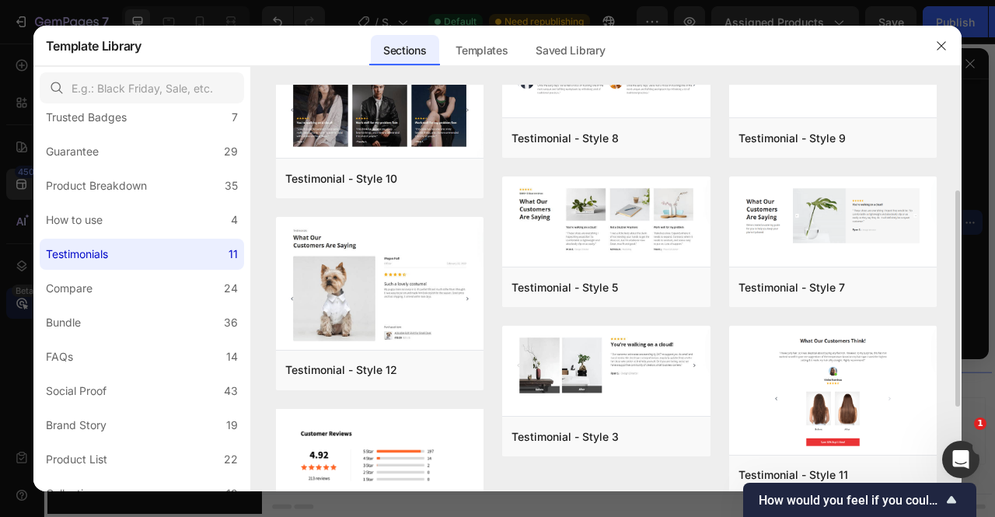
scroll to position [204, 0]
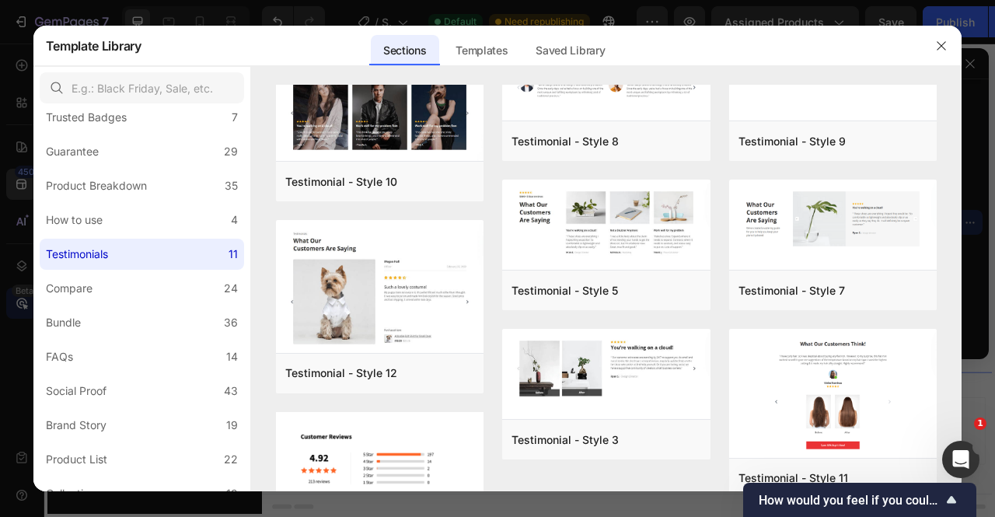
click at [10, 298] on div at bounding box center [497, 258] width 995 height 517
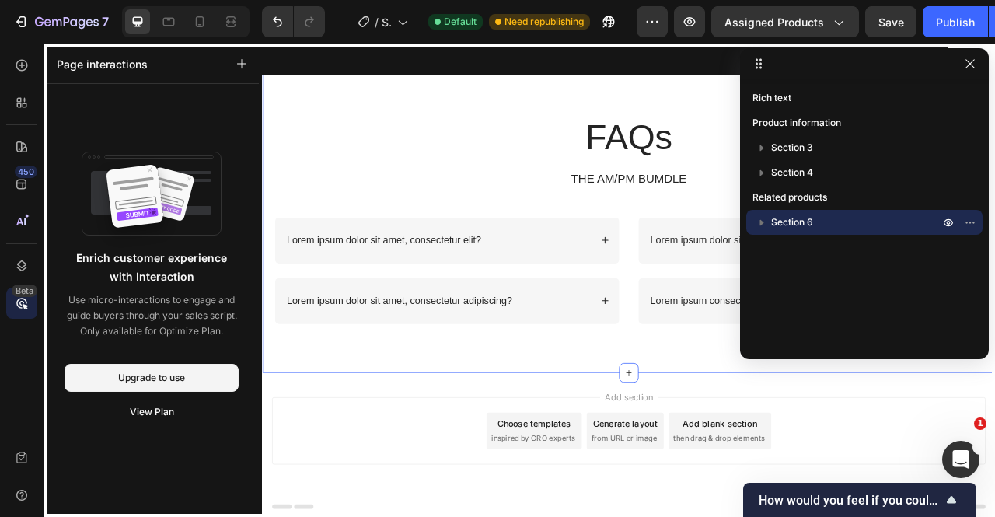
click at [26, 305] on icon at bounding box center [25, 306] width 5 height 5
click at [24, 195] on div "450" at bounding box center [21, 184] width 31 height 31
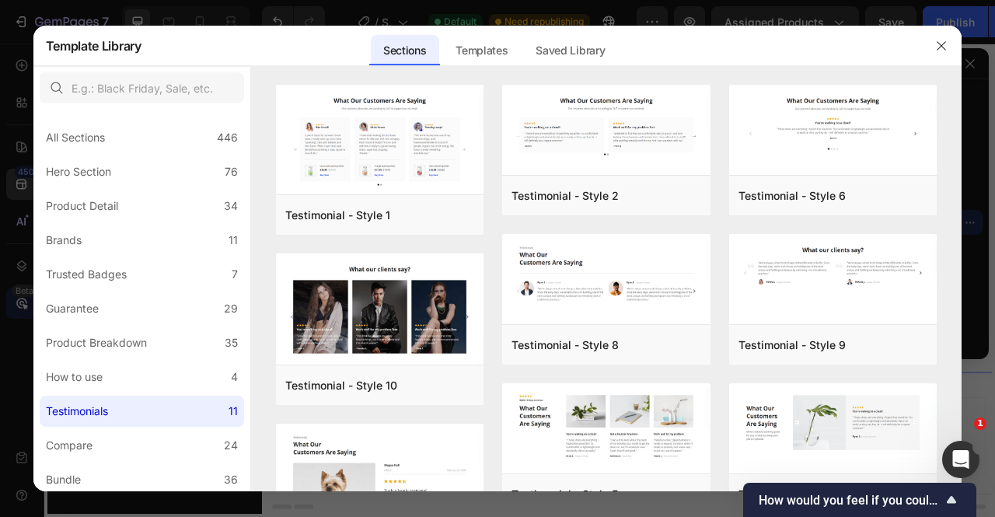
click at [504, 51] on div "Templates" at bounding box center [481, 50] width 77 height 31
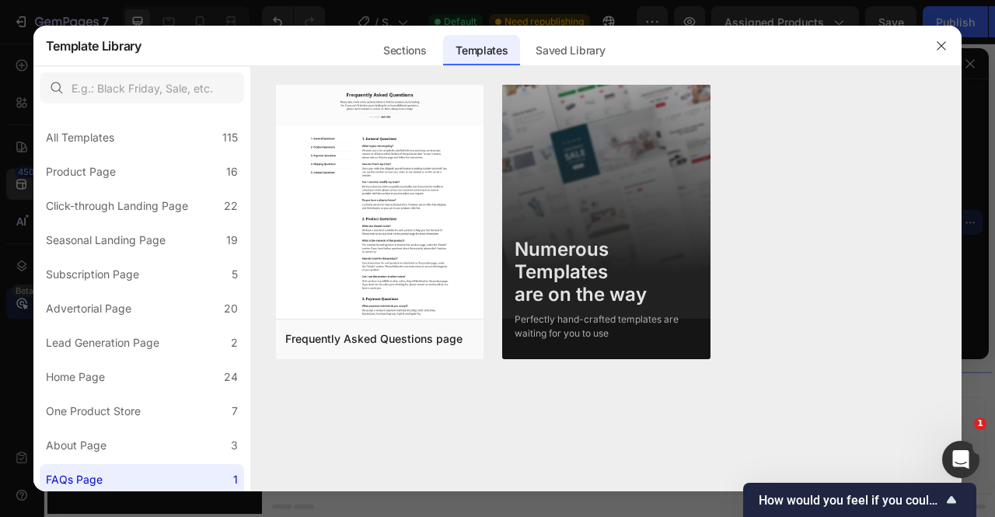
click at [551, 60] on div "Saved Library" at bounding box center [570, 50] width 94 height 31
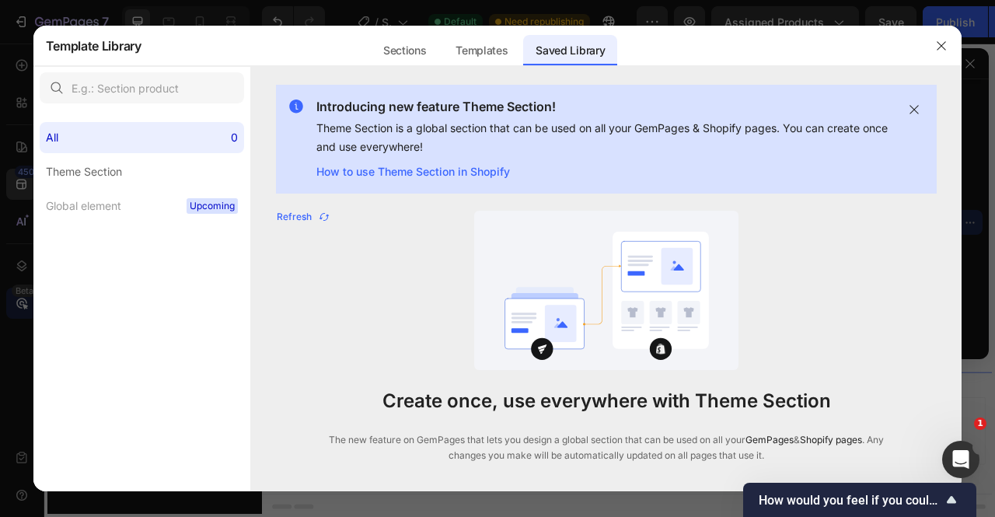
click at [417, 58] on div "Sections" at bounding box center [405, 50] width 68 height 31
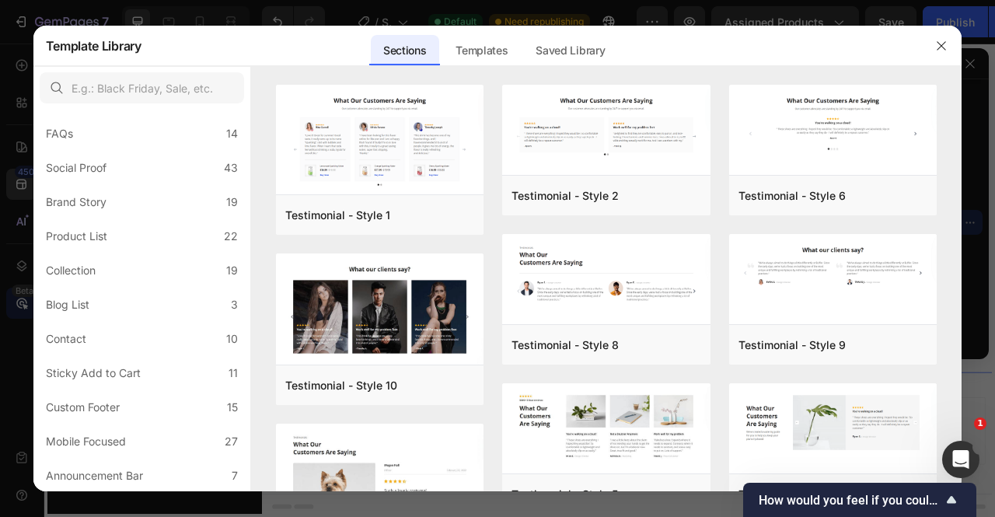
scroll to position [0, 0]
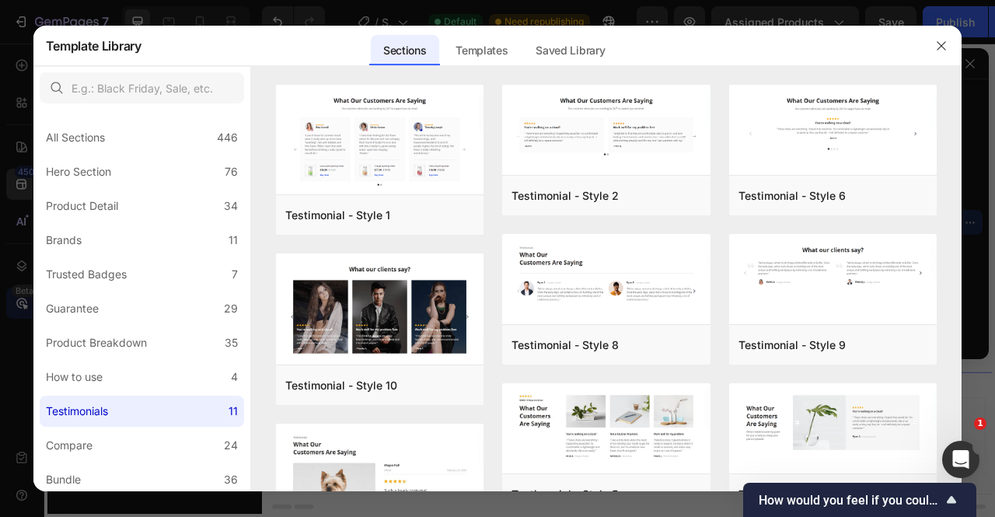
click at [942, 58] on div at bounding box center [941, 46] width 40 height 40
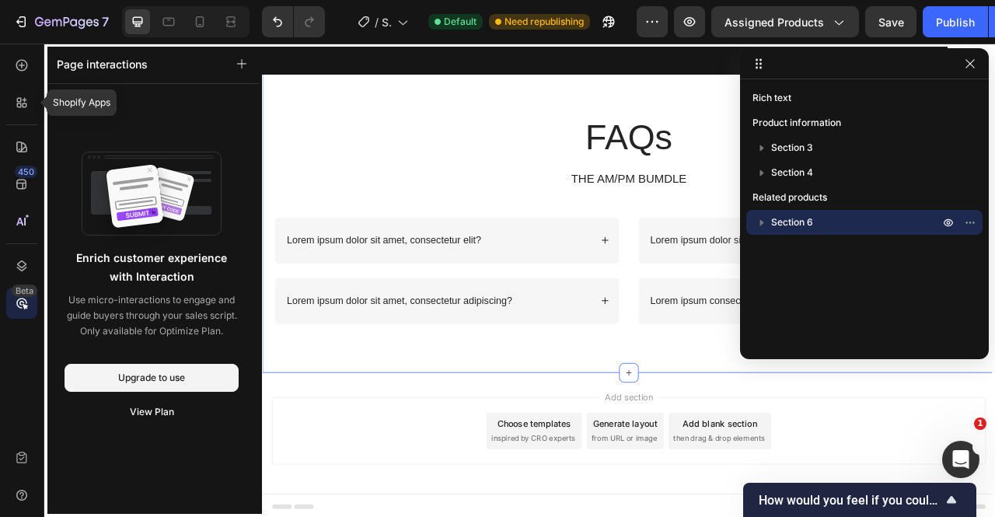
click at [12, 113] on div at bounding box center [21, 102] width 31 height 31
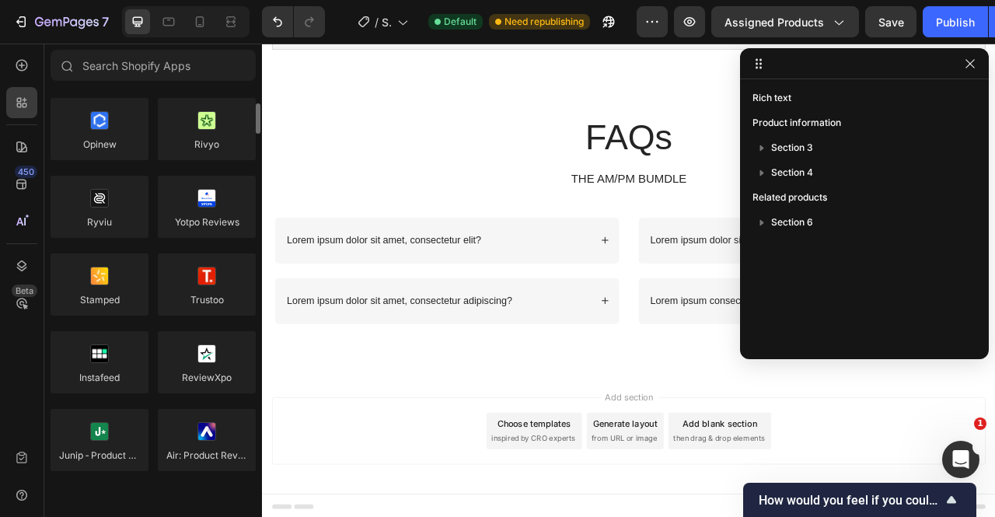
scroll to position [181, 0]
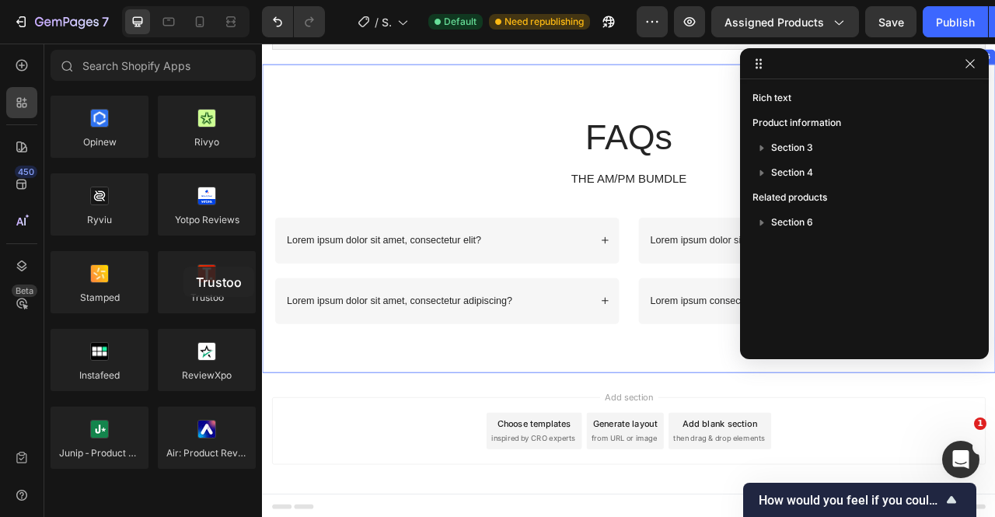
drag, startPoint x: 211, startPoint y: 274, endPoint x: 184, endPoint y: 267, distance: 28.1
click at [184, 267] on div at bounding box center [207, 282] width 98 height 62
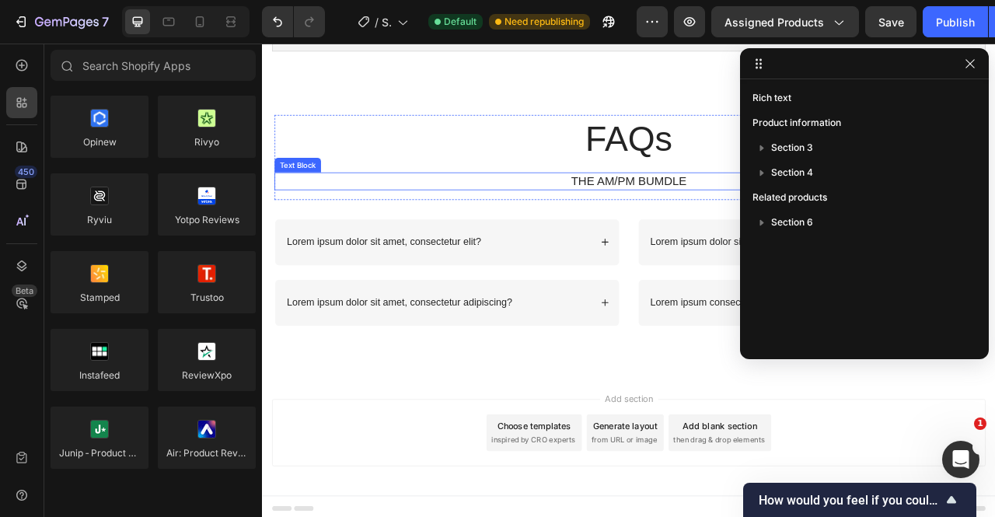
scroll to position [2418, 0]
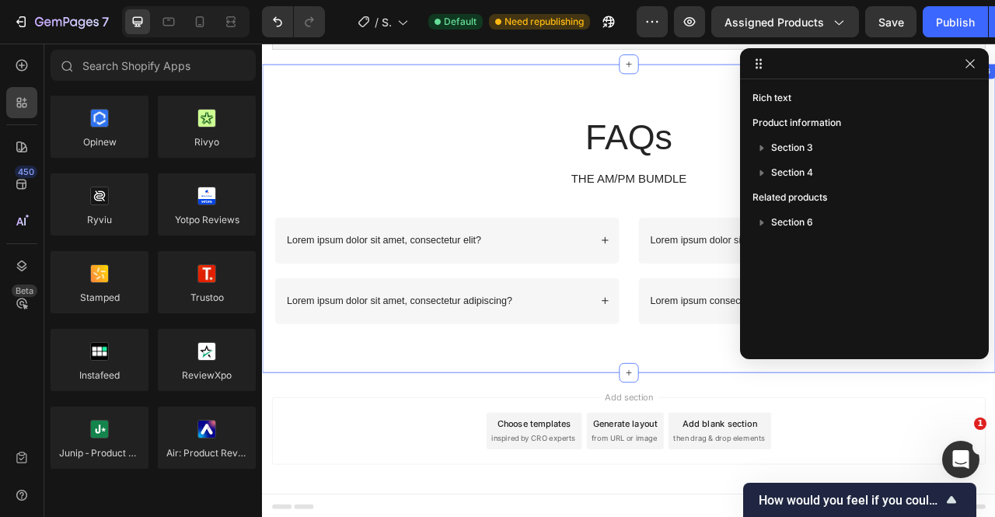
click at [724, 463] on icon at bounding box center [728, 462] width 12 height 12
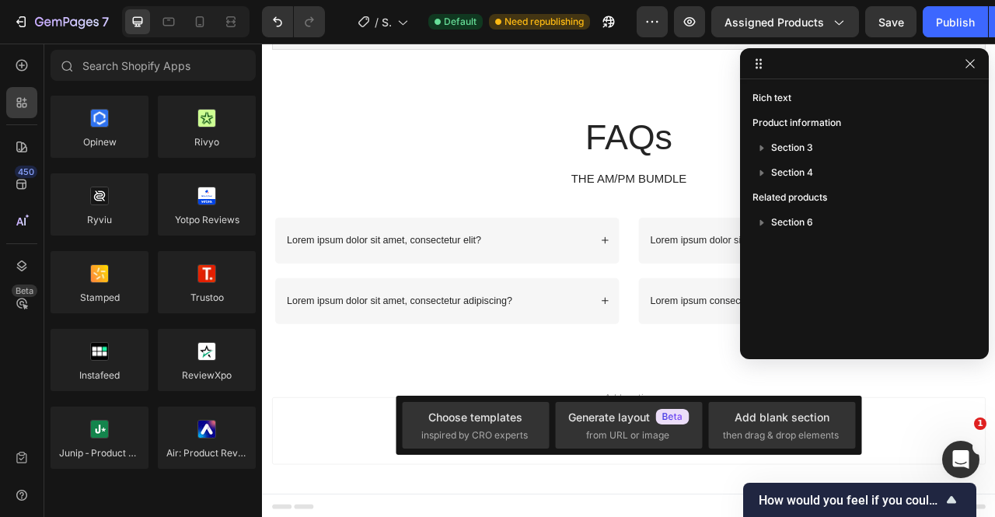
click at [732, 427] on div "Add blank section then drag & drop elements" at bounding box center [782, 425] width 118 height 33
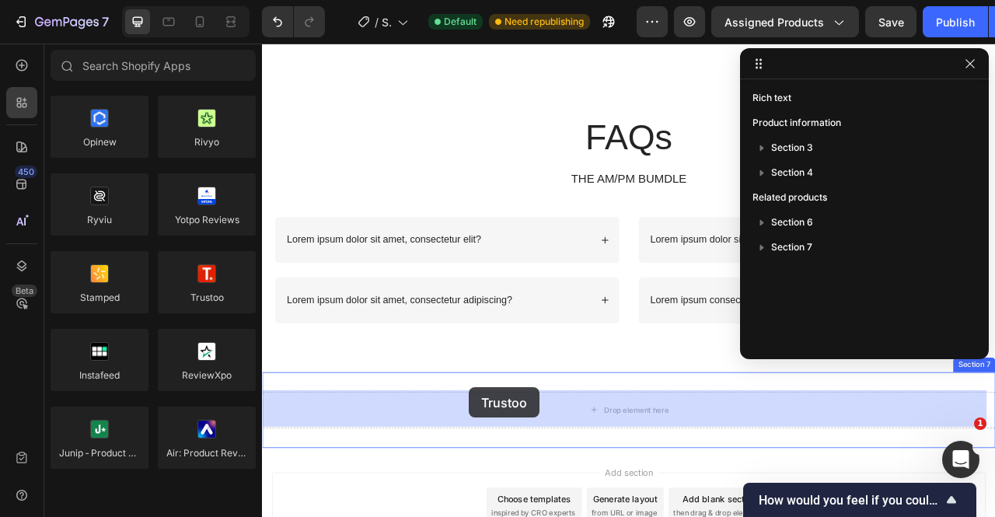
scroll to position [2515, 0]
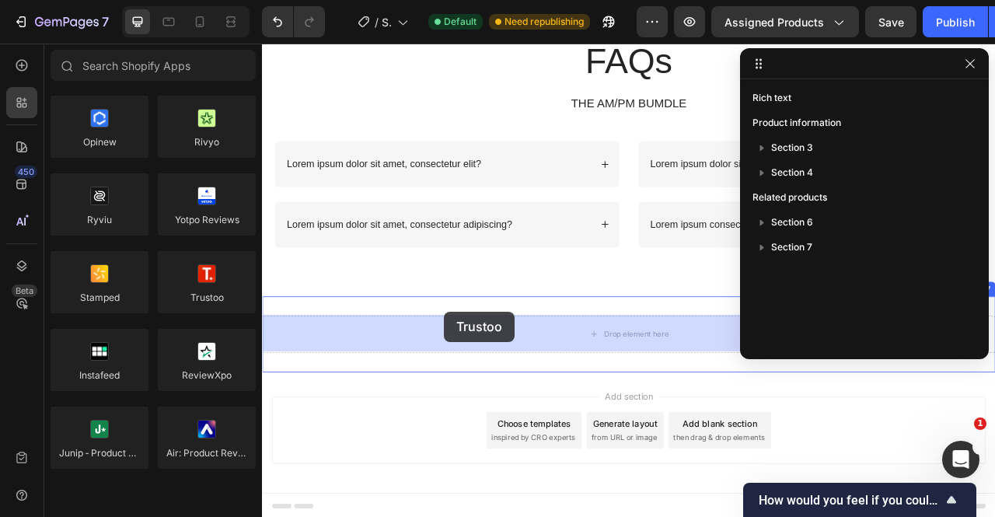
drag, startPoint x: 417, startPoint y: 430, endPoint x: 493, endPoint y: 388, distance: 87.6
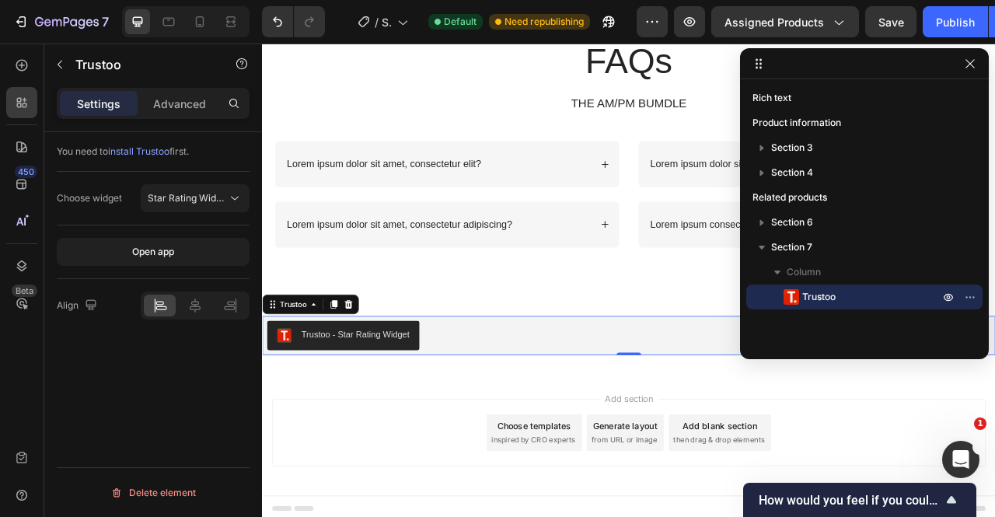
click at [419, 406] on div "Trustoo - Star Rating Widget" at bounding box center [381, 414] width 138 height 16
click at [426, 417] on div "Trustoo - Star Rating Widget" at bounding box center [381, 414] width 138 height 16
click at [191, 310] on icon at bounding box center [195, 306] width 16 height 16
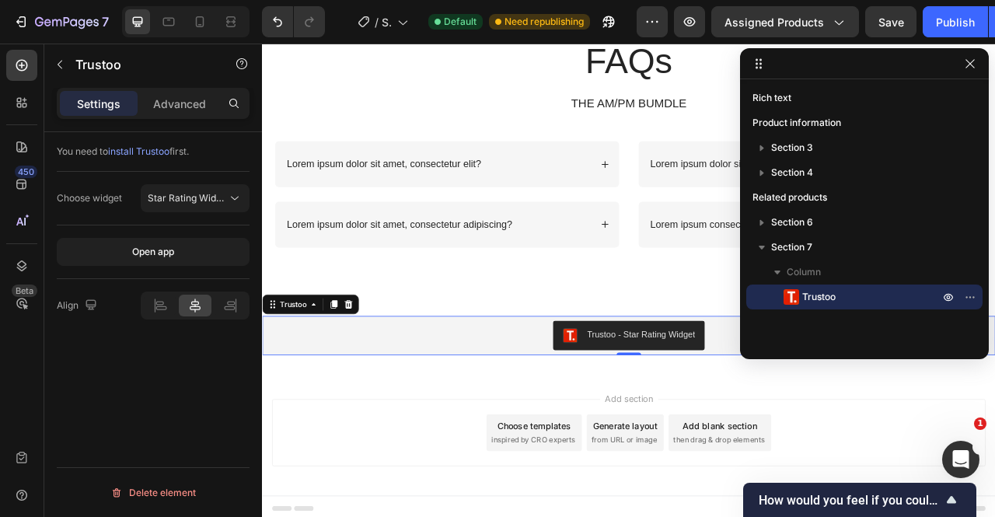
click at [940, 301] on button "button" at bounding box center [948, 297] width 19 height 19
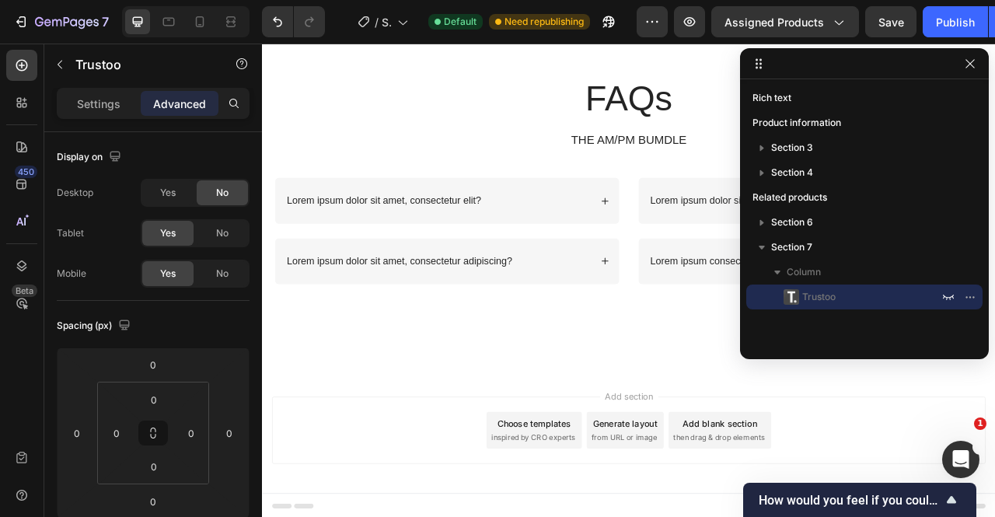
click at [940, 301] on button "button" at bounding box center [948, 297] width 19 height 19
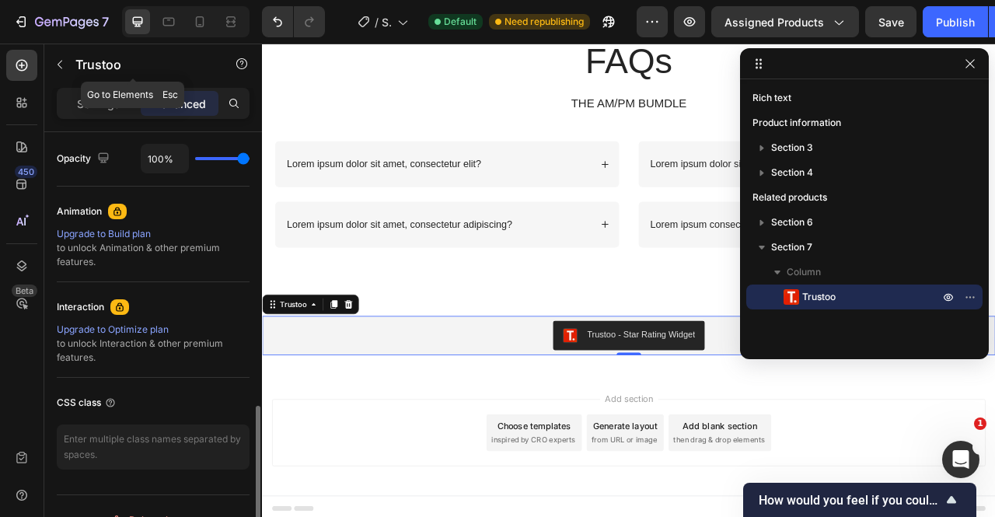
scroll to position [640, 0]
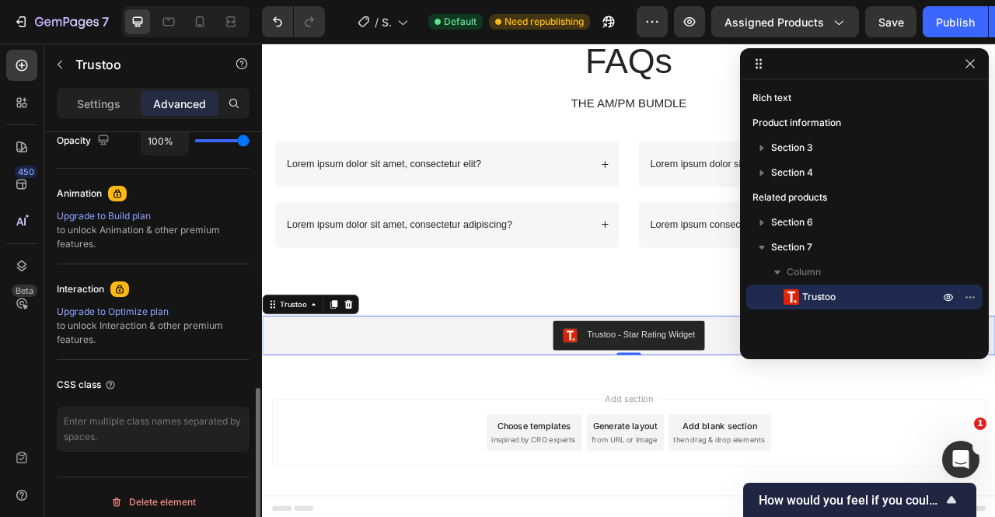
click at [86, 113] on div "Settings" at bounding box center [99, 103] width 78 height 25
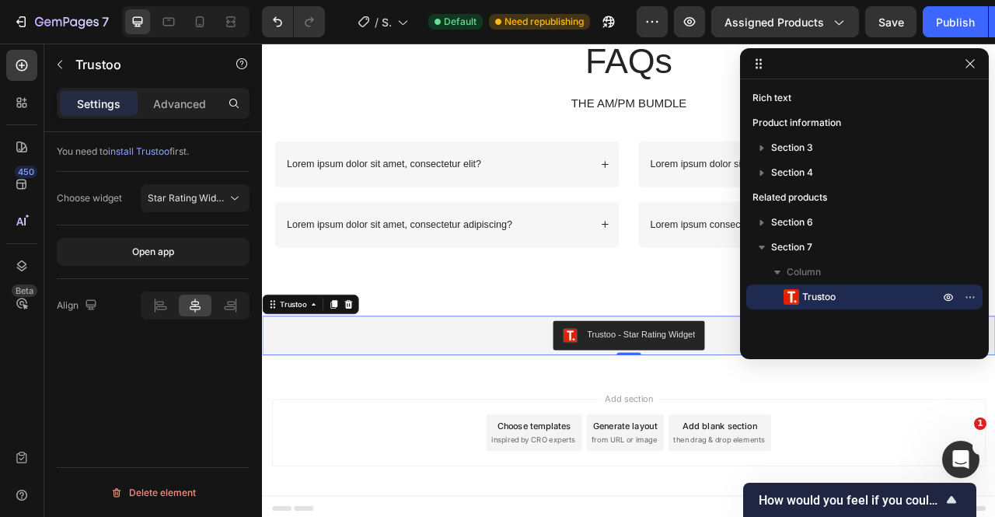
click at [154, 198] on span "Star Rating Widget" at bounding box center [189, 198] width 82 height 12
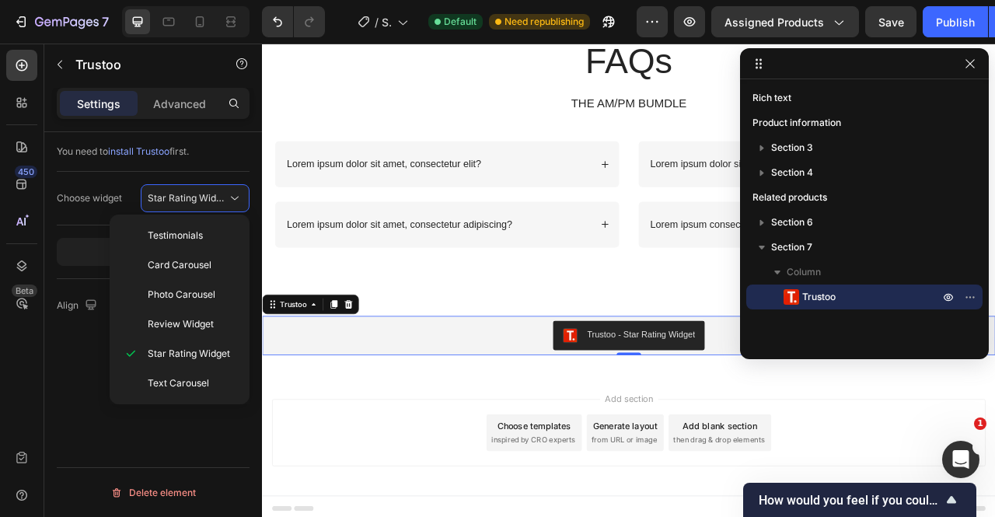
click at [162, 226] on div "Testimonials" at bounding box center [179, 236] width 127 height 30
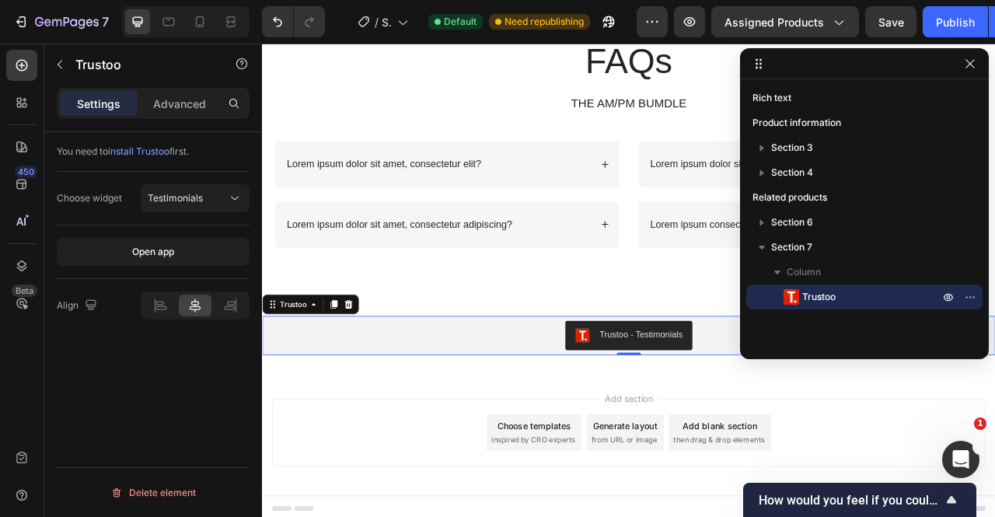
click at [151, 259] on button "Open app" at bounding box center [153, 252] width 193 height 28
